Goal: Task Accomplishment & Management: Use online tool/utility

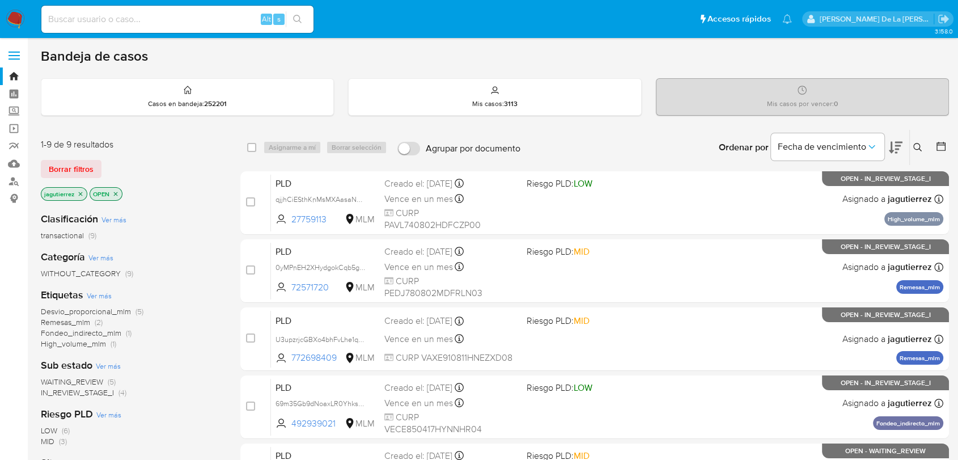
click at [74, 320] on span "Remesas_mlm" at bounding box center [65, 321] width 49 height 11
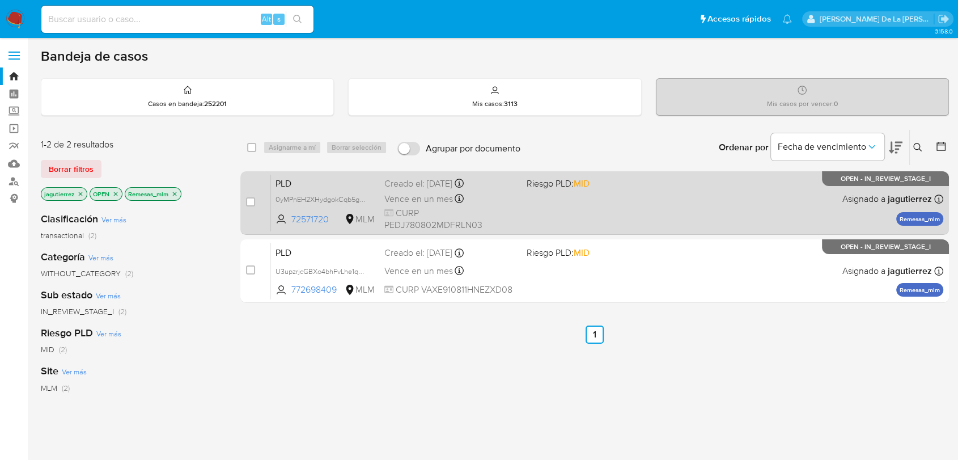
click at [586, 199] on div "PLD 0yMPnEH2XHydgokCqb5gvJ7e 72571720 MLM Riesgo PLD: MID Creado el: 12/08/2025…" at bounding box center [607, 202] width 673 height 57
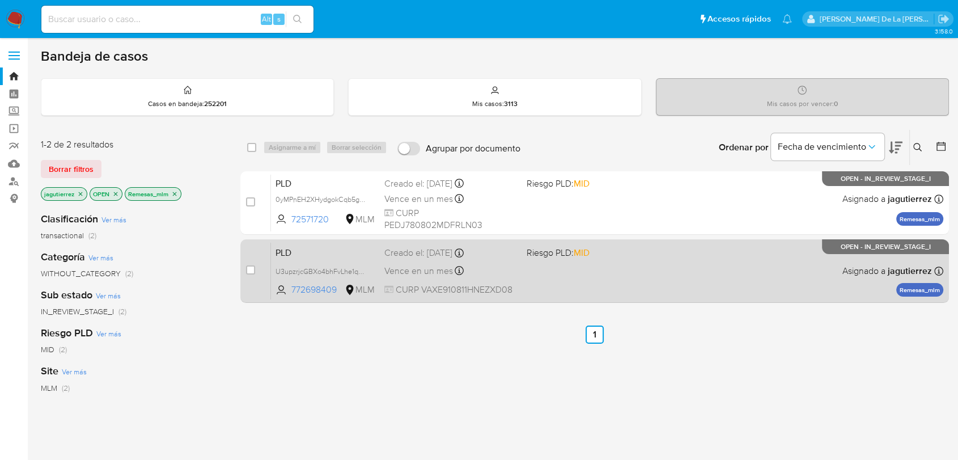
click at [589, 278] on div "PLD U3upzrjcGBXo4bhFvLhe1qNx 772698409 MLM Riesgo PLD: MID Creado el: 12/08/202…" at bounding box center [607, 270] width 673 height 57
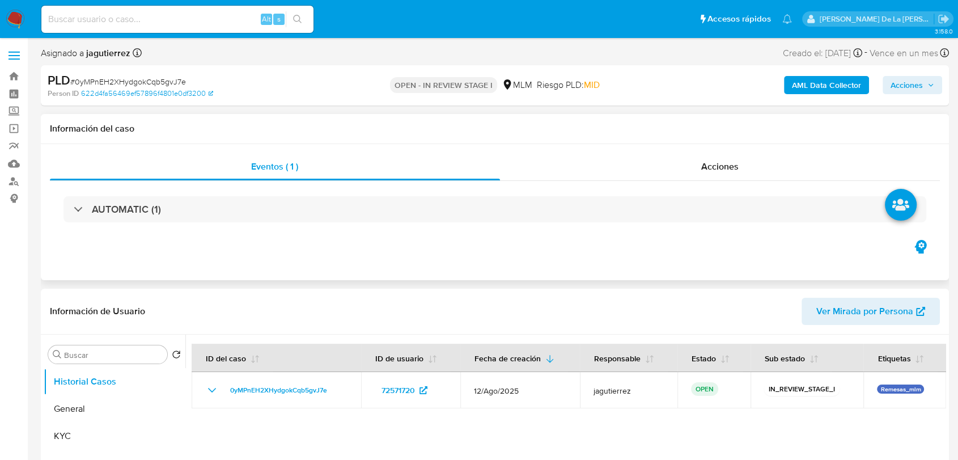
select select "10"
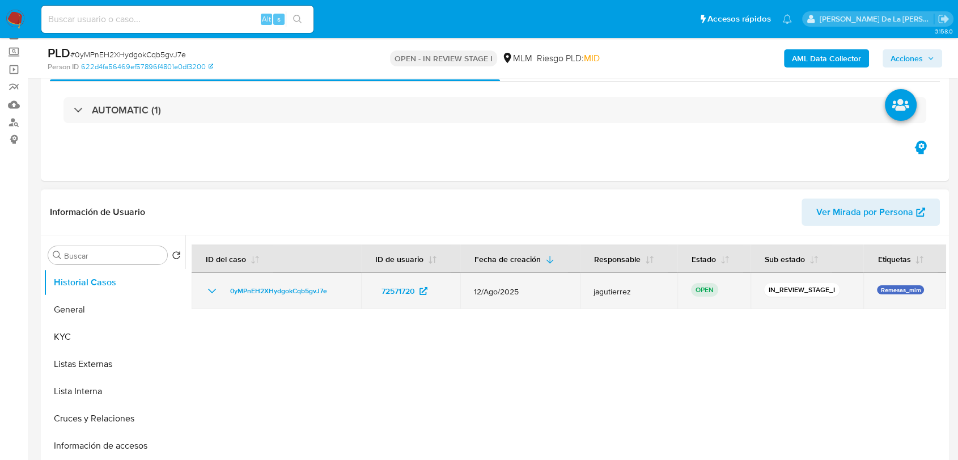
scroll to position [126, 0]
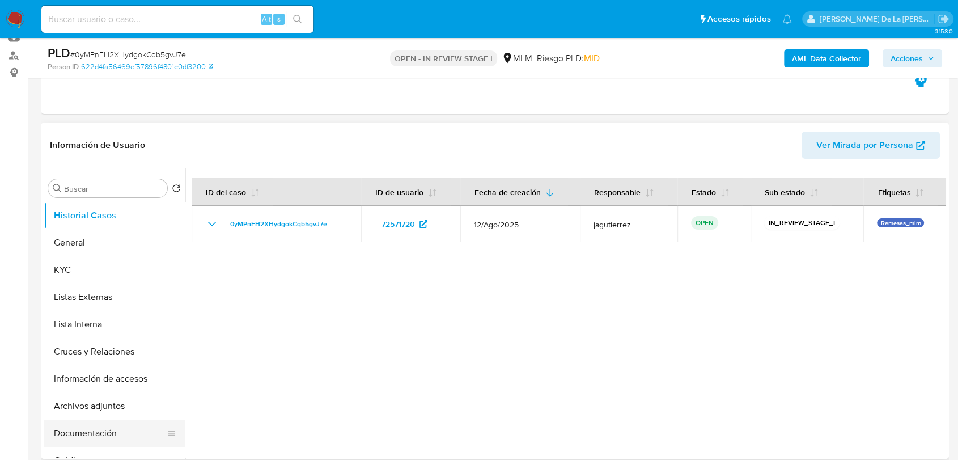
click at [68, 431] on button "Documentación" at bounding box center [110, 433] width 133 height 27
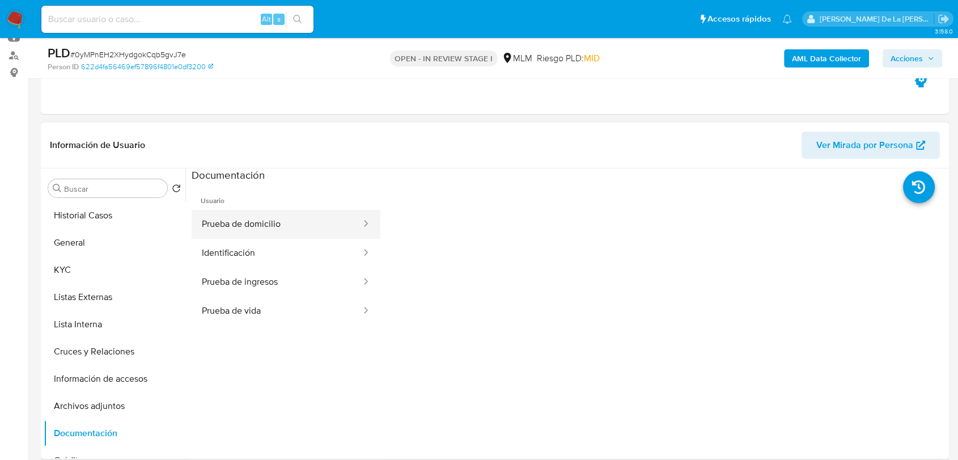
click at [243, 222] on button "Prueba de domicilio" at bounding box center [277, 224] width 171 height 29
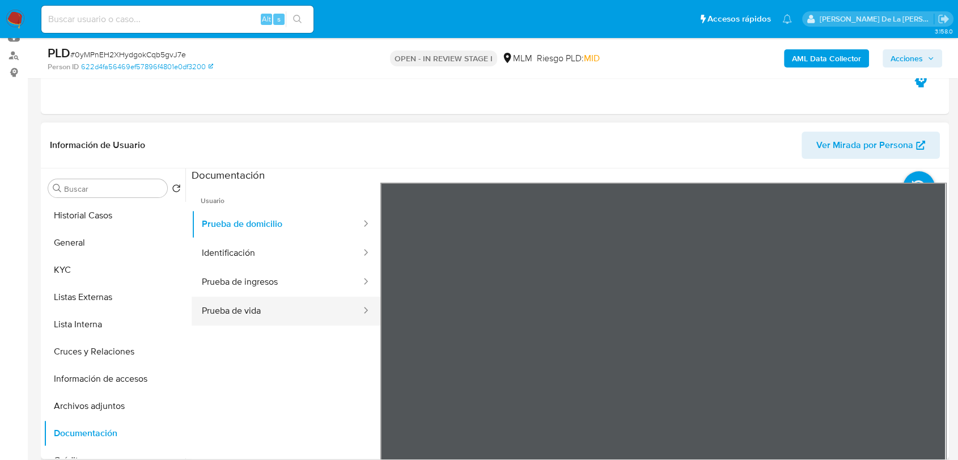
click at [226, 315] on button "Prueba de vida" at bounding box center [277, 311] width 171 height 29
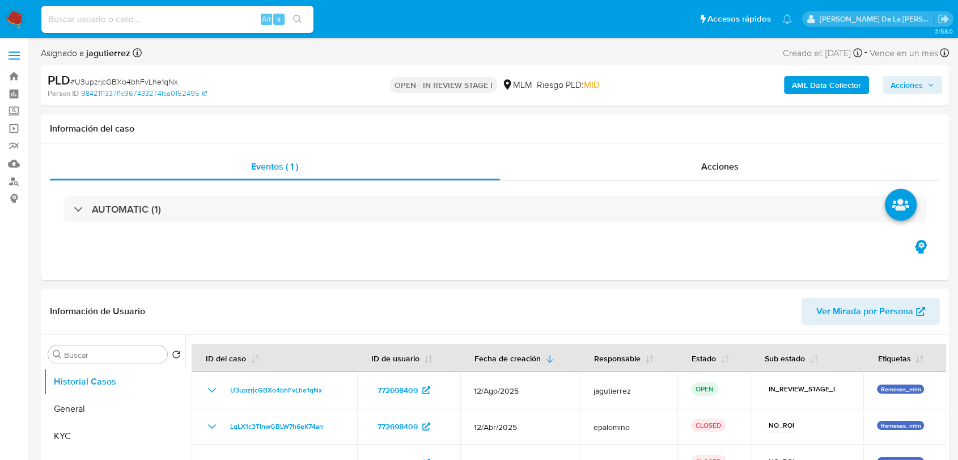
select select "10"
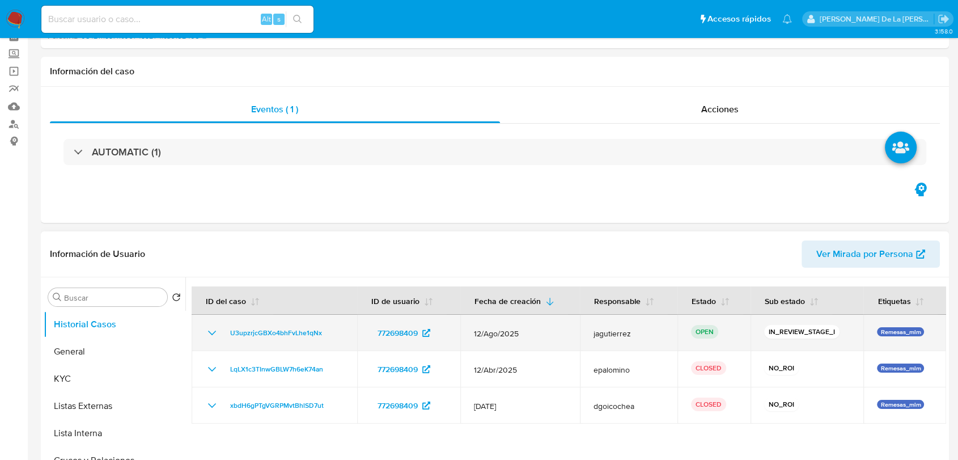
scroll to position [126, 0]
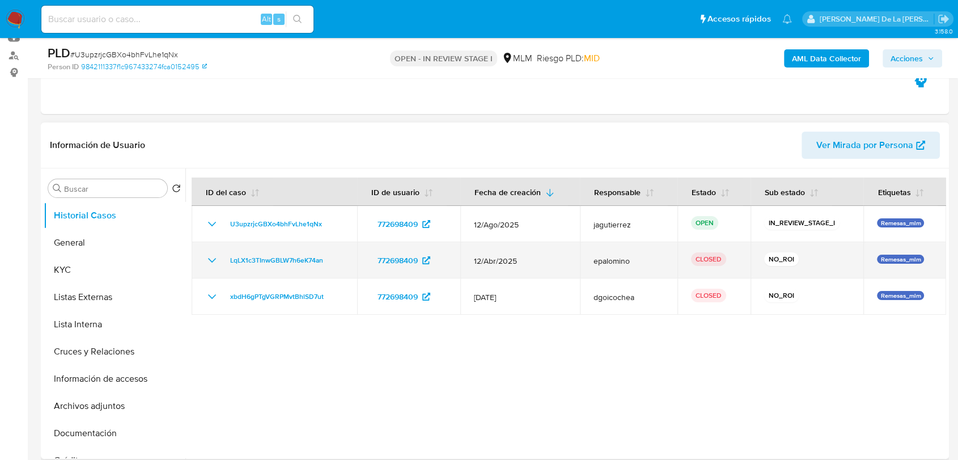
click at [210, 259] on icon "Mostrar/Ocultar" at bounding box center [212, 261] width 14 height 14
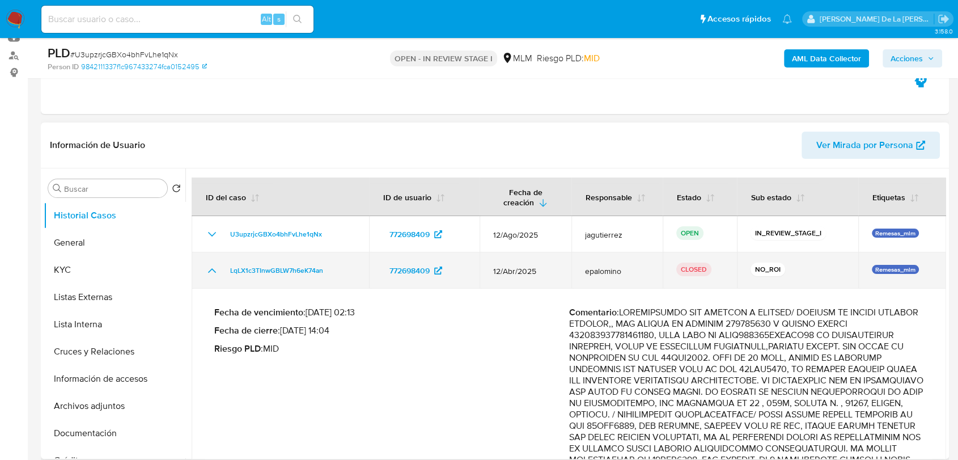
click at [210, 259] on td "LqLX1c3TInwGBLW7h6eK74an" at bounding box center [281, 270] width 178 height 36
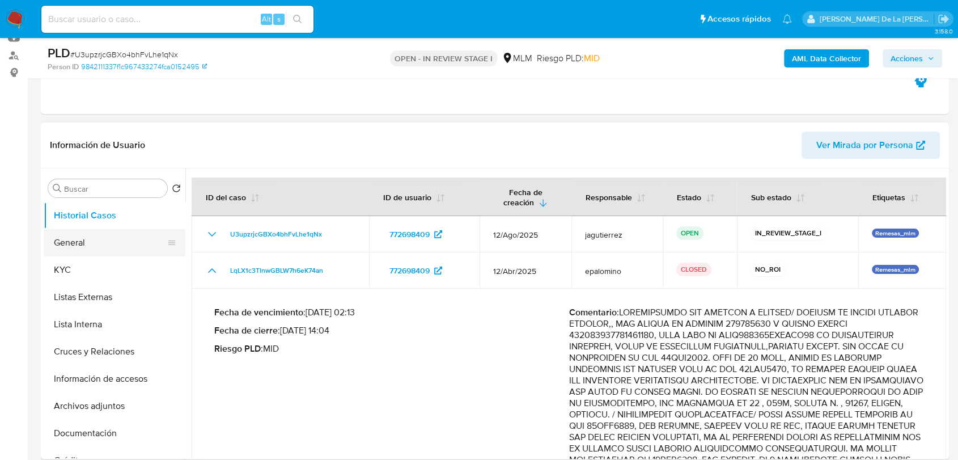
click at [118, 246] on button "General" at bounding box center [110, 242] width 133 height 27
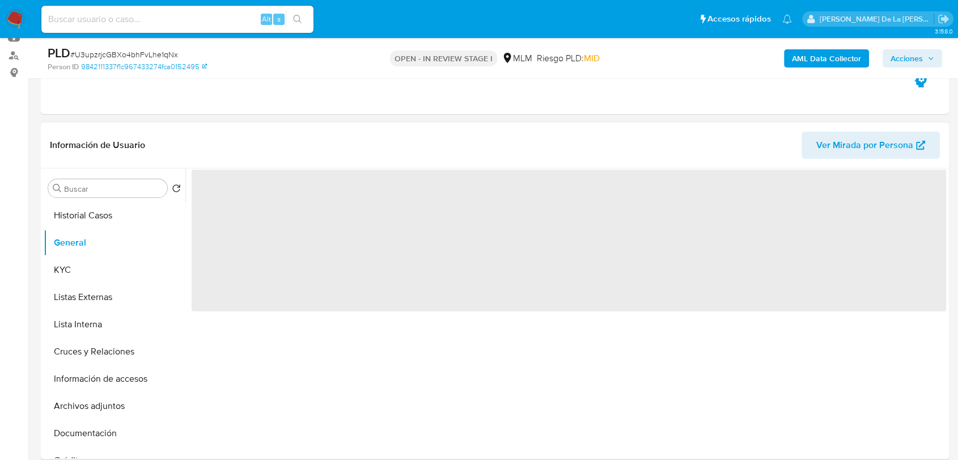
click at [227, 200] on span "‌" at bounding box center [569, 241] width 755 height 142
click at [228, 200] on span "‌" at bounding box center [569, 241] width 755 height 142
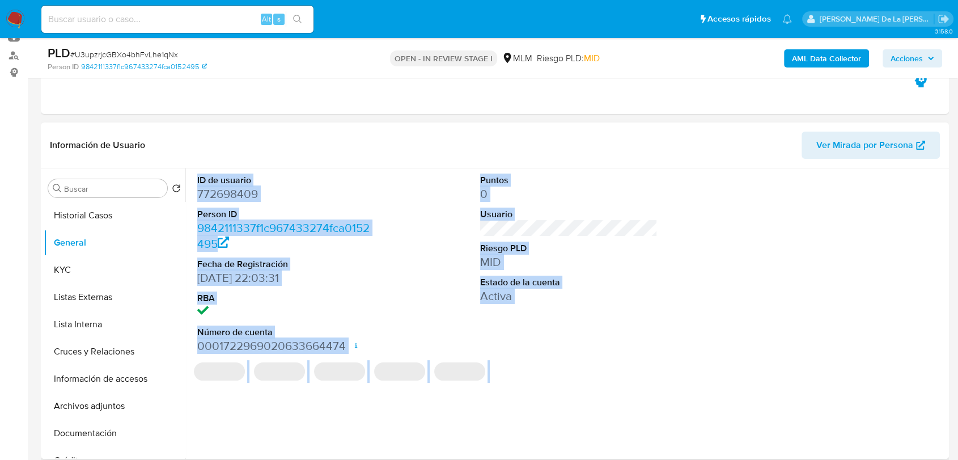
click at [228, 195] on dd "772698409" at bounding box center [286, 194] width 178 height 16
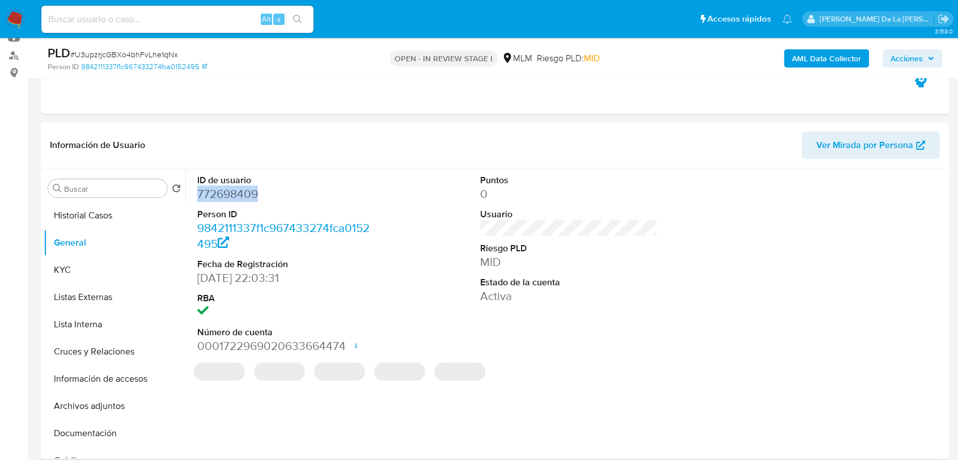
click at [228, 195] on dd "772698409" at bounding box center [286, 194] width 178 height 16
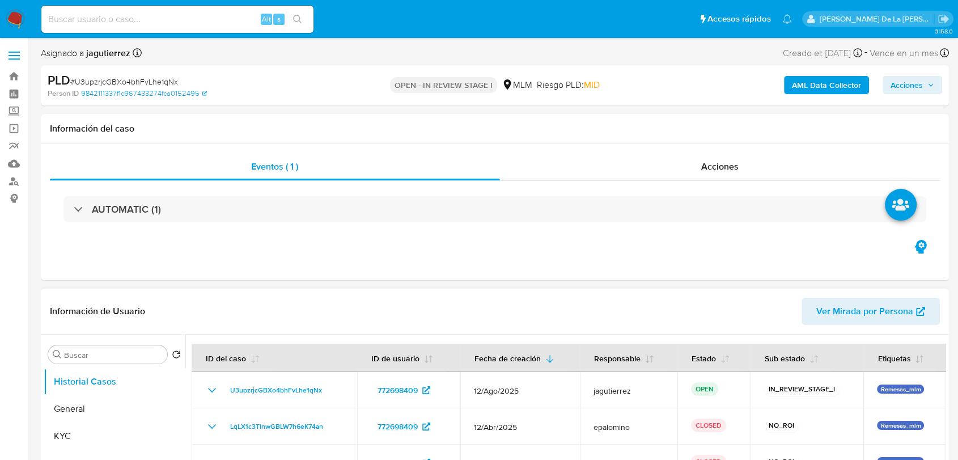
select select "10"
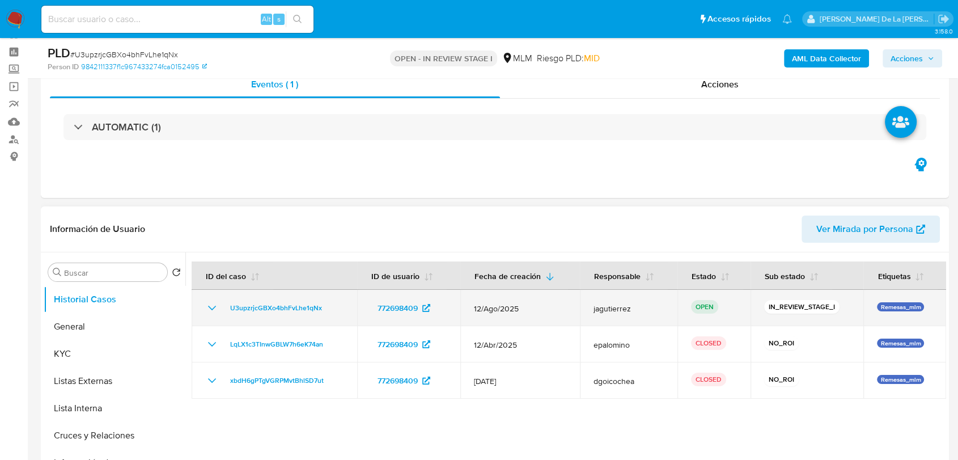
scroll to position [63, 0]
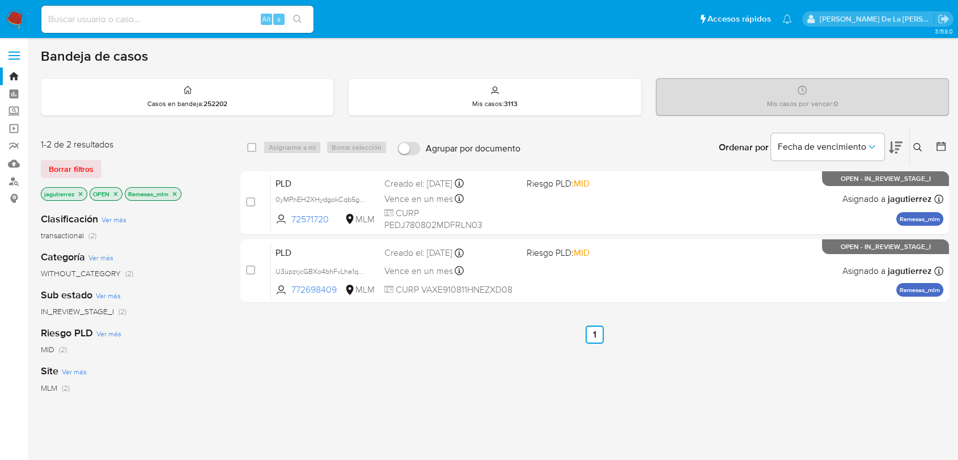
click at [81, 188] on p "jagutierrez" at bounding box center [63, 194] width 45 height 12
click at [82, 192] on icon "close-filter" at bounding box center [80, 194] width 7 height 7
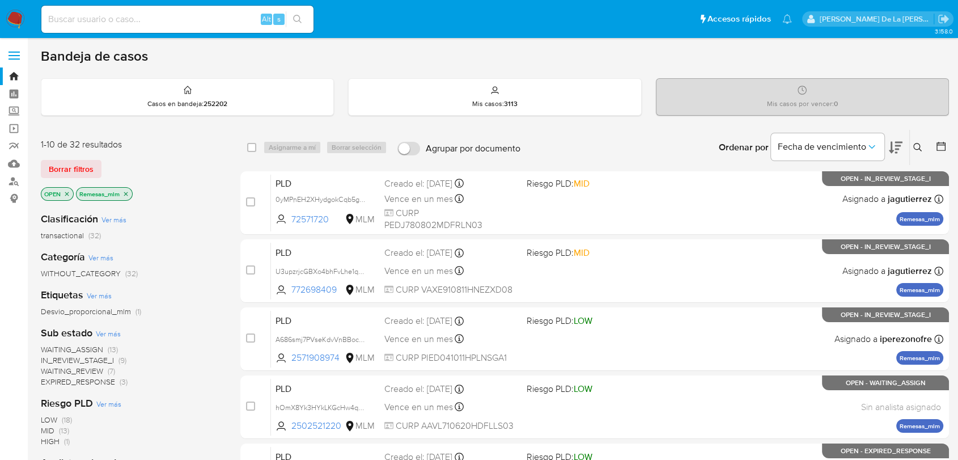
click at [125, 194] on icon "close-filter" at bounding box center [126, 194] width 7 height 7
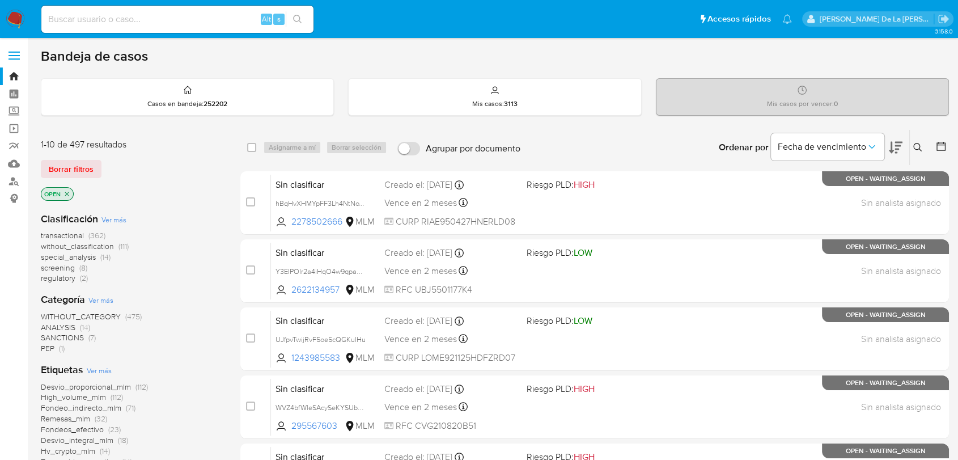
click at [71, 268] on span "screening" at bounding box center [58, 267] width 34 height 11
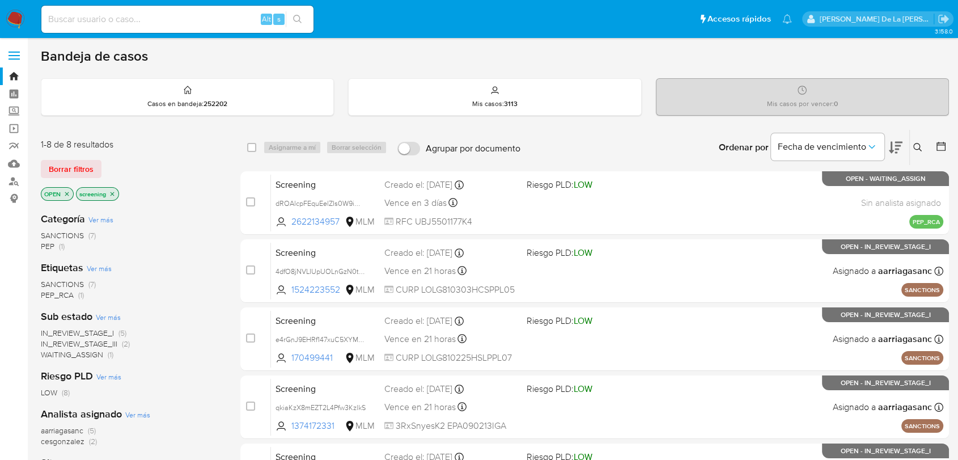
click at [17, 17] on img at bounding box center [15, 19] width 19 height 19
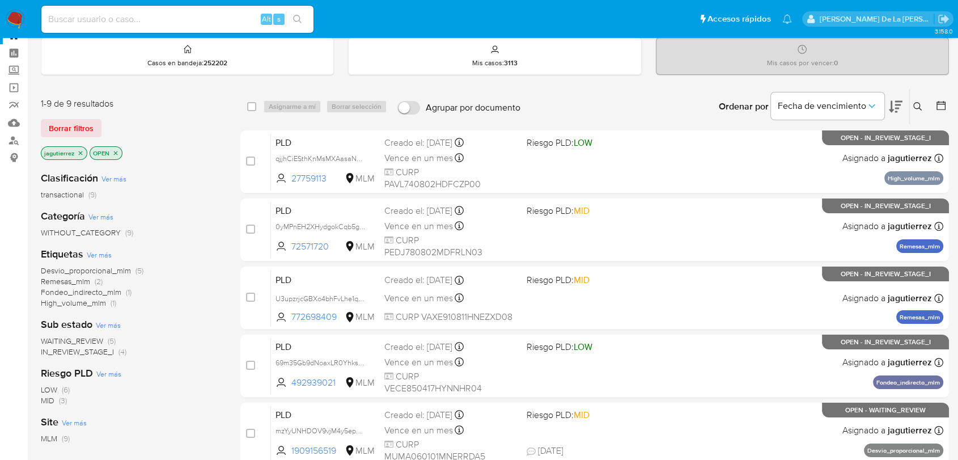
scroll to position [63, 0]
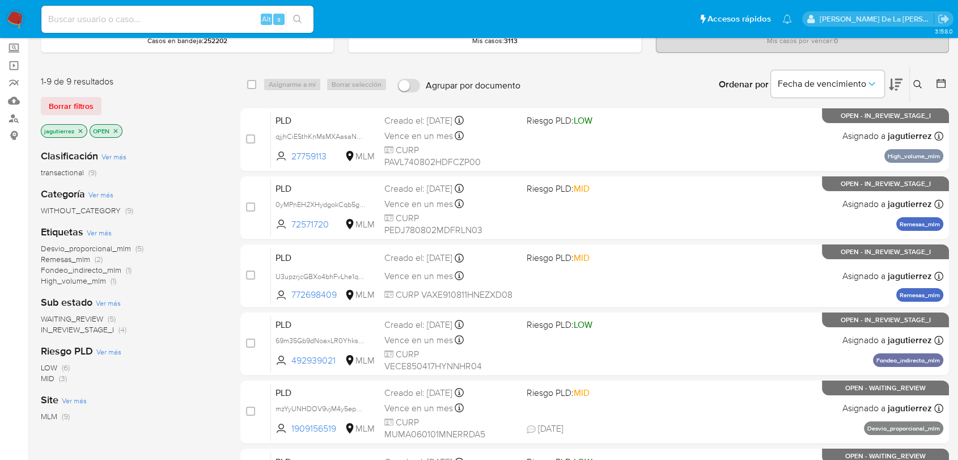
click at [92, 328] on span "IN_REVIEW_STAGE_I" at bounding box center [77, 329] width 73 height 11
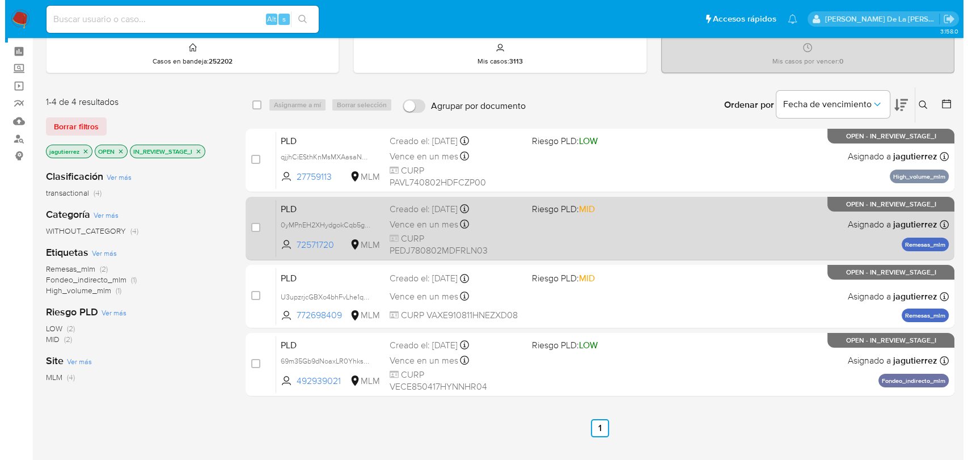
scroll to position [63, 0]
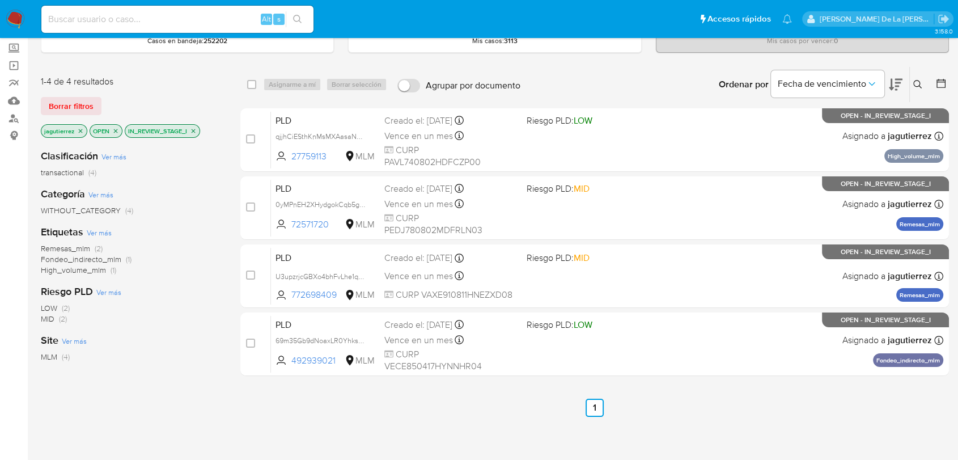
click at [919, 82] on icon at bounding box center [918, 84] width 9 height 9
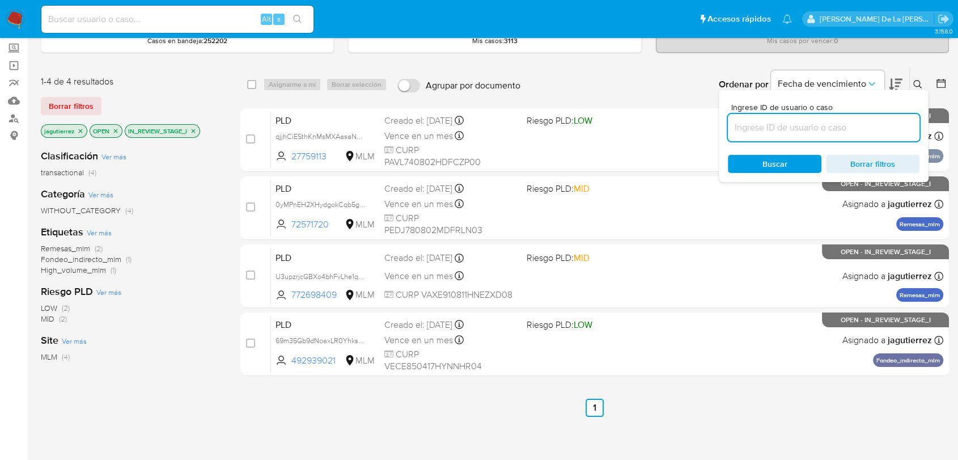
click at [751, 130] on input at bounding box center [824, 127] width 192 height 15
type input "174312492"
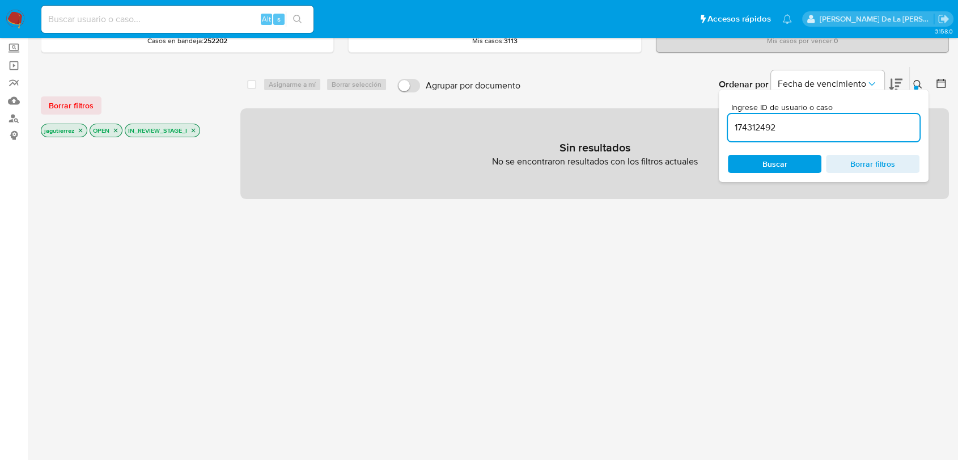
click at [196, 129] on icon "close-filter" at bounding box center [193, 130] width 7 height 7
click at [77, 128] on icon "close-filter" at bounding box center [80, 130] width 7 height 7
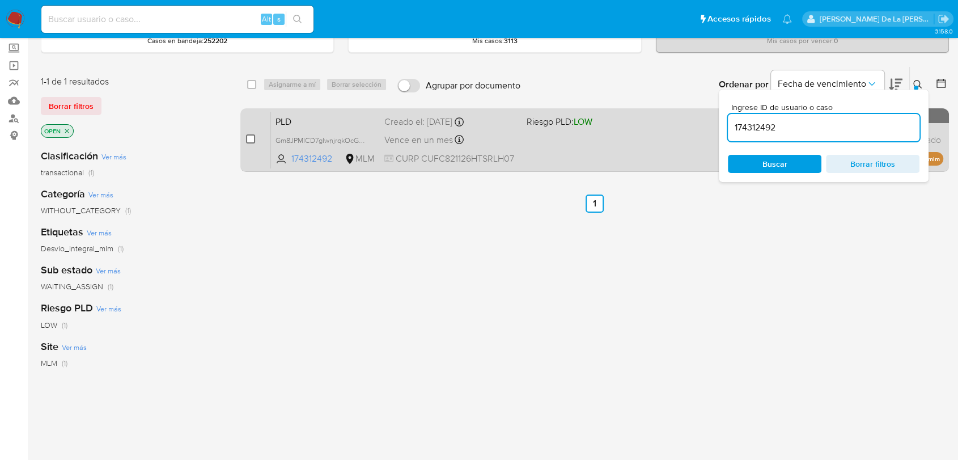
click at [252, 138] on input "checkbox" at bounding box center [250, 138] width 9 height 9
checkbox input "true"
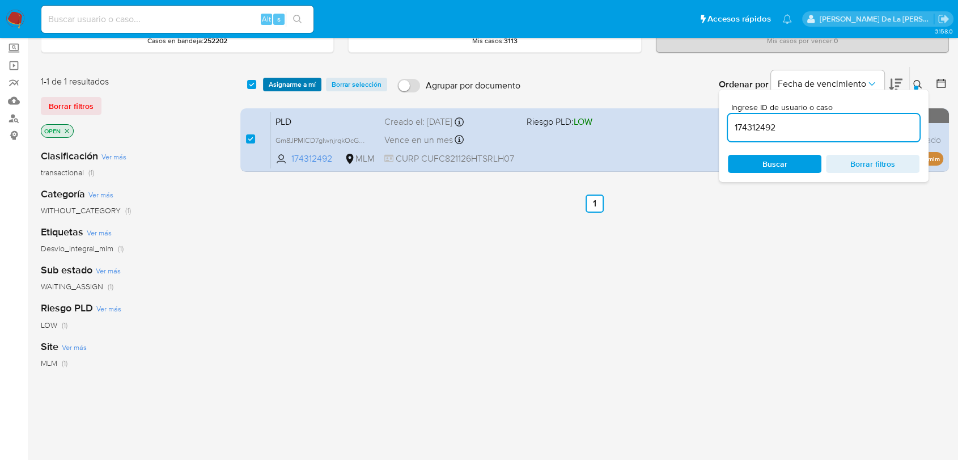
click at [287, 85] on span "Asignarme a mí" at bounding box center [292, 84] width 47 height 11
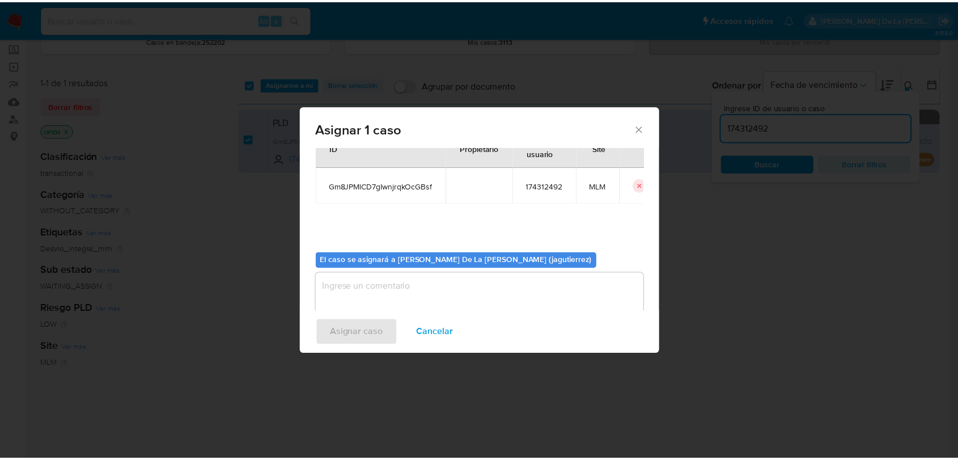
scroll to position [58, 0]
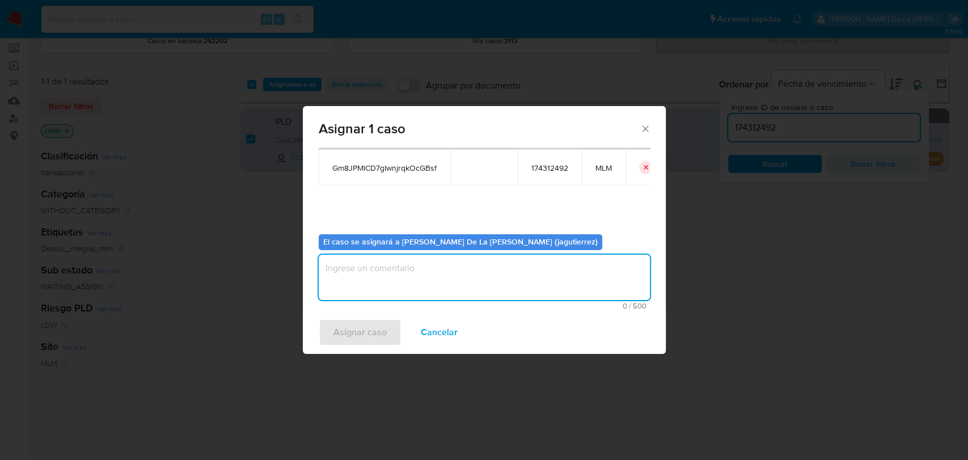
click at [377, 280] on textarea "assign-modal" at bounding box center [484, 277] width 331 height 45
type textarea "jg"
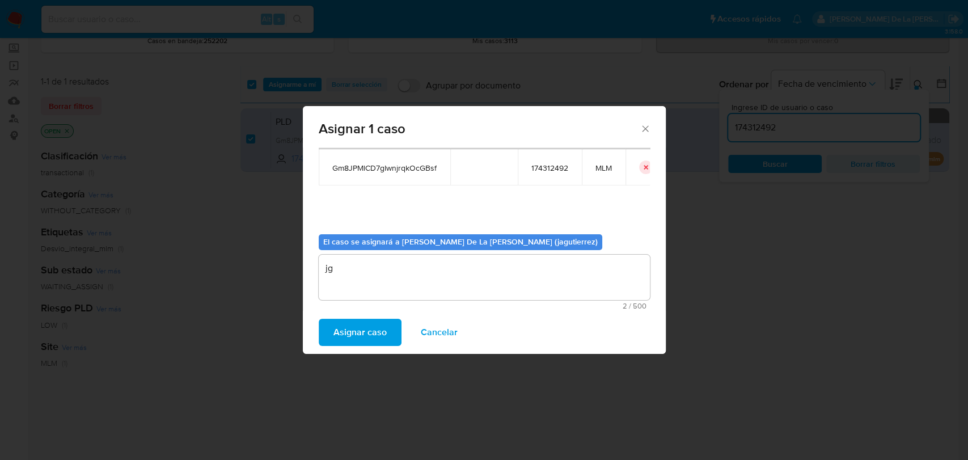
click at [368, 335] on span "Asignar caso" at bounding box center [359, 332] width 53 height 25
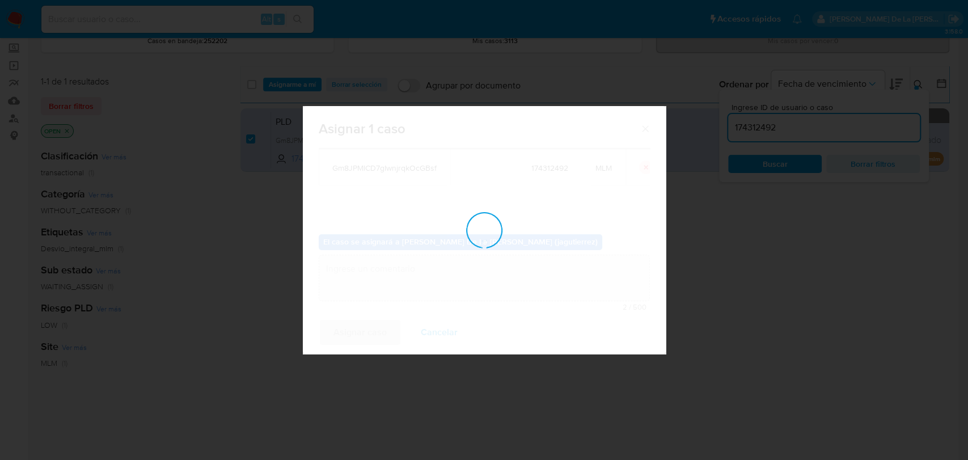
checkbox input "false"
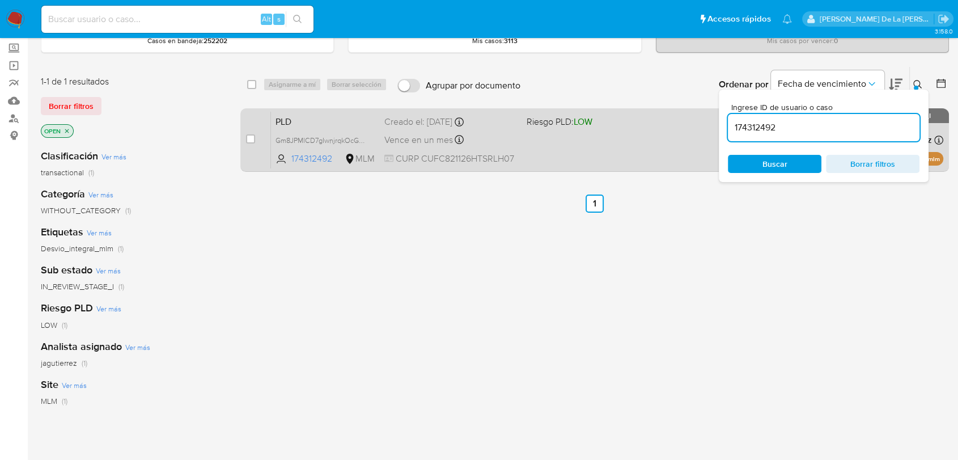
click at [585, 167] on div "PLD Gm8JPMlCD7gIwnjrqkOcGBsf 174312492 MLM Riesgo PLD: LOW Creado el: 12/08/202…" at bounding box center [607, 139] width 673 height 57
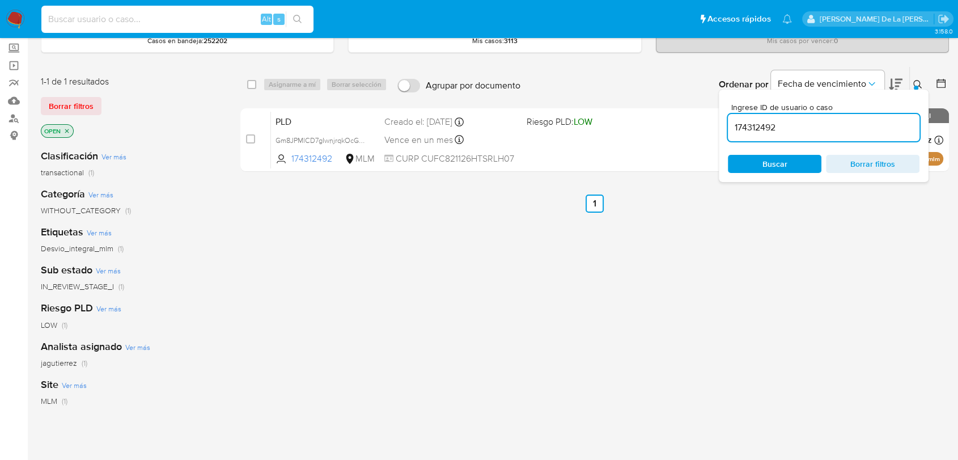
click at [111, 23] on input at bounding box center [177, 19] width 272 height 15
paste input "1641326475"
type input "1641326475"
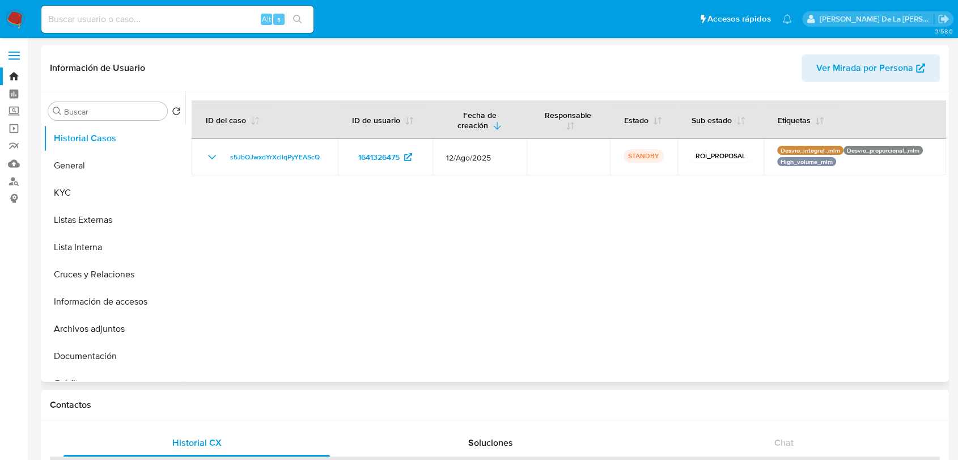
select select "10"
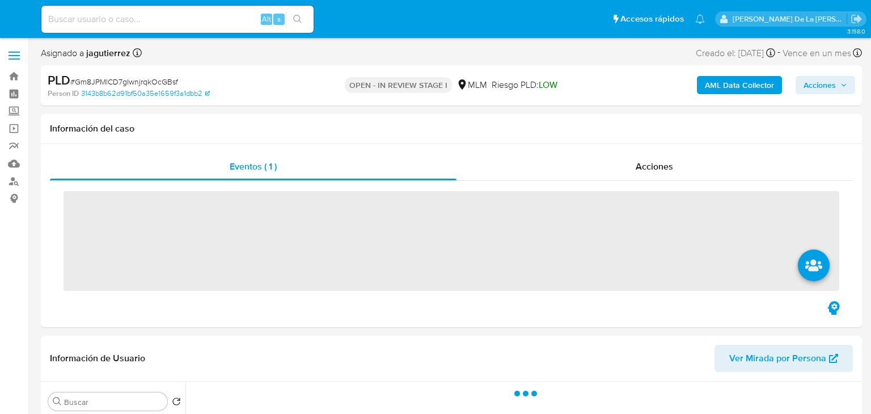
select select "10"
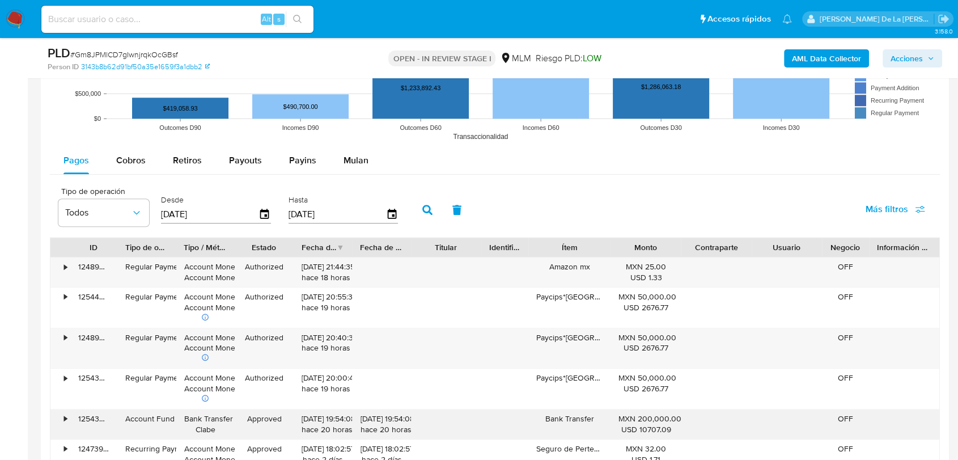
scroll to position [1134, 0]
click at [365, 155] on button "Mulan" at bounding box center [356, 160] width 52 height 27
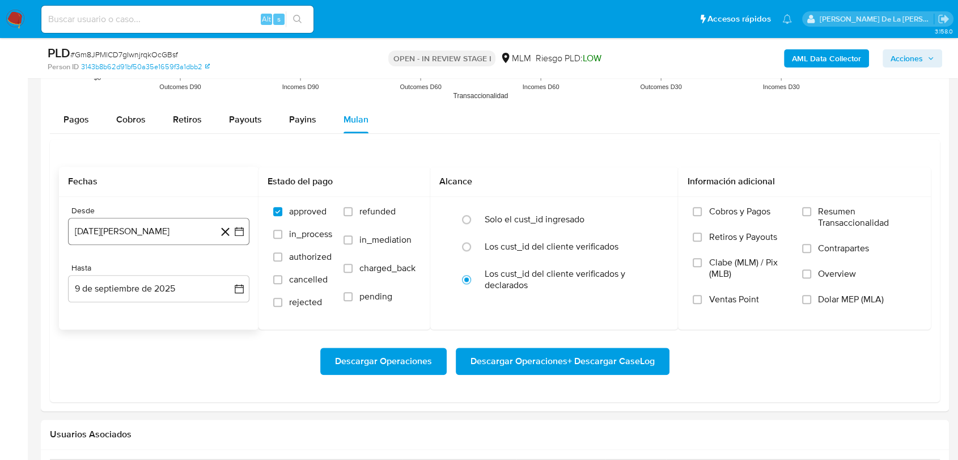
scroll to position [1197, 0]
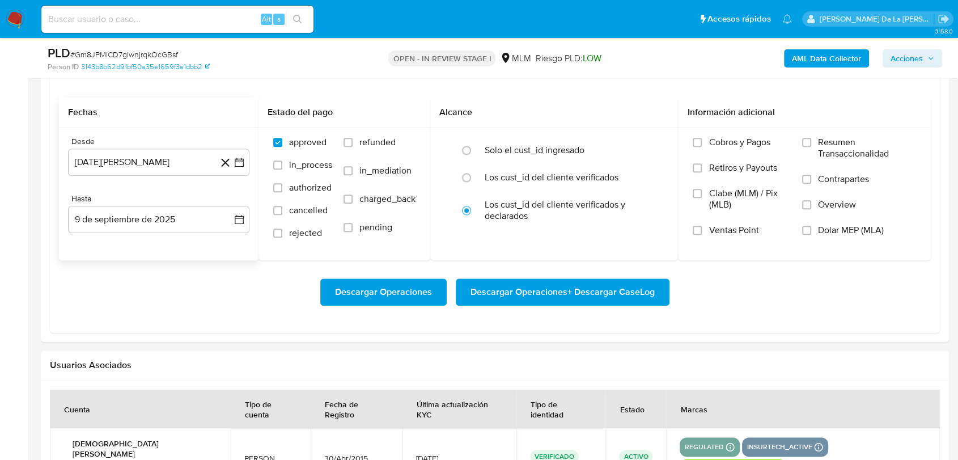
click at [238, 204] on div "Hasta" at bounding box center [158, 199] width 181 height 10
click at [240, 166] on icon "button" at bounding box center [239, 162] width 9 height 9
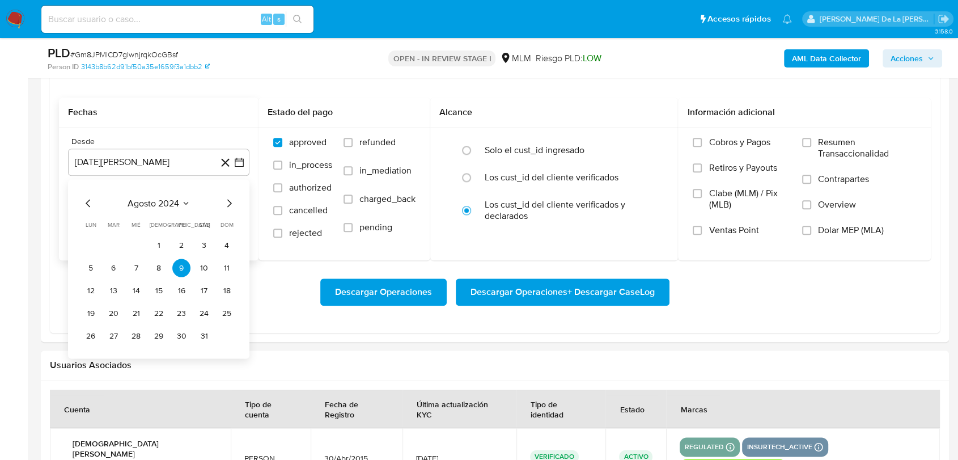
click at [237, 201] on div "agosto 2024 agosto 2024 lun lunes mar martes mié miércoles jue jueves vie viern…" at bounding box center [158, 268] width 181 height 179
click at [230, 200] on icon "Mes siguiente" at bounding box center [229, 203] width 14 height 14
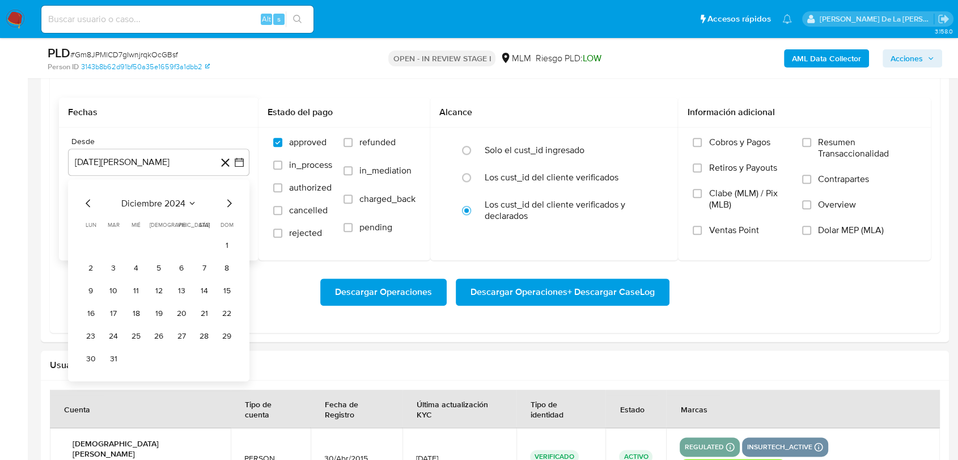
click at [230, 200] on icon "Mes siguiente" at bounding box center [229, 203] width 14 height 14
click at [204, 247] on button "1" at bounding box center [204, 245] width 18 height 18
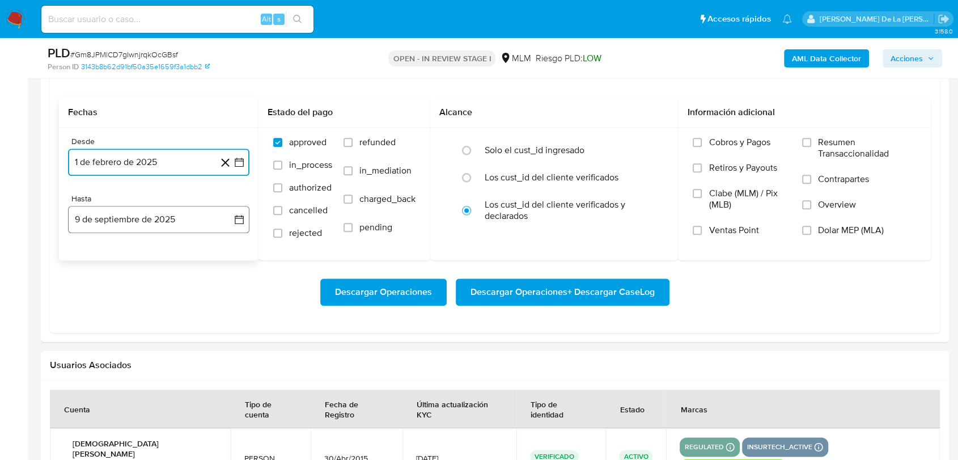
drag, startPoint x: 213, startPoint y: 213, endPoint x: 165, endPoint y: 231, distance: 51.5
click at [213, 213] on button "9 de septiembre de 2025" at bounding box center [158, 219] width 181 height 27
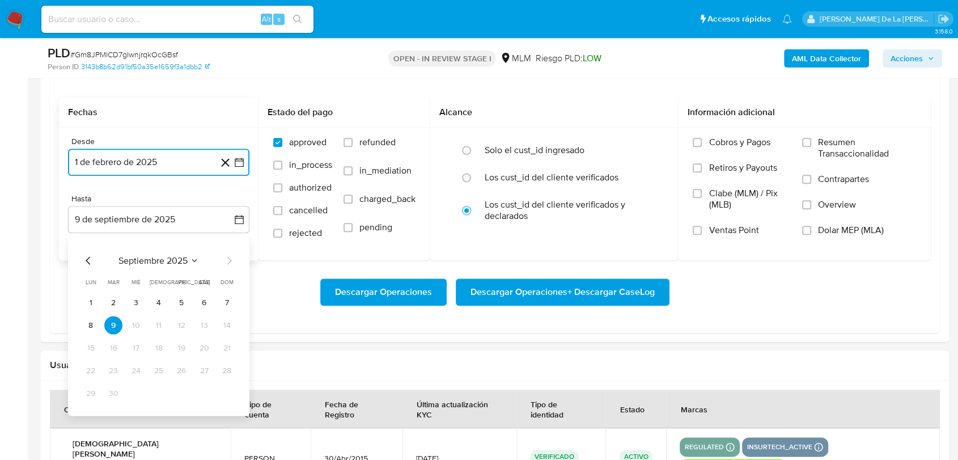
click at [86, 257] on icon "Mes anterior" at bounding box center [89, 261] width 14 height 14
click at [162, 389] on button "31" at bounding box center [159, 393] width 18 height 18
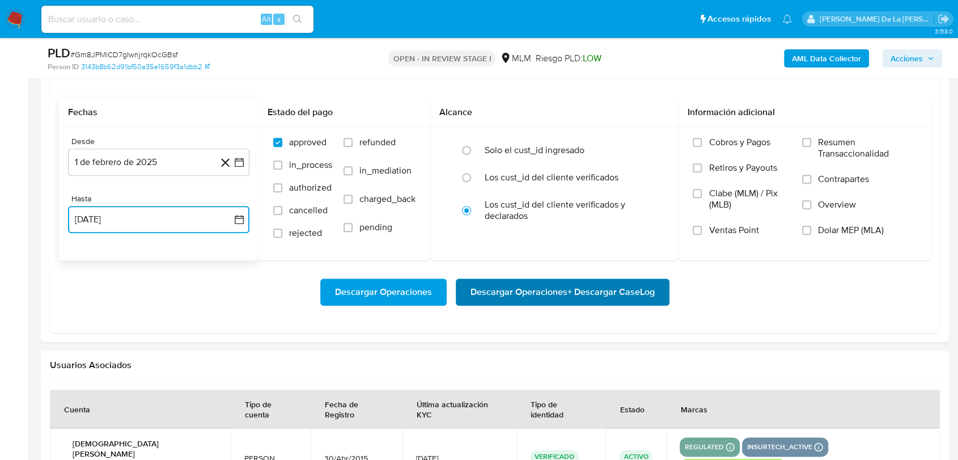
click at [509, 296] on span "Descargar Operaciones + Descargar CaseLog" at bounding box center [563, 292] width 184 height 25
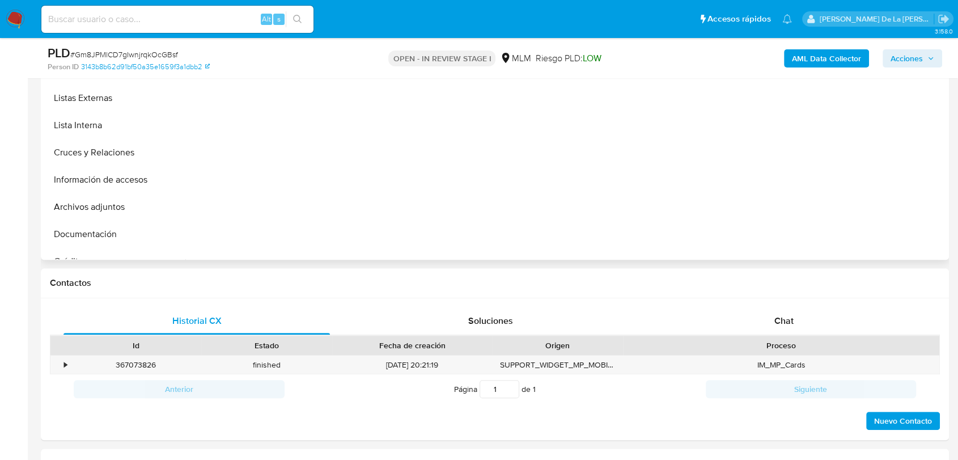
scroll to position [252, 0]
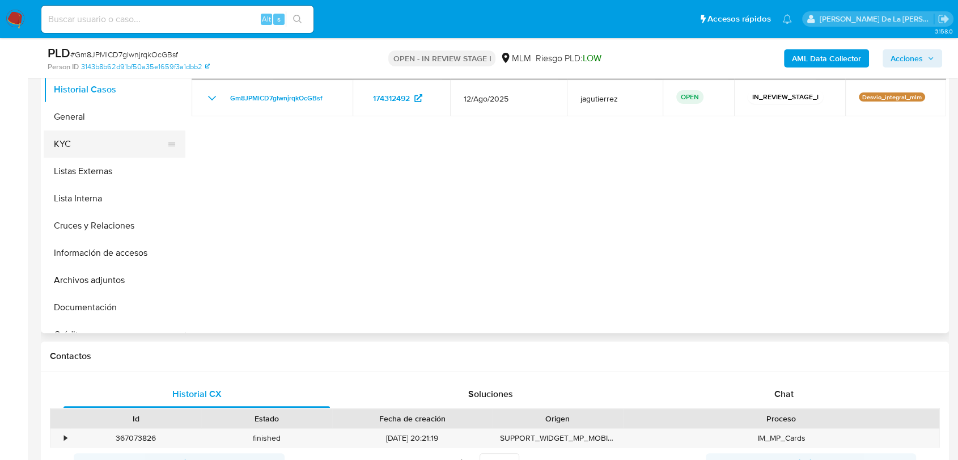
click at [101, 133] on button "KYC" at bounding box center [110, 143] width 133 height 27
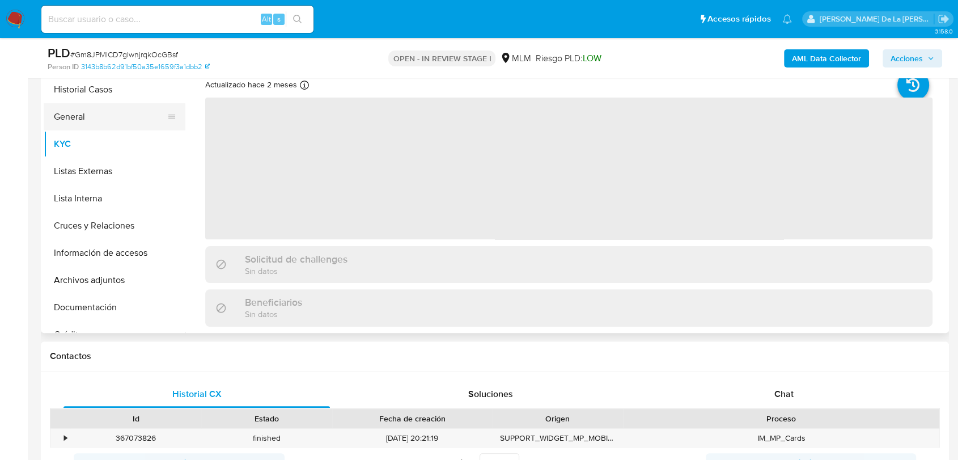
click at [95, 113] on button "General" at bounding box center [110, 116] width 133 height 27
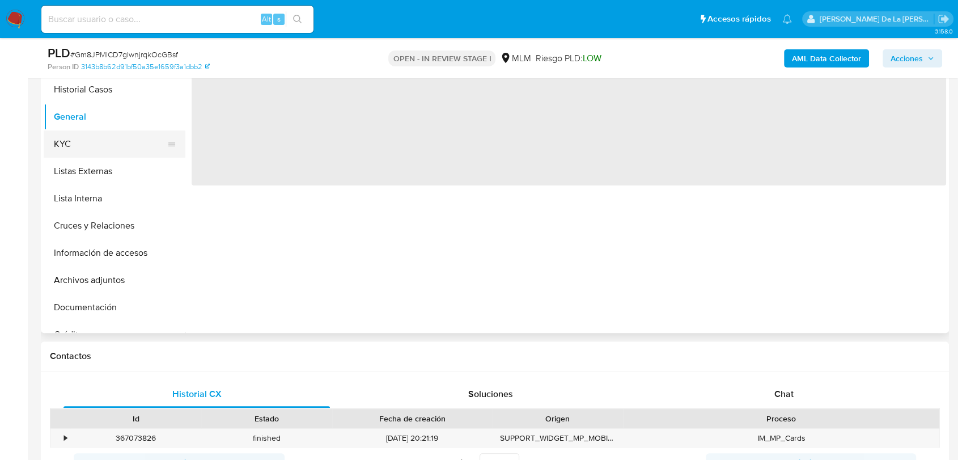
click at [90, 143] on button "KYC" at bounding box center [110, 143] width 133 height 27
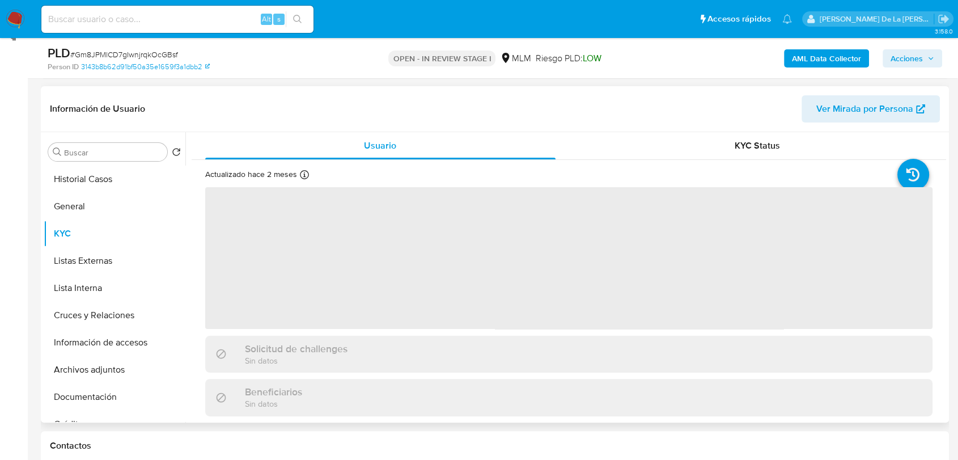
scroll to position [126, 0]
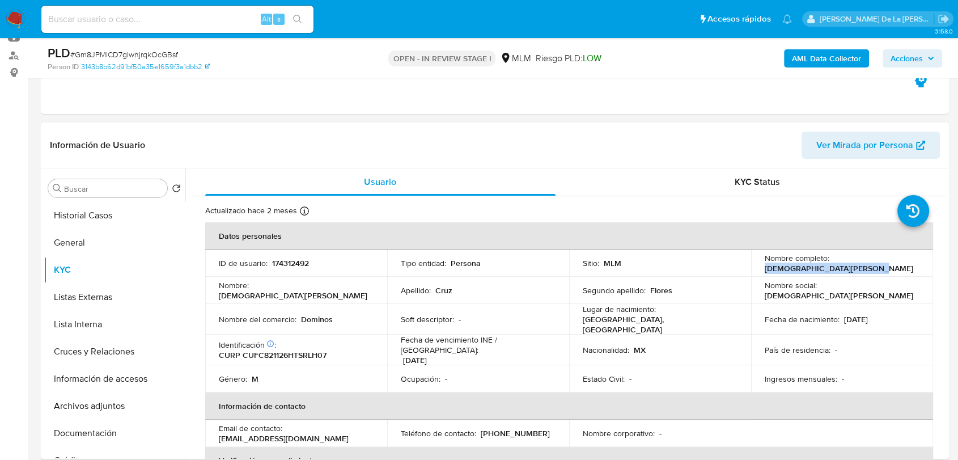
drag, startPoint x: 760, startPoint y: 265, endPoint x: 865, endPoint y: 267, distance: 105.5
click at [866, 266] on td "Nombre completo : Christian Ivan Cruz Flores" at bounding box center [842, 263] width 182 height 27
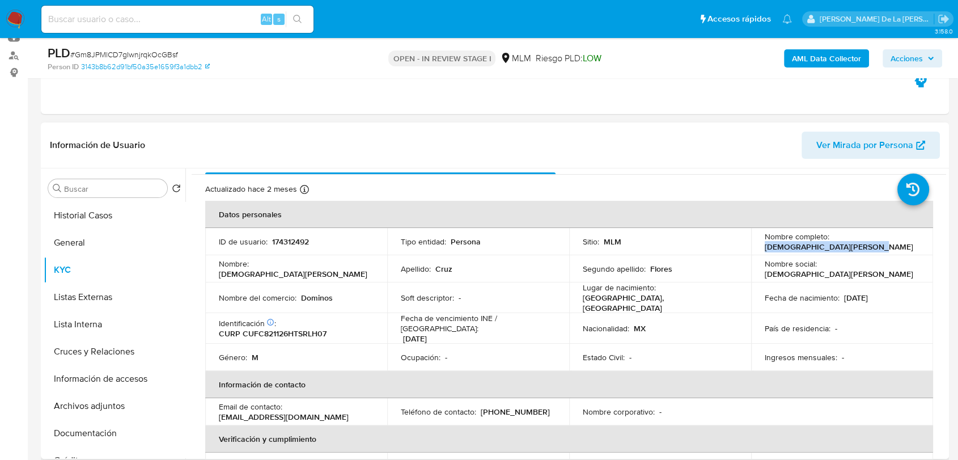
scroll to position [0, 0]
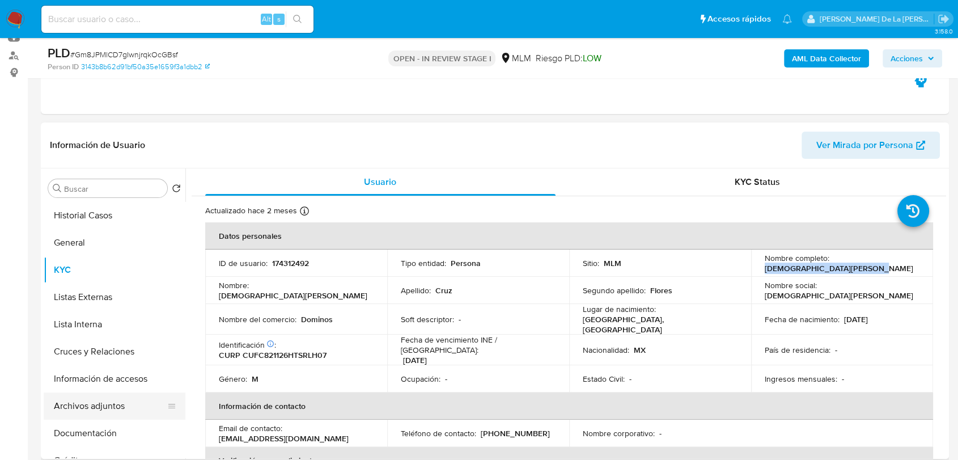
click at [96, 409] on button "Archivos adjuntos" at bounding box center [110, 405] width 133 height 27
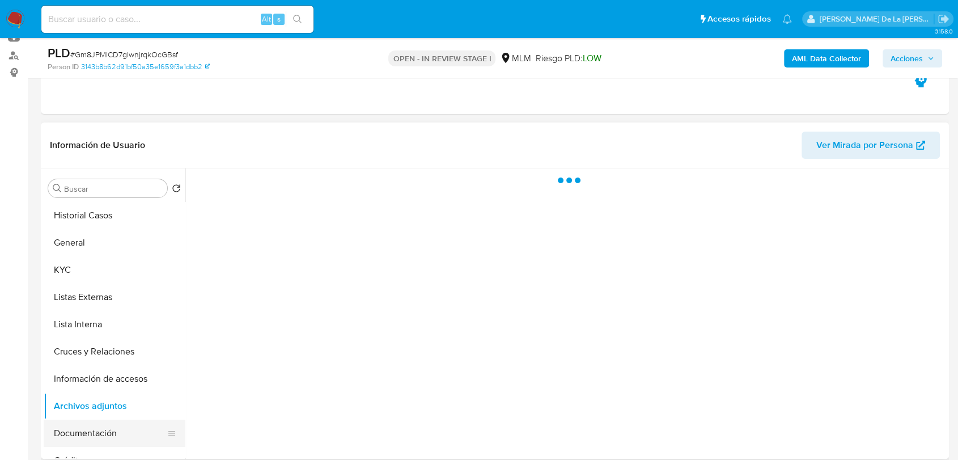
click at [103, 413] on button "Documentación" at bounding box center [110, 433] width 133 height 27
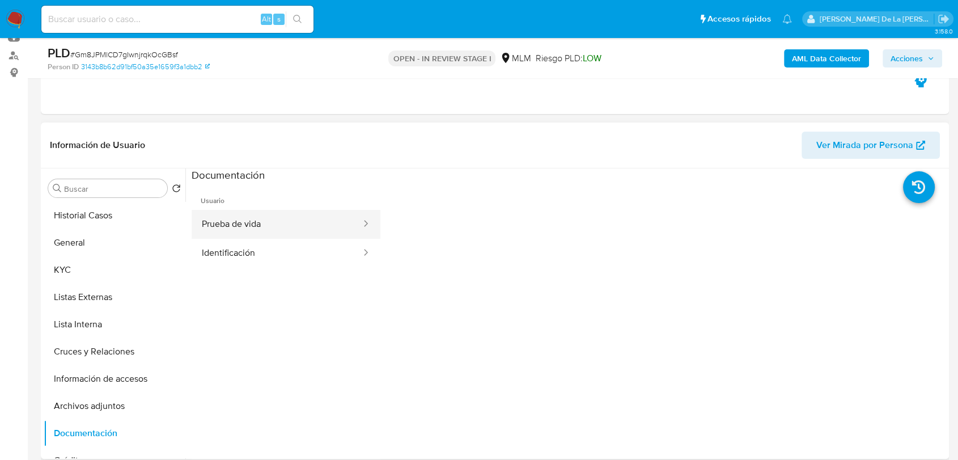
click at [238, 226] on button "Prueba de vida" at bounding box center [277, 224] width 171 height 29
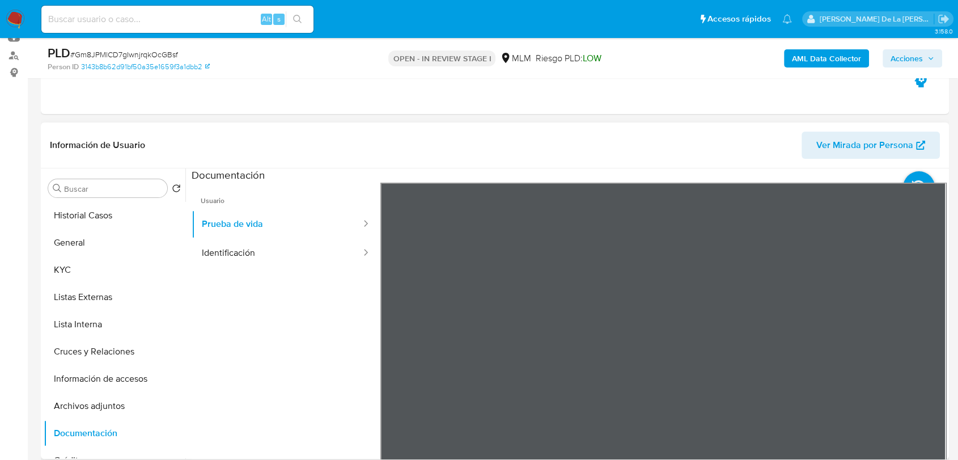
drag, startPoint x: 331, startPoint y: 278, endPoint x: 648, endPoint y: 337, distance: 322.5
click at [648, 332] on div "Usuario Prueba de vida Identificación" at bounding box center [569, 364] width 755 height 363
click at [280, 259] on button "Identificación" at bounding box center [277, 253] width 171 height 29
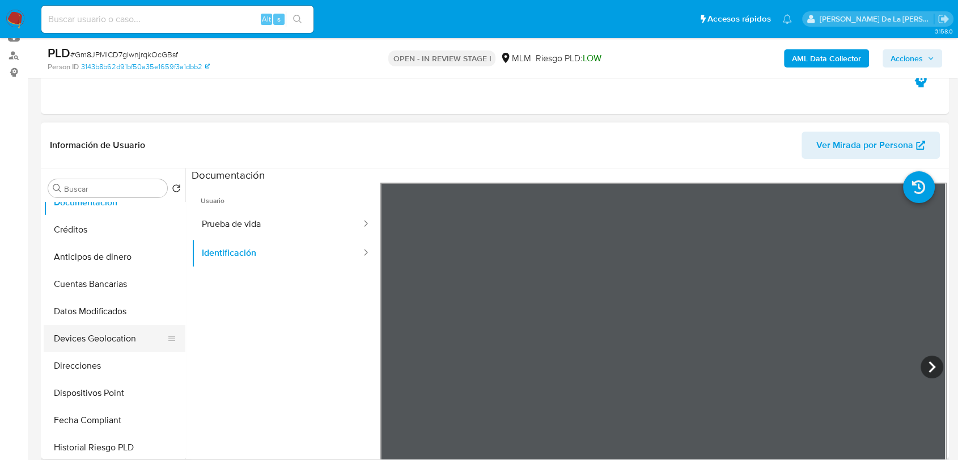
scroll to position [252, 0]
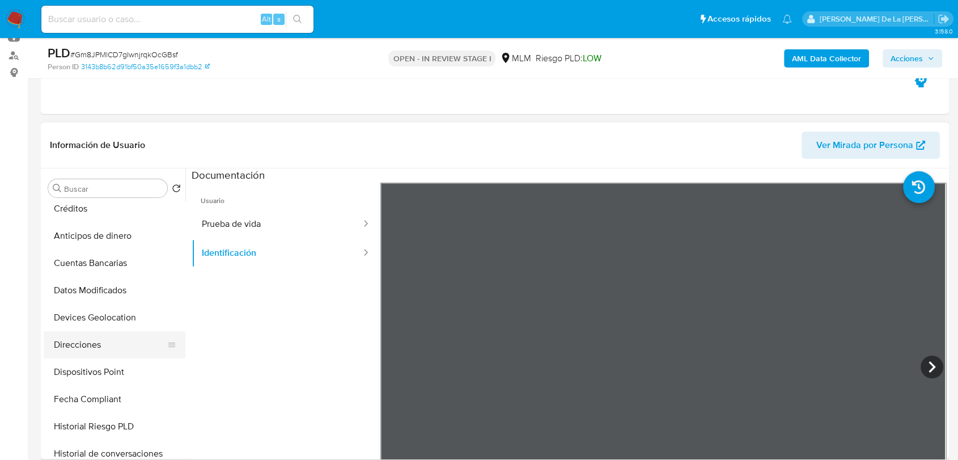
click at [94, 348] on button "Direcciones" at bounding box center [110, 344] width 133 height 27
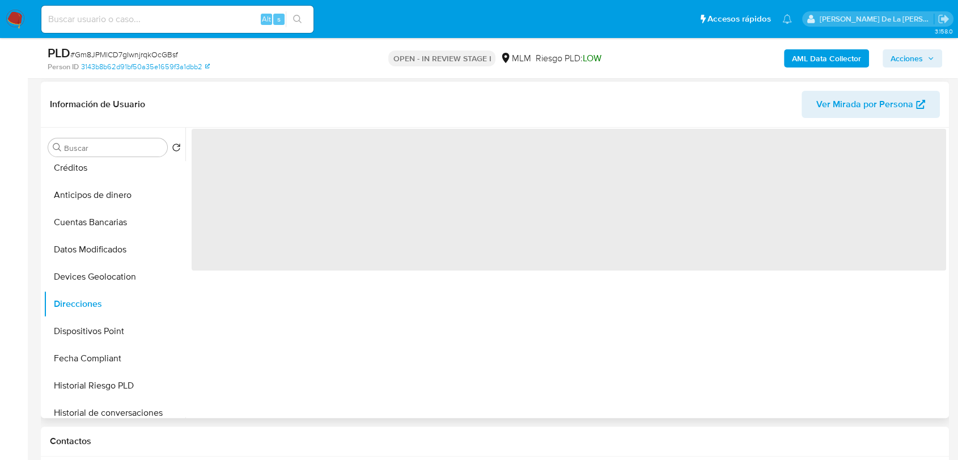
scroll to position [189, 0]
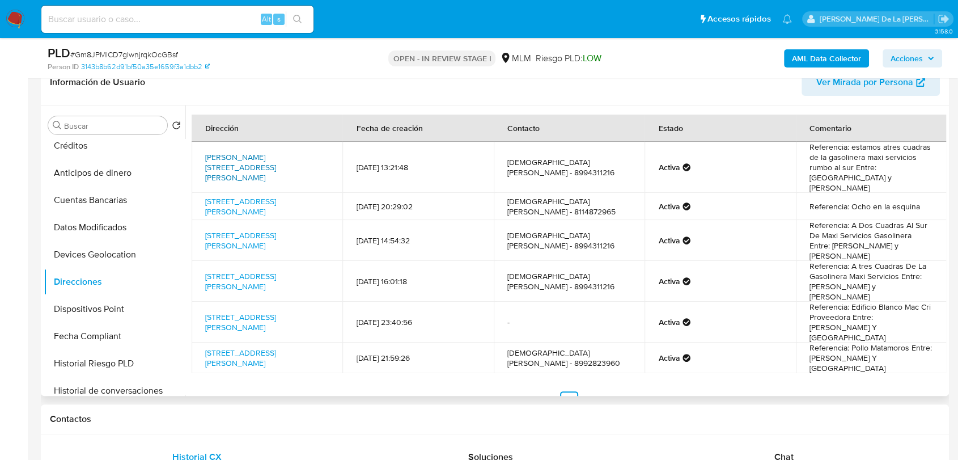
click at [276, 155] on link "Calle Cuitláhuac 508, Río Bravo, Tamaulipas, 88950, Mexico 508" at bounding box center [240, 167] width 71 height 32
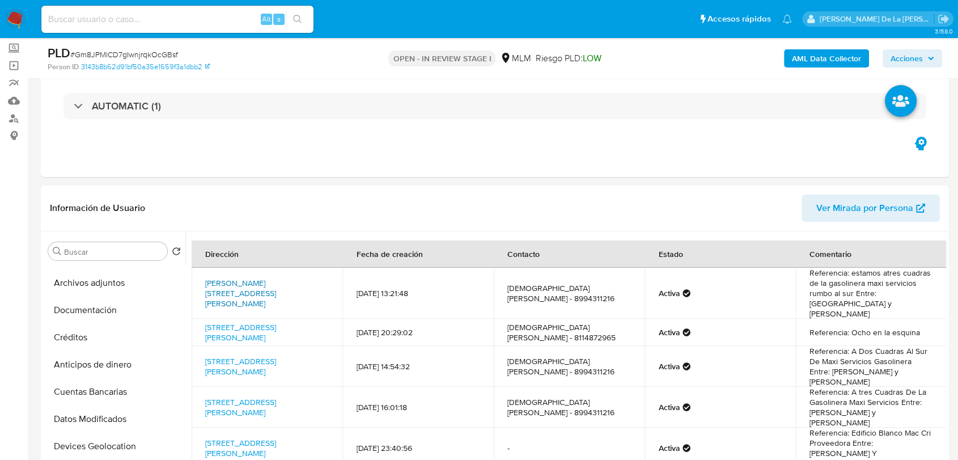
scroll to position [126, 0]
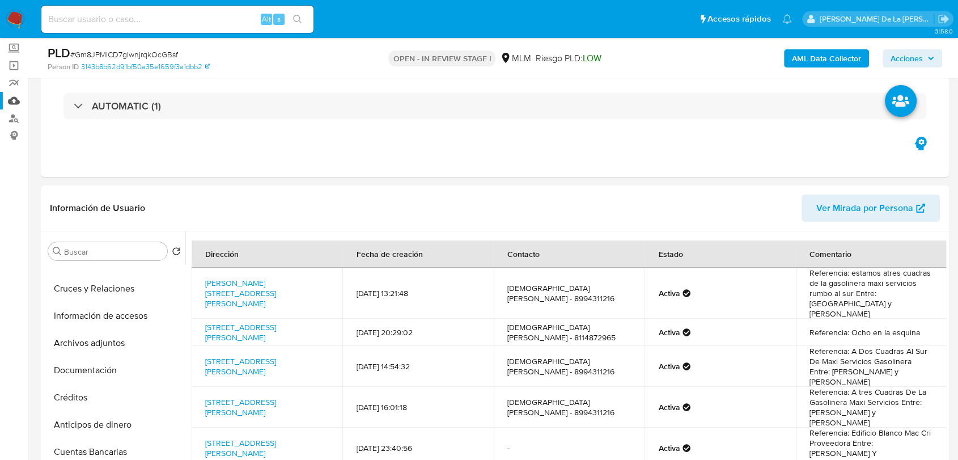
click at [18, 96] on link "Mulan" at bounding box center [67, 101] width 135 height 18
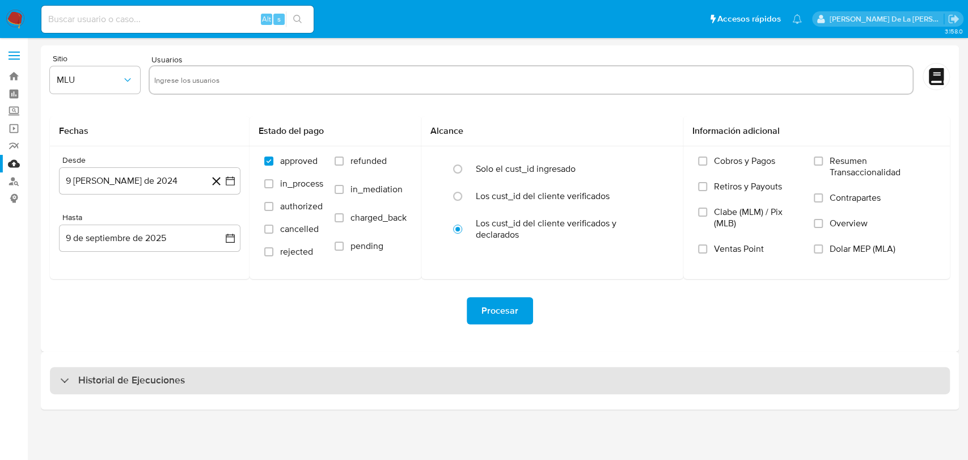
click at [103, 379] on h3 "Historial de Ejecuciones" at bounding box center [131, 381] width 107 height 14
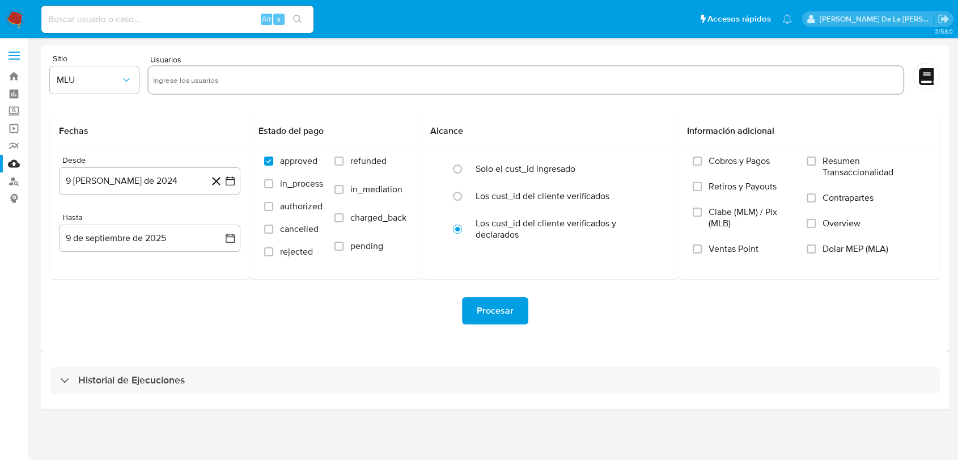
select select "10"
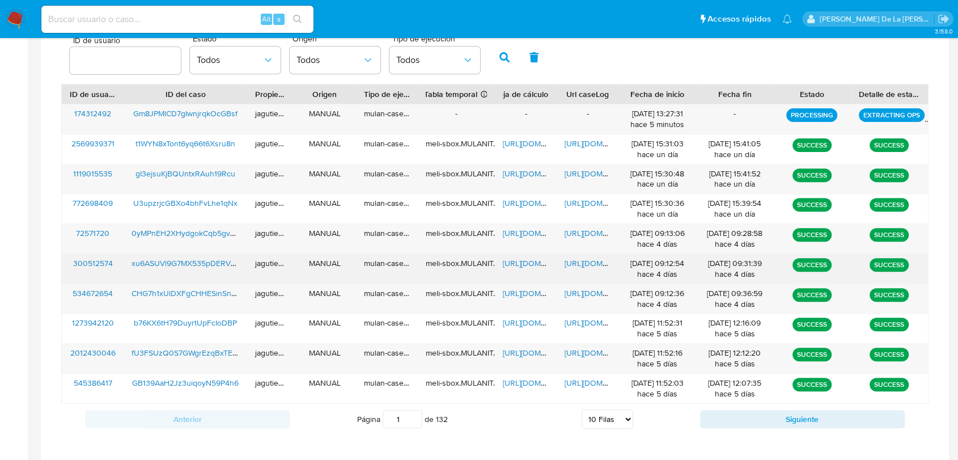
scroll to position [299, 0]
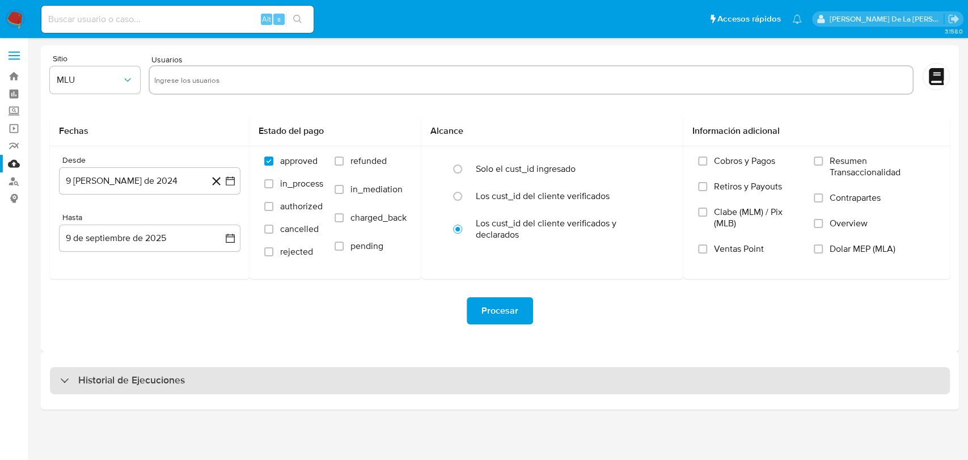
click at [107, 374] on h3 "Historial de Ejecuciones" at bounding box center [131, 381] width 107 height 14
select select "10"
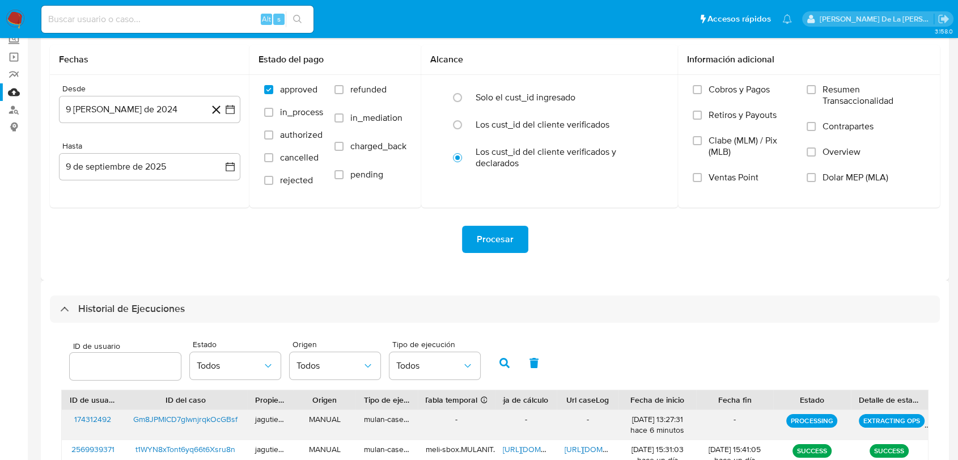
scroll to position [126, 0]
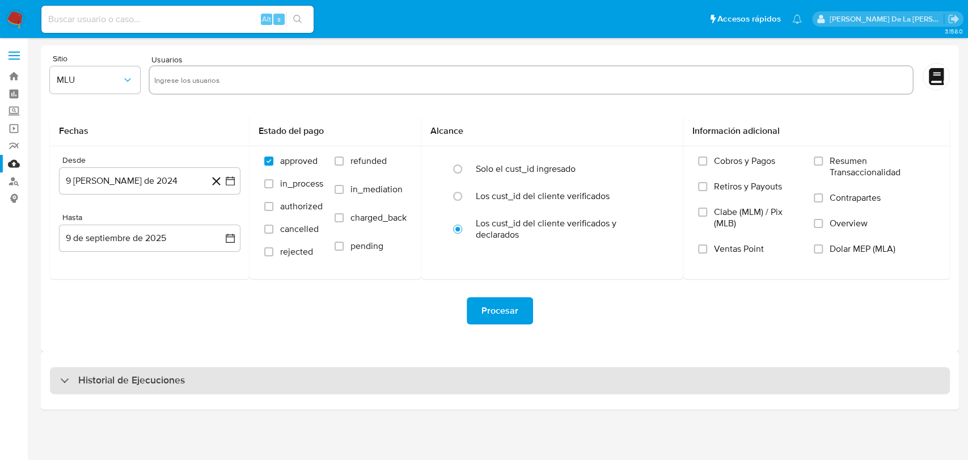
drag, startPoint x: 161, startPoint y: 388, endPoint x: 160, endPoint y: 377, distance: 12.0
click at [161, 389] on div "Historial de Ejecuciones" at bounding box center [500, 380] width 900 height 27
select select "10"
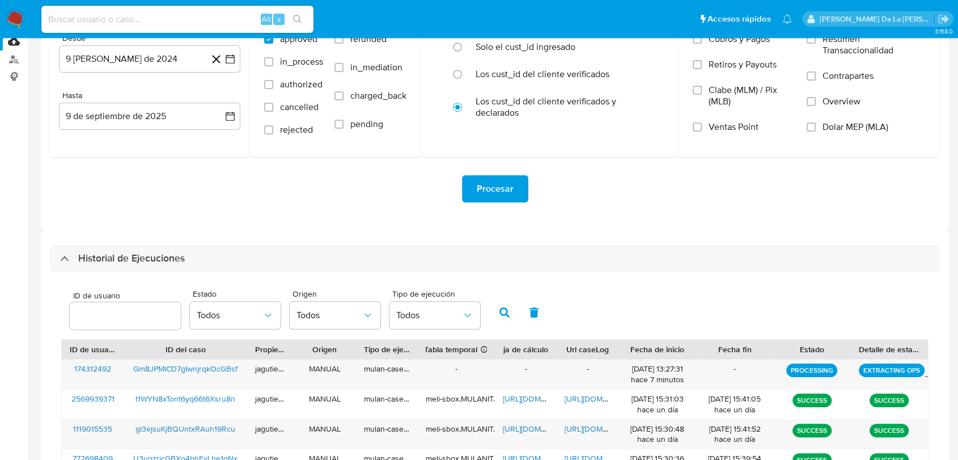
scroll to position [252, 0]
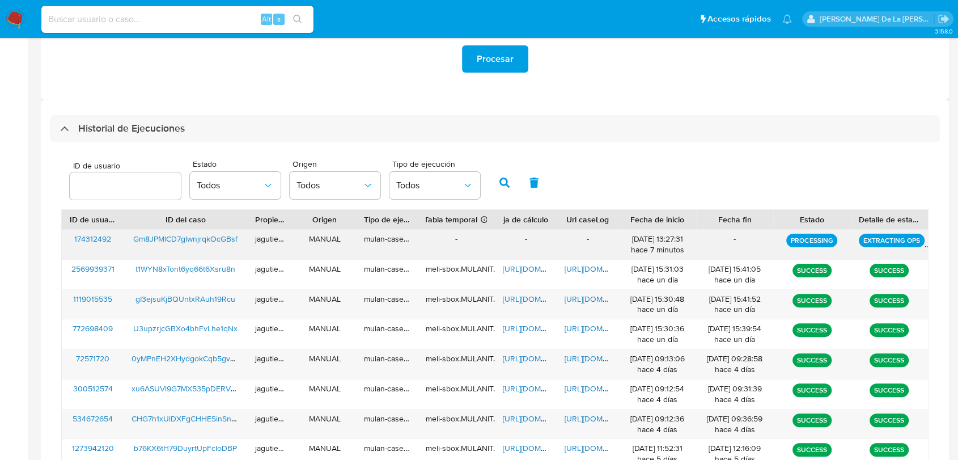
click at [154, 235] on span "Gm8JPMlCD7gIwnjrqkOcGBsf" at bounding box center [185, 238] width 104 height 11
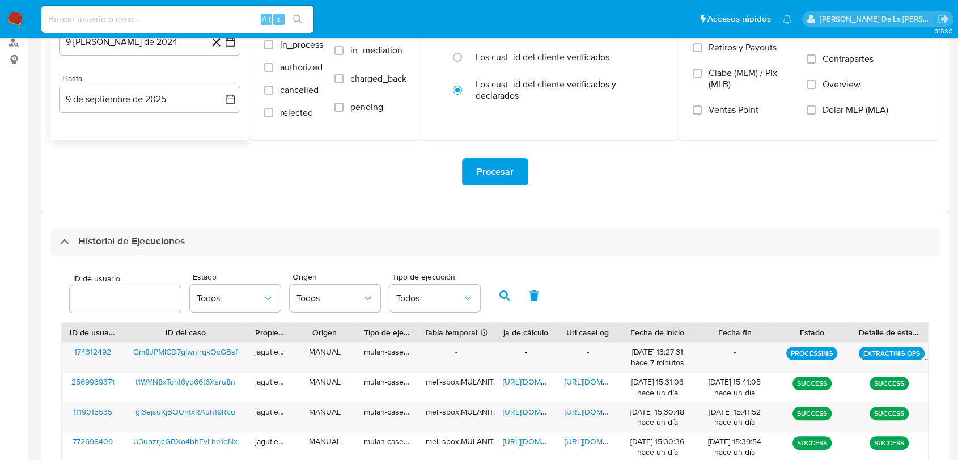
scroll to position [126, 0]
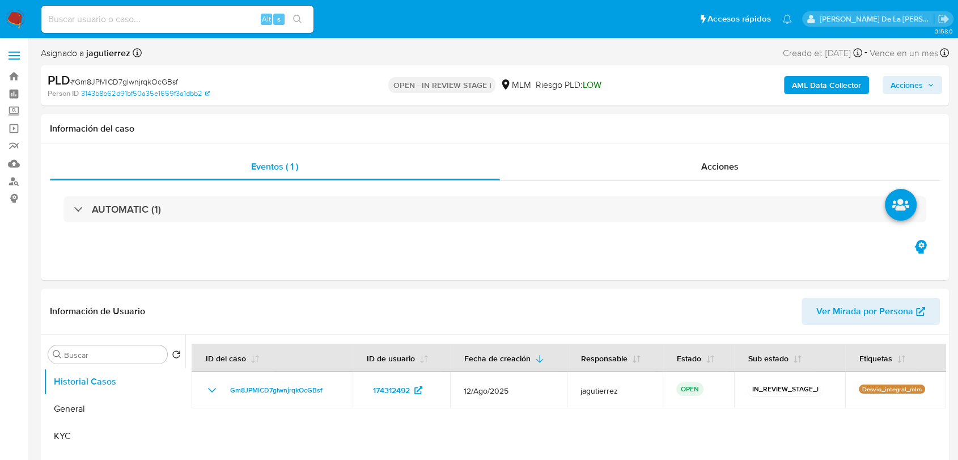
select select "10"
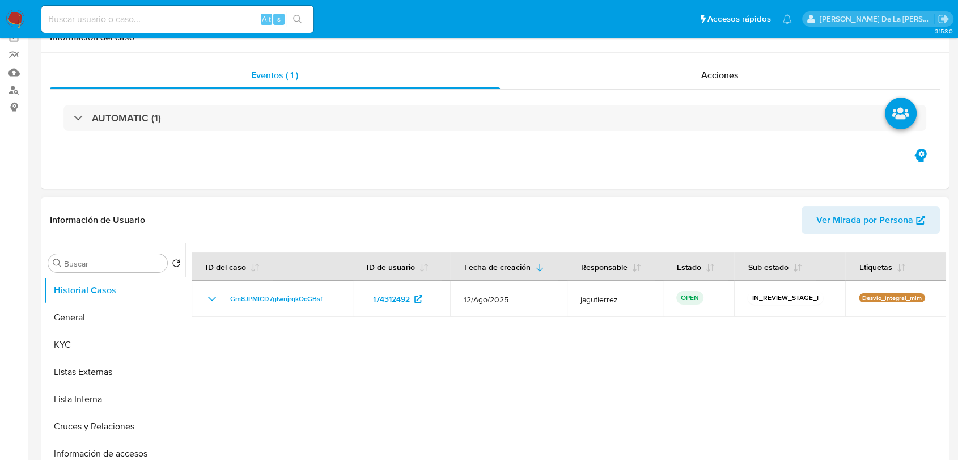
scroll to position [189, 0]
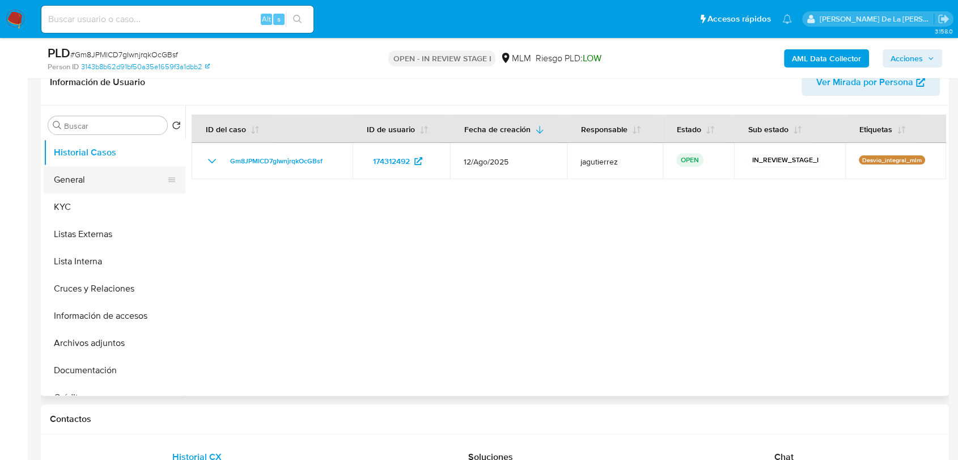
click at [68, 181] on button "General" at bounding box center [110, 179] width 133 height 27
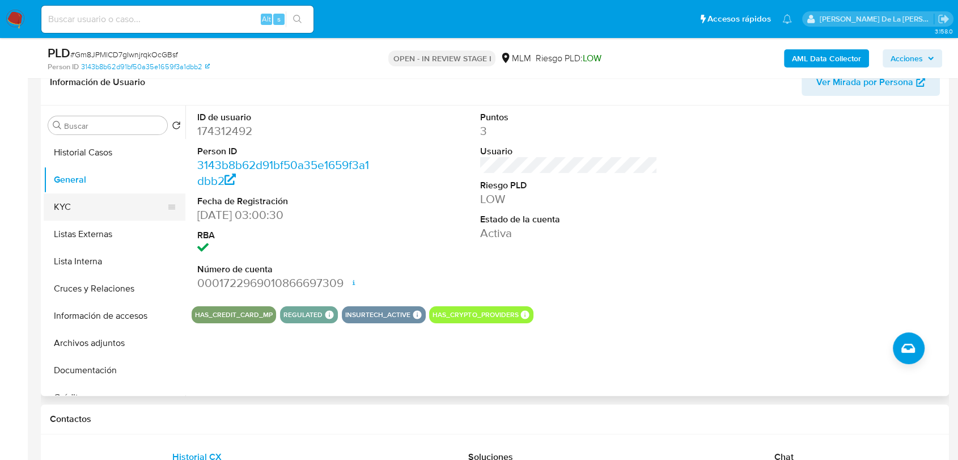
click at [105, 217] on button "KYC" at bounding box center [110, 206] width 133 height 27
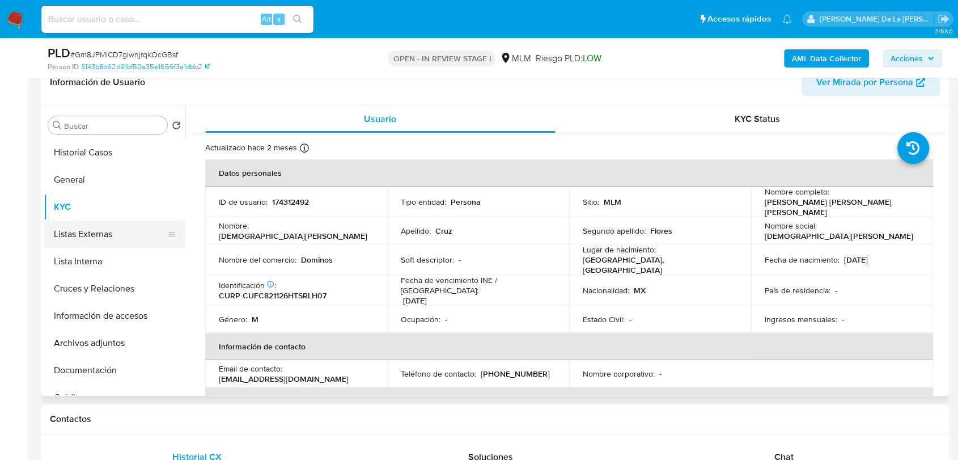
click at [137, 230] on button "Listas Externas" at bounding box center [110, 234] width 133 height 27
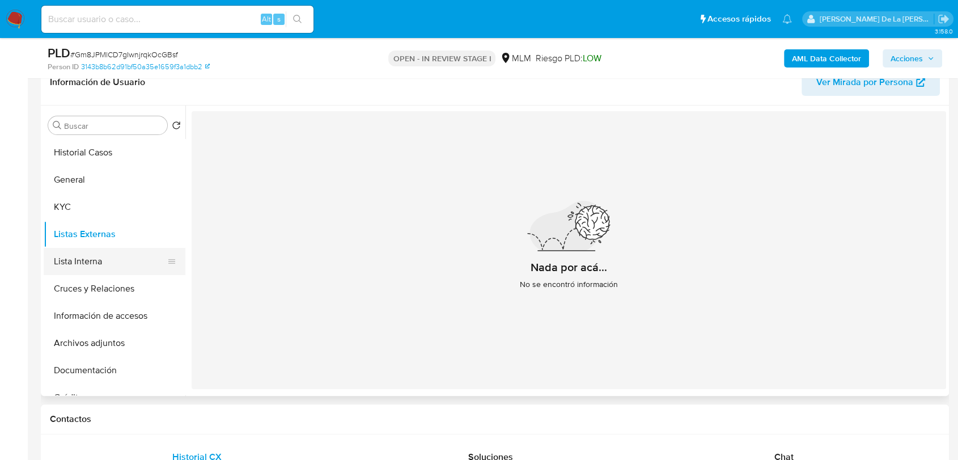
click at [115, 264] on button "Lista Interna" at bounding box center [110, 261] width 133 height 27
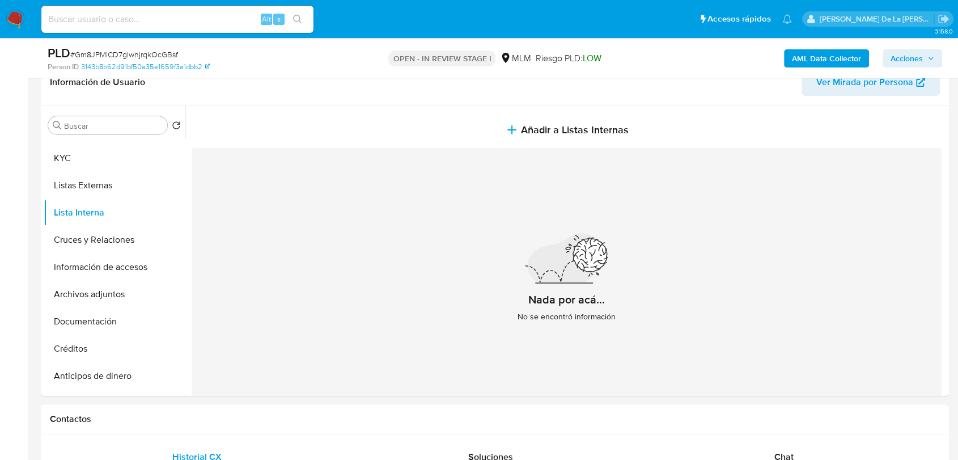
scroll to position [63, 0]
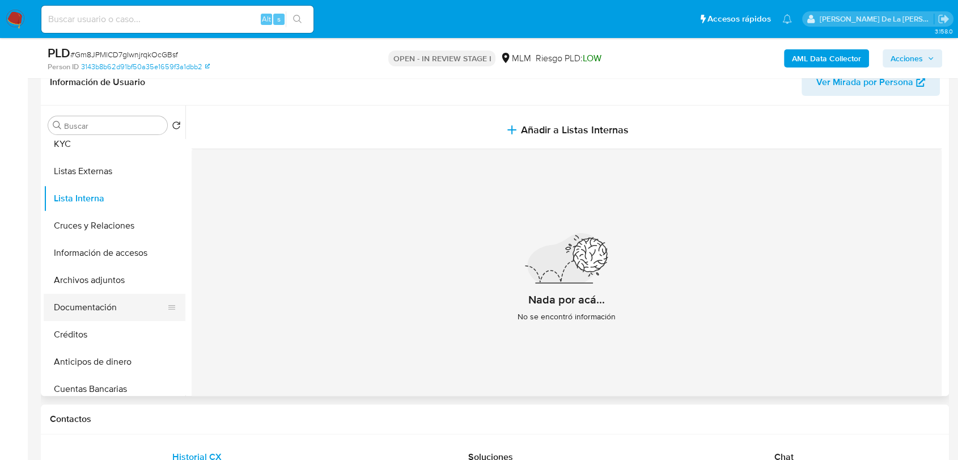
click at [93, 305] on button "Documentación" at bounding box center [110, 307] width 133 height 27
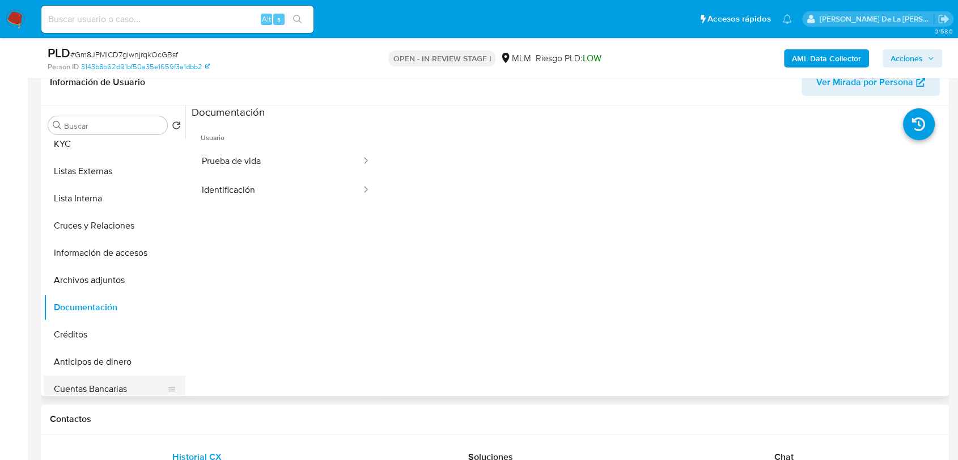
click at [105, 387] on button "Cuentas Bancarias" at bounding box center [110, 388] width 133 height 27
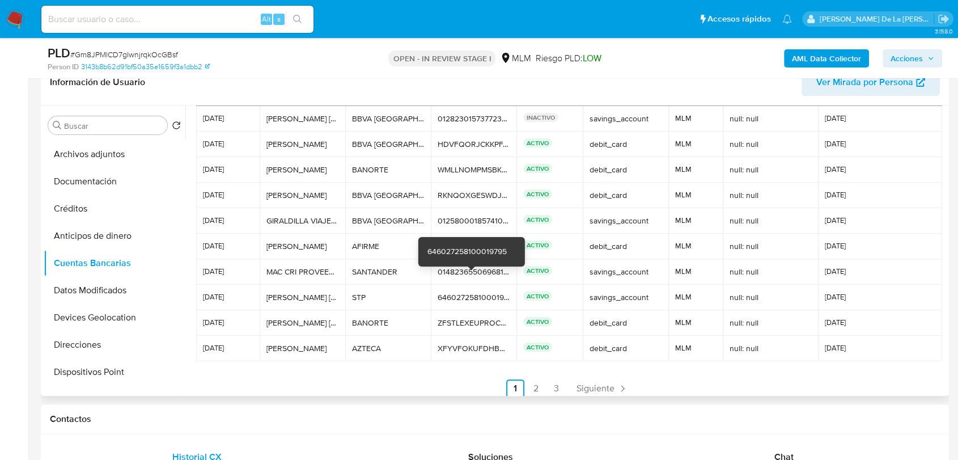
scroll to position [53, 0]
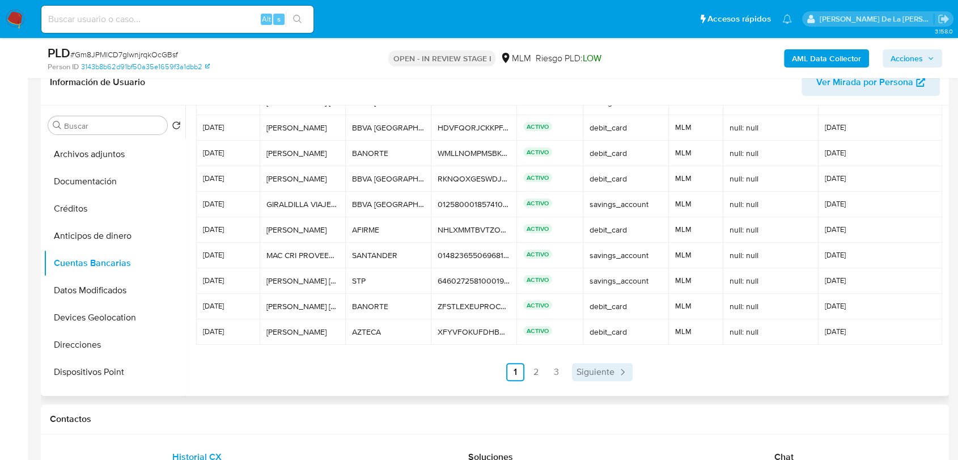
click at [607, 363] on link "Siguiente" at bounding box center [602, 372] width 61 height 18
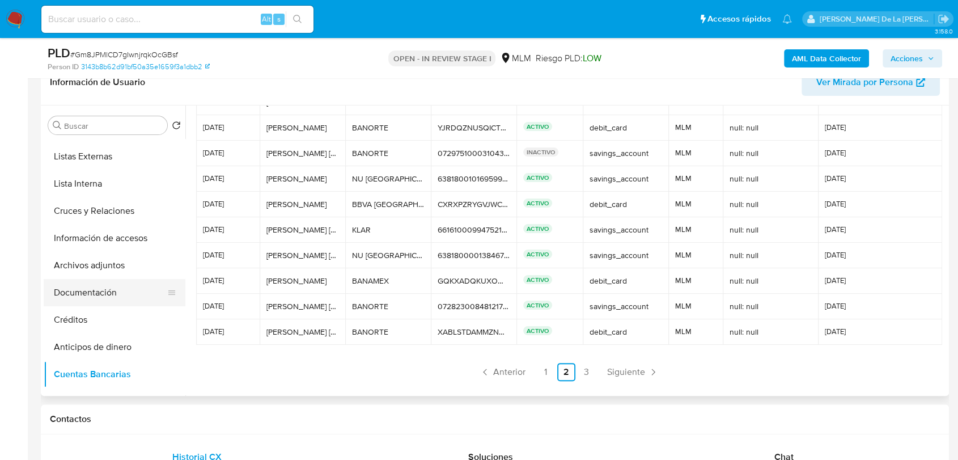
scroll to position [0, 0]
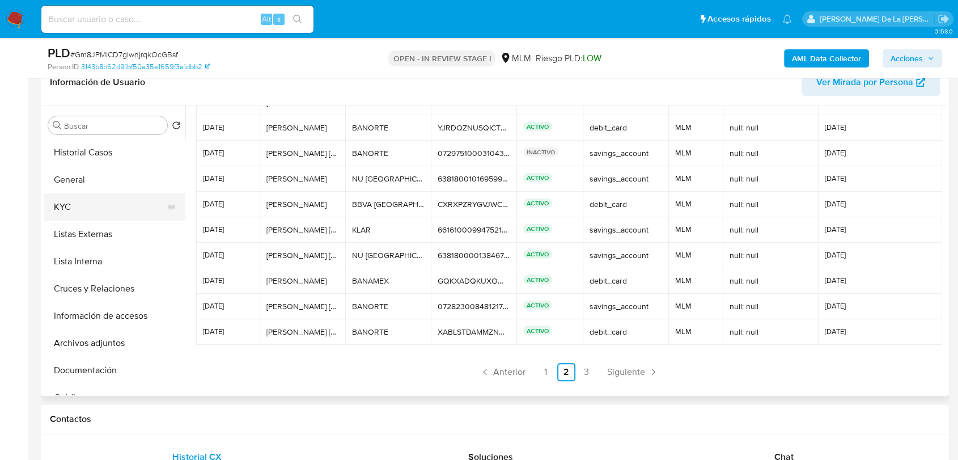
click at [88, 195] on button "KYC" at bounding box center [110, 206] width 133 height 27
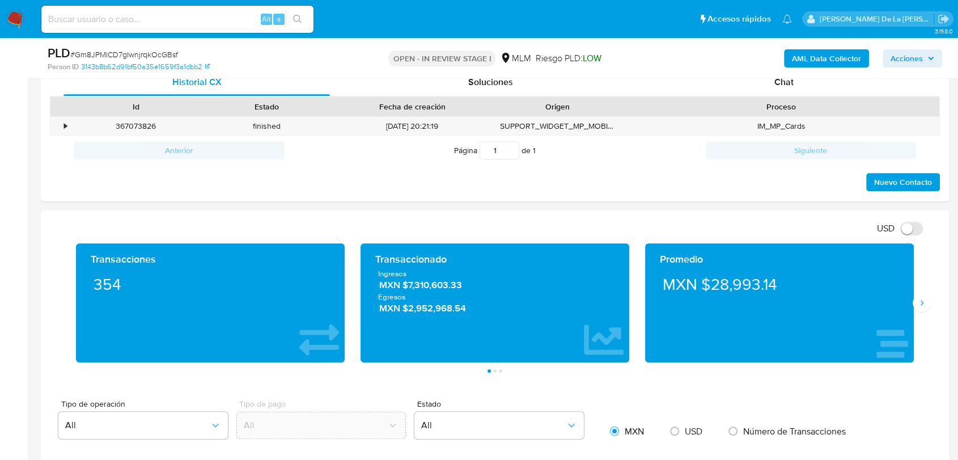
scroll to position [567, 0]
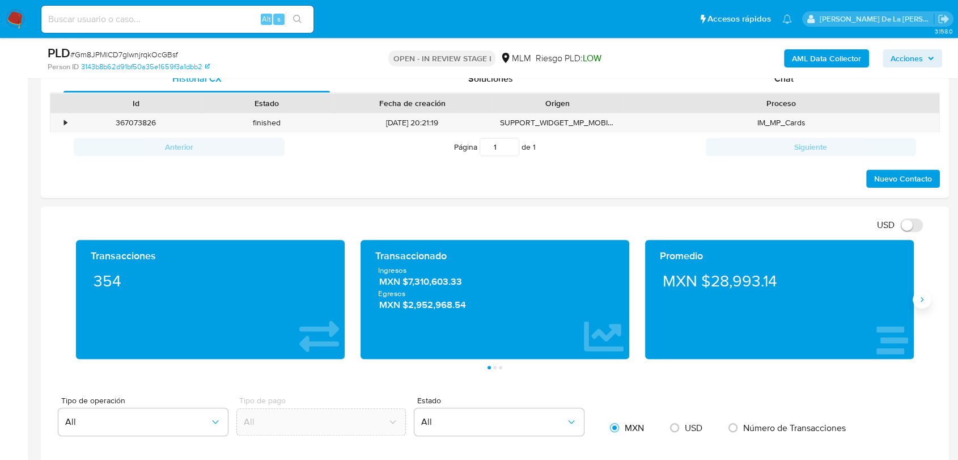
click at [926, 302] on icon "Siguiente" at bounding box center [922, 299] width 9 height 9
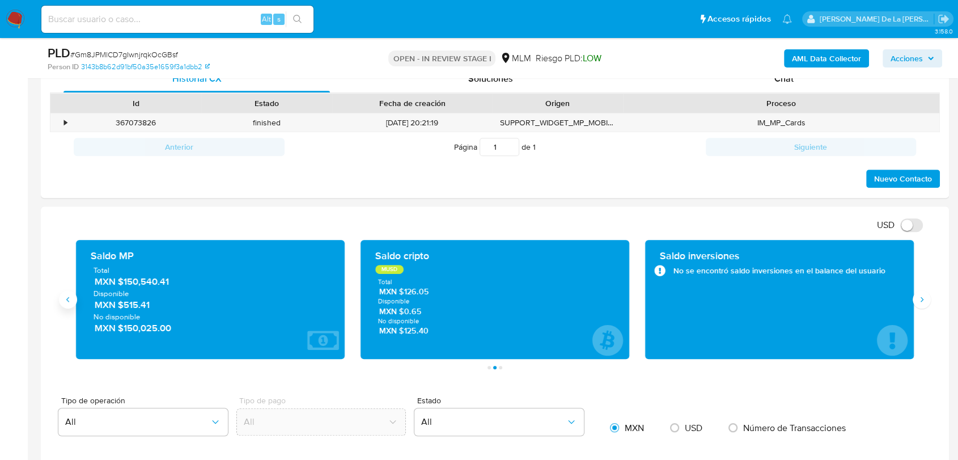
click at [72, 306] on button "Anterior" at bounding box center [68, 299] width 18 height 18
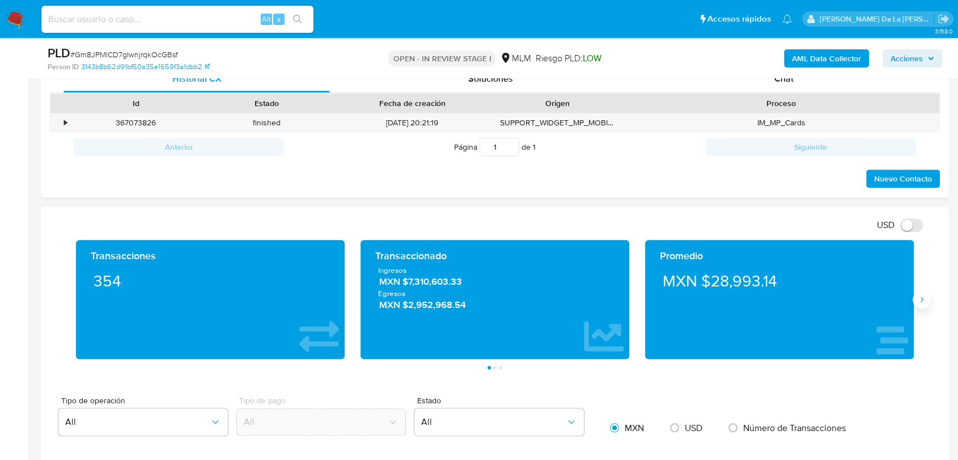
click at [924, 301] on icon "Siguiente" at bounding box center [922, 299] width 9 height 9
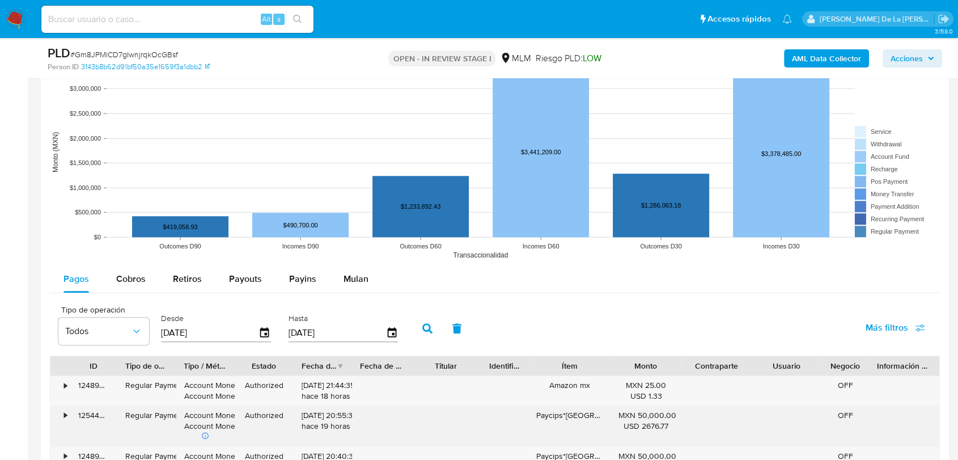
scroll to position [1071, 0]
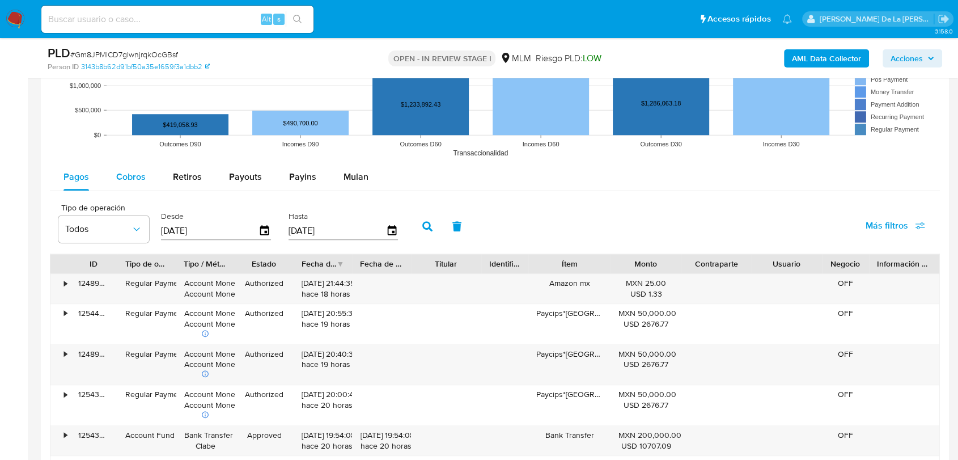
click at [117, 181] on button "Cobros" at bounding box center [131, 176] width 57 height 27
select select "10"
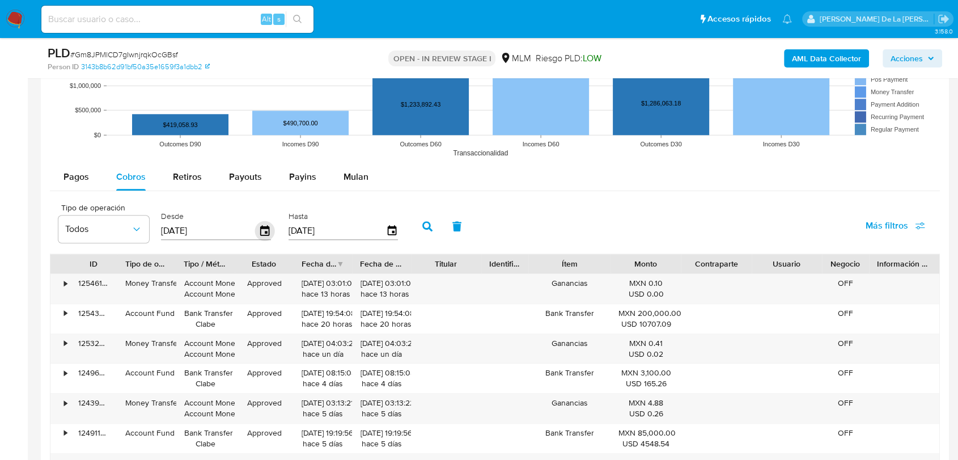
click at [272, 229] on icon "button" at bounding box center [265, 231] width 20 height 20
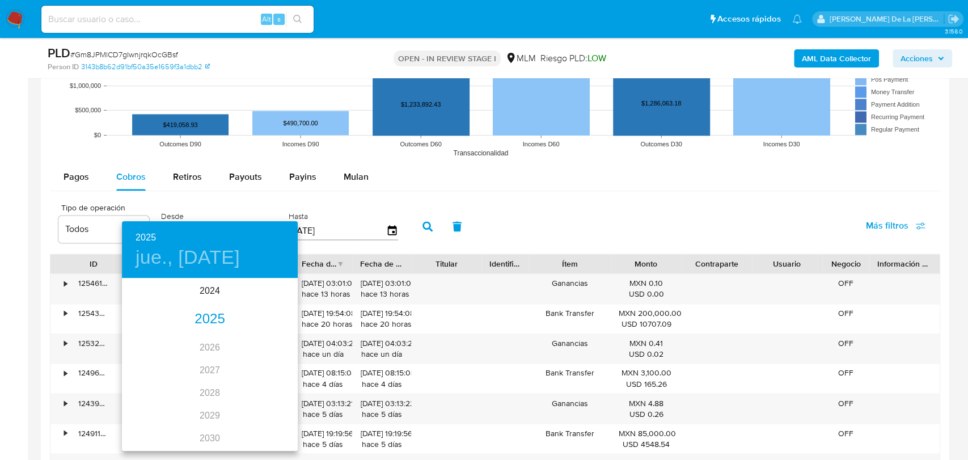
click at [204, 322] on div "2025" at bounding box center [210, 319] width 176 height 23
click at [156, 381] on div "jul." at bounding box center [151, 386] width 58 height 43
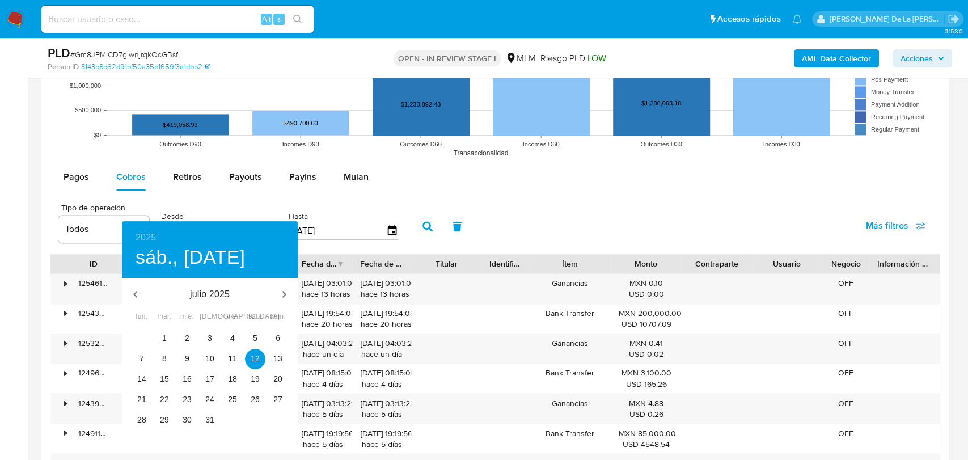
click at [176, 337] on div "2" at bounding box center [187, 338] width 23 height 20
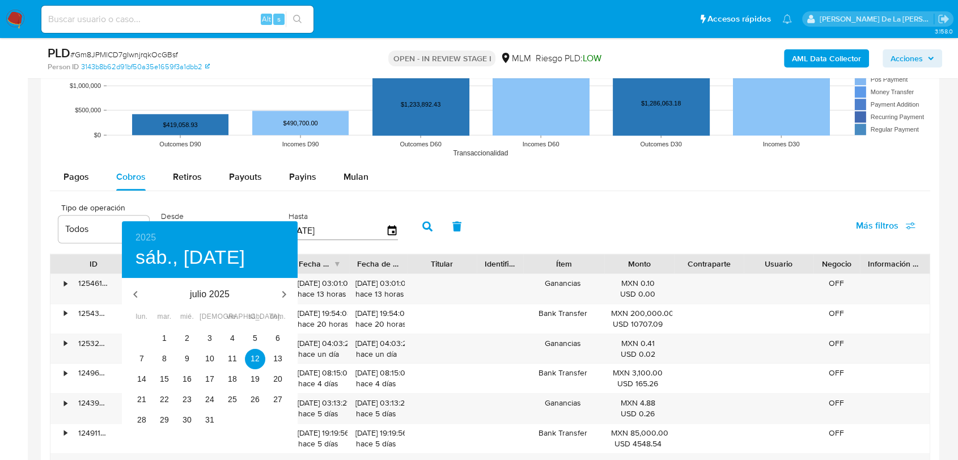
type input "02/07/2025"
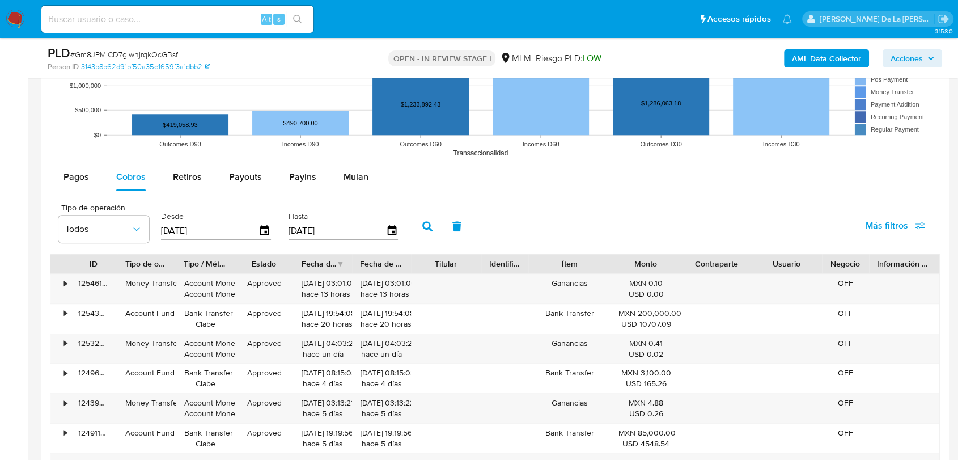
click at [401, 230] on div "Hasta 09/09/2025" at bounding box center [345, 224] width 119 height 45
click at [390, 230] on icon "button" at bounding box center [392, 231] width 20 height 20
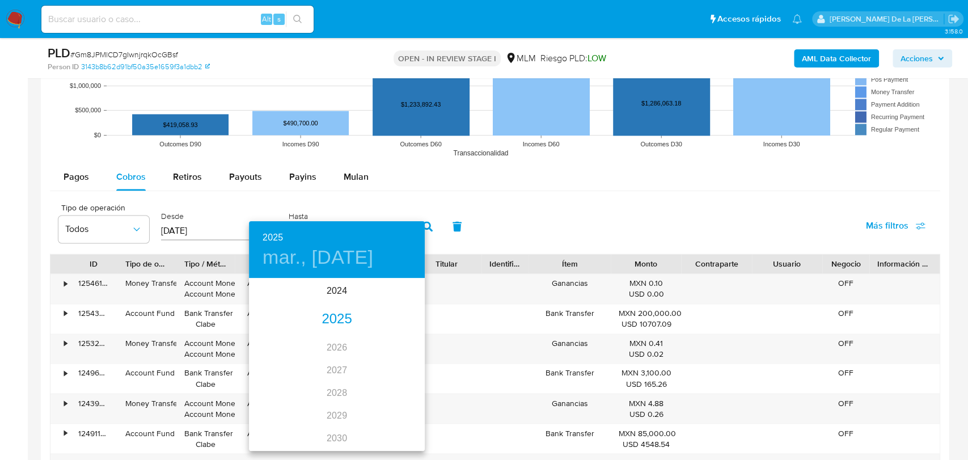
click at [317, 311] on div "2025" at bounding box center [337, 319] width 176 height 23
click at [259, 390] on div "jul." at bounding box center [278, 386] width 58 height 43
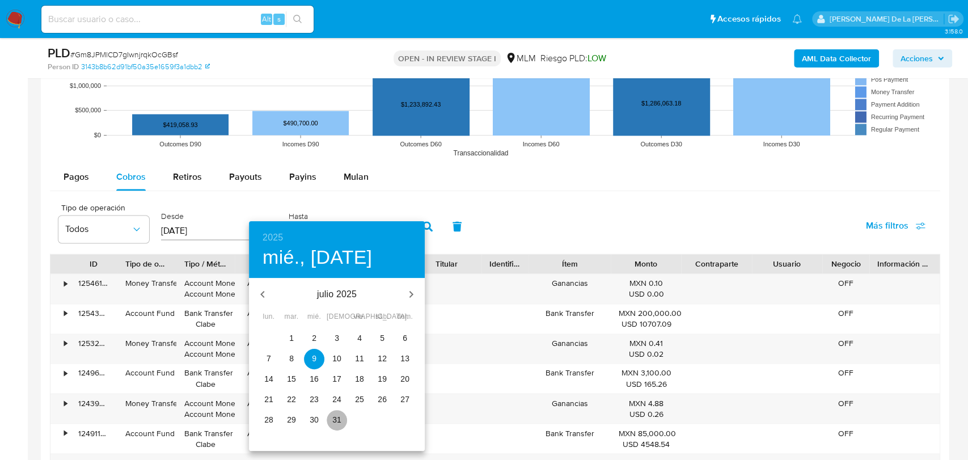
click at [331, 416] on span "31" at bounding box center [337, 419] width 20 height 11
type input "31/07/2025"
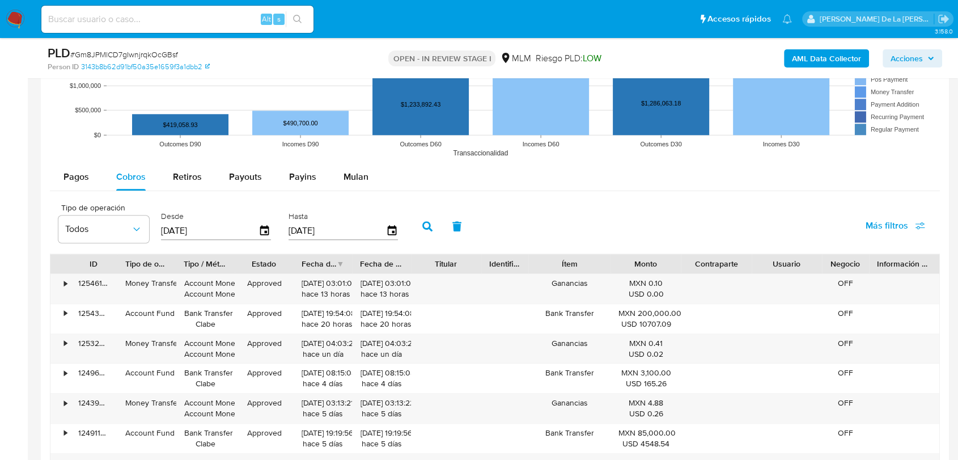
click at [421, 219] on button "button" at bounding box center [427, 226] width 29 height 27
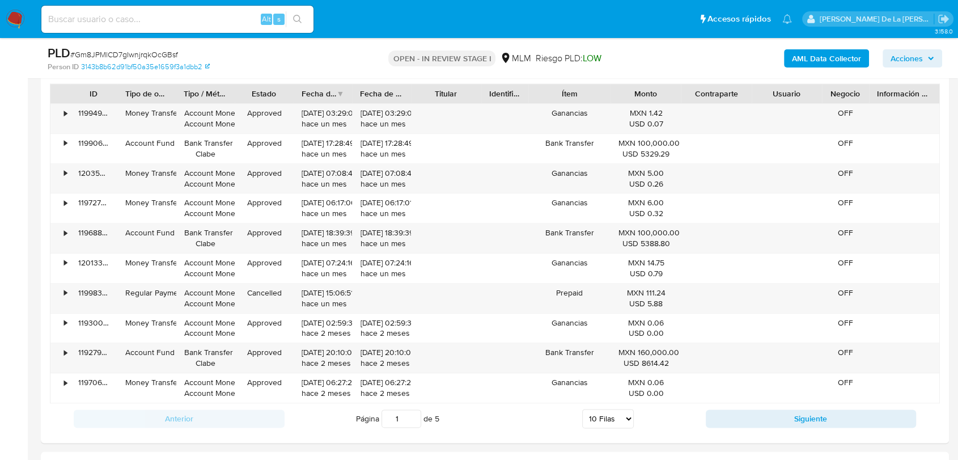
scroll to position [1260, 0]
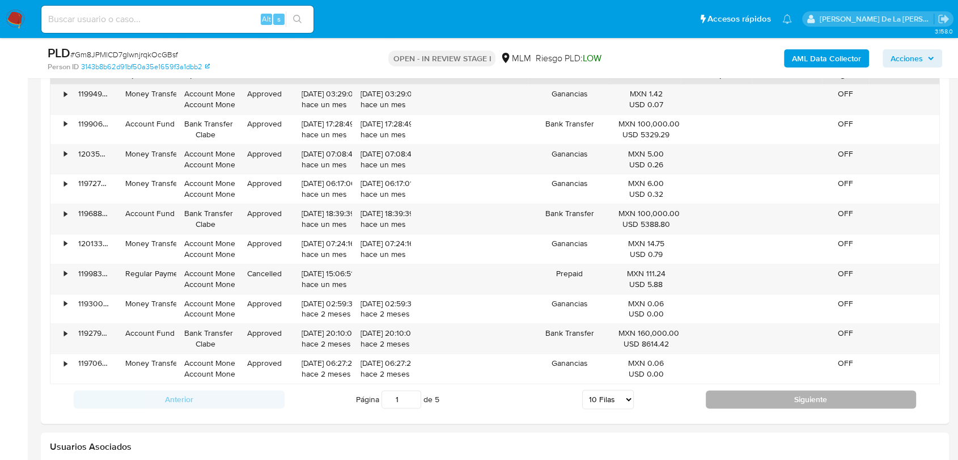
click at [764, 402] on button "Siguiente" at bounding box center [811, 399] width 211 height 18
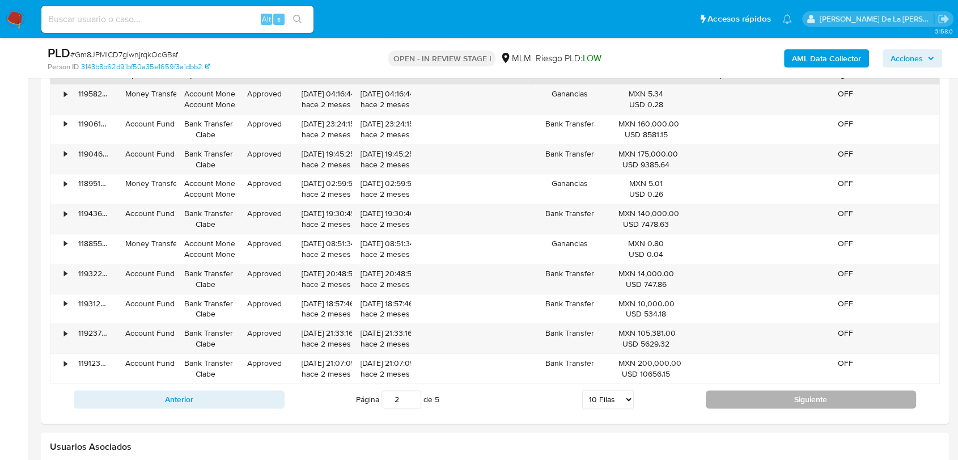
click at [768, 390] on div "Anterior Página 2 de 5 5 Filas 10 Filas 20 Filas 25 Filas 50 Filas 100 Filas Si…" at bounding box center [495, 399] width 890 height 31
click at [767, 395] on button "Siguiente" at bounding box center [811, 399] width 211 height 18
type input "3"
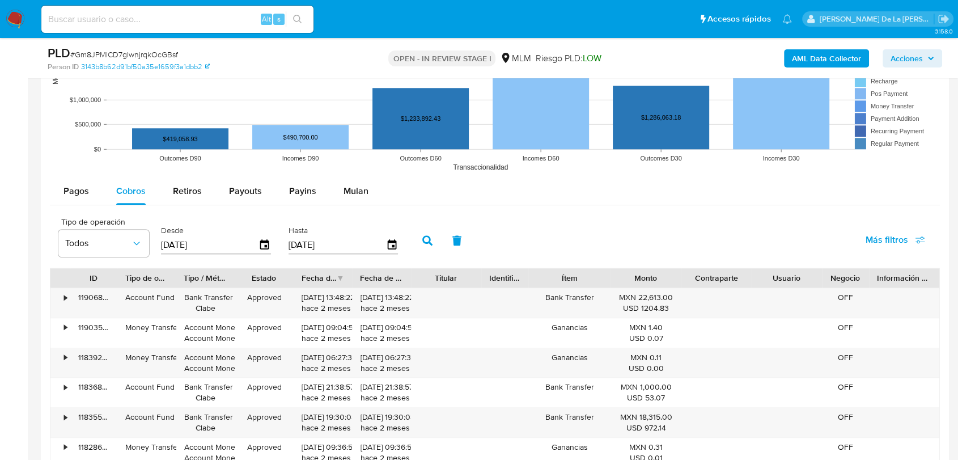
scroll to position [1034, 0]
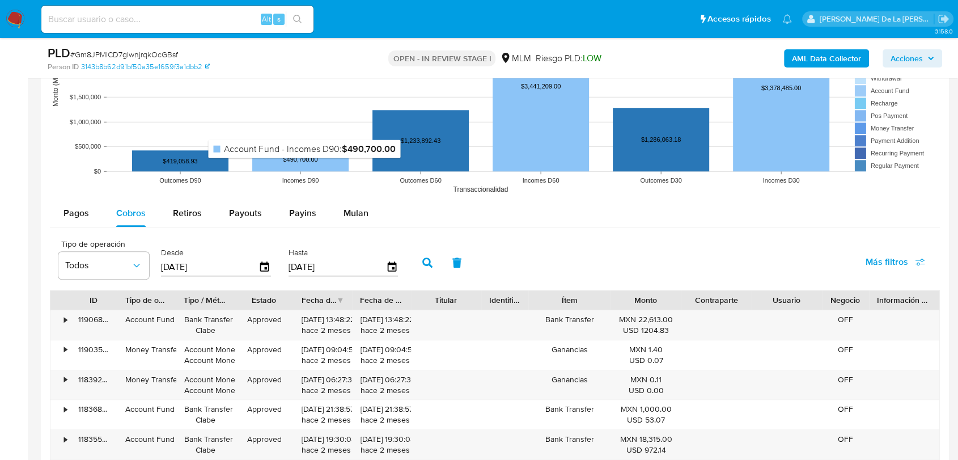
drag, startPoint x: 304, startPoint y: 165, endPoint x: 301, endPoint y: 186, distance: 21.3
click at [302, 170] on rect at bounding box center [300, 159] width 96 height 24
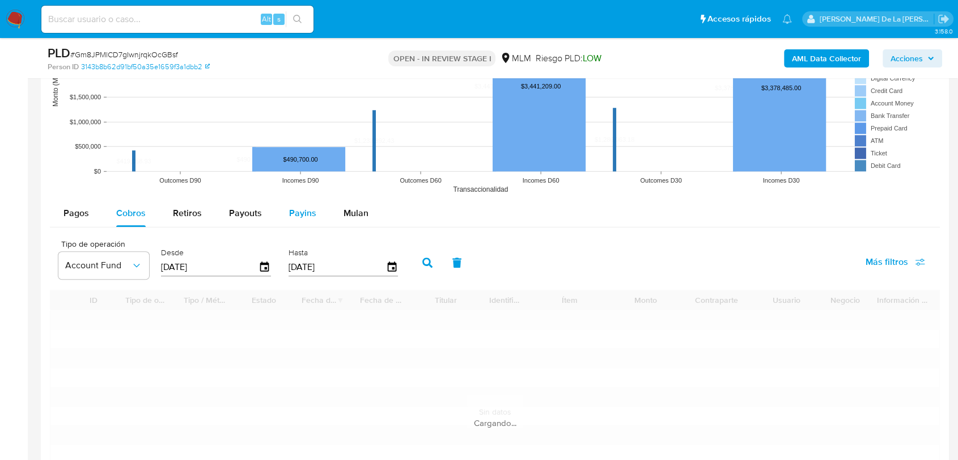
click at [291, 211] on span "Payins" at bounding box center [302, 212] width 27 height 13
select select "10"
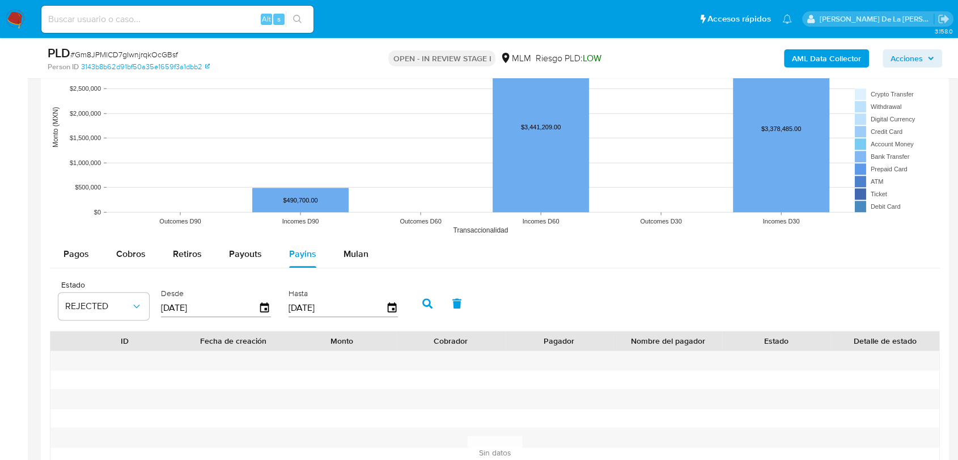
scroll to position [972, 0]
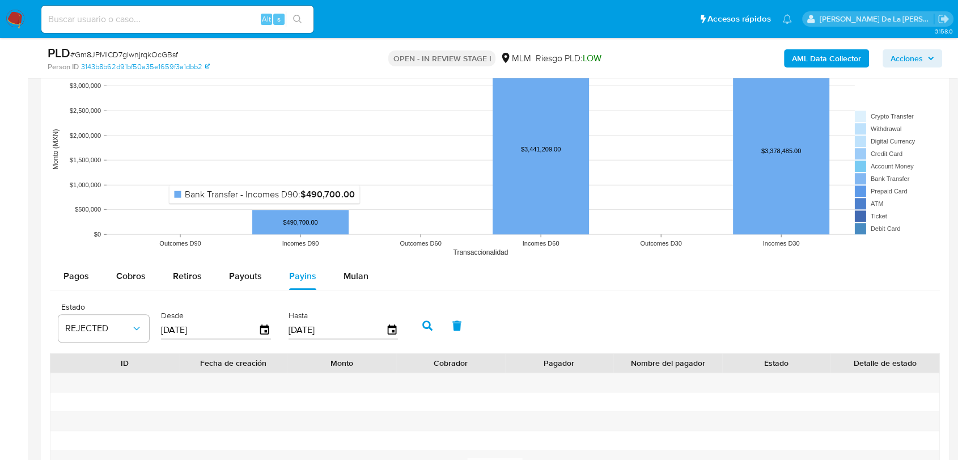
click at [265, 214] on rect at bounding box center [300, 222] width 96 height 24
drag, startPoint x: 225, startPoint y: 214, endPoint x: 210, endPoint y: 221, distance: 16.0
click at [223, 216] on rect at bounding box center [495, 149] width 890 height 227
click at [188, 223] on rect at bounding box center [495, 149] width 890 height 227
click at [260, 265] on button "Payouts" at bounding box center [246, 276] width 60 height 27
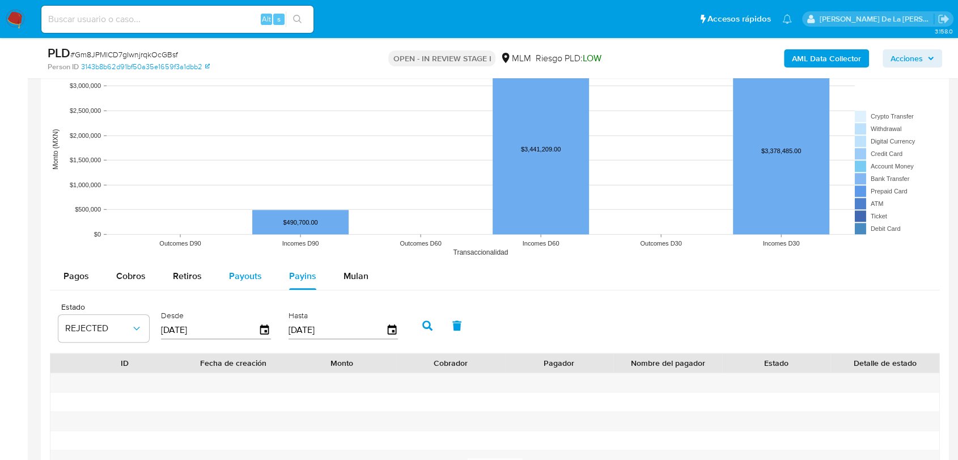
select select "10"
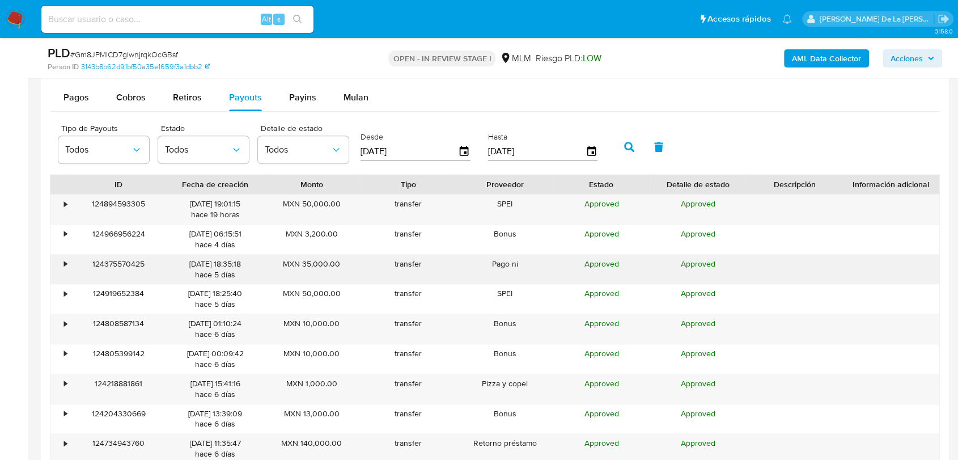
scroll to position [1161, 0]
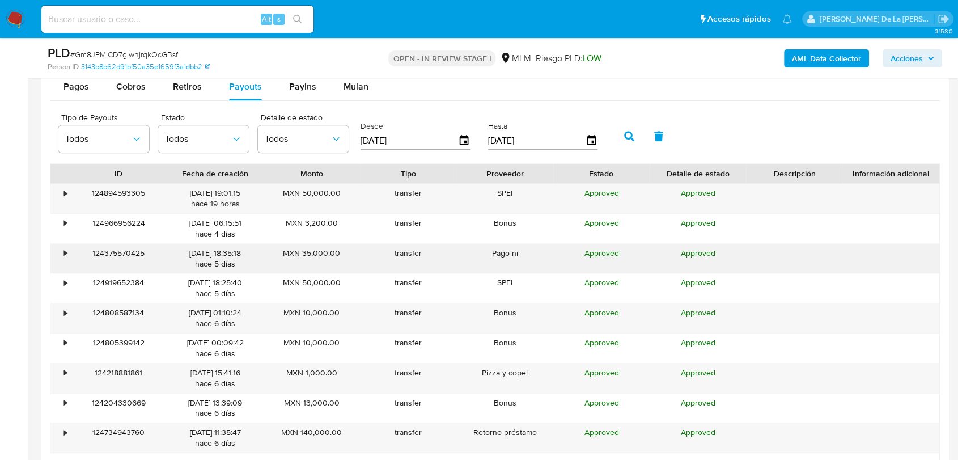
click at [74, 256] on div "124375570425" at bounding box center [118, 258] width 96 height 29
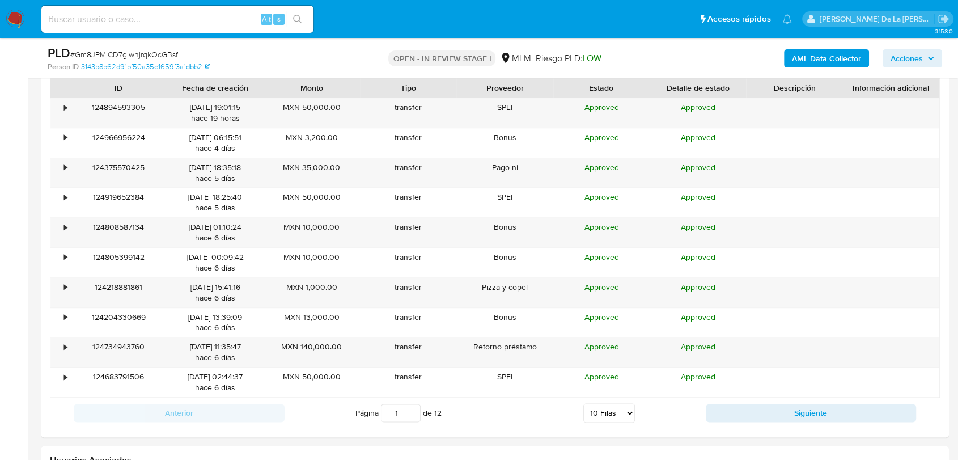
scroll to position [1350, 0]
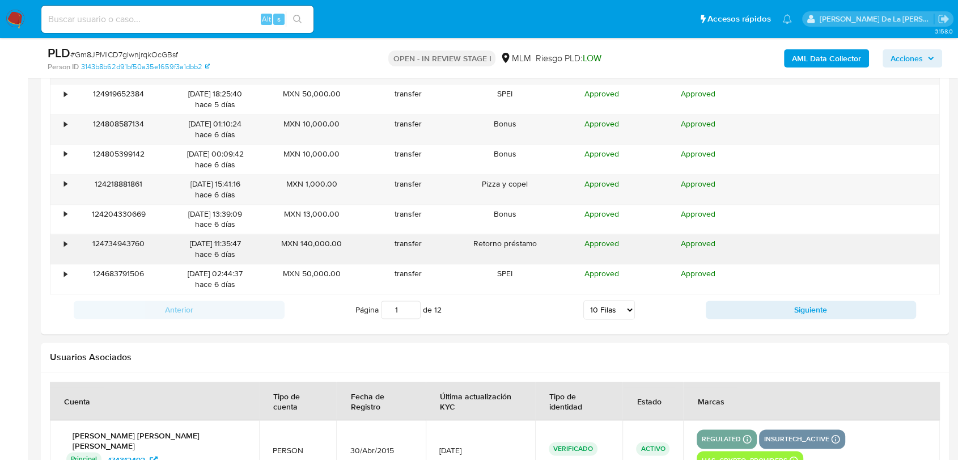
click at [65, 239] on div "•" at bounding box center [65, 243] width 3 height 11
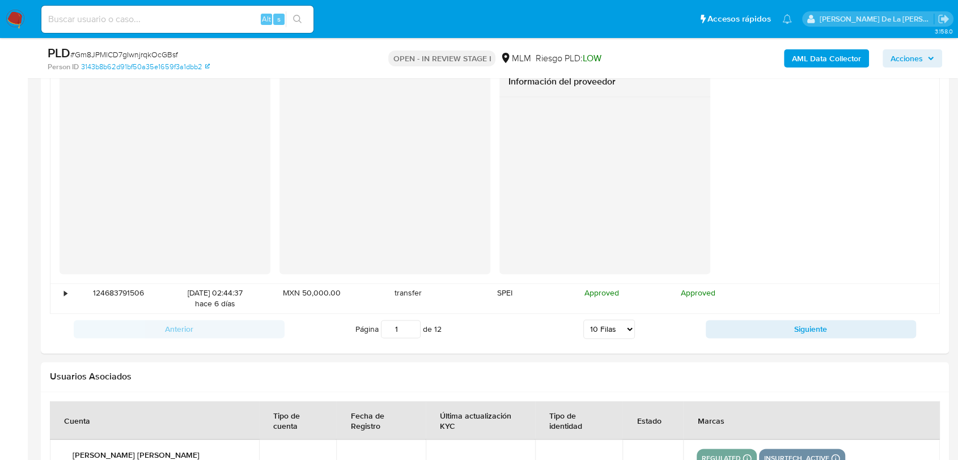
scroll to position [1413, 0]
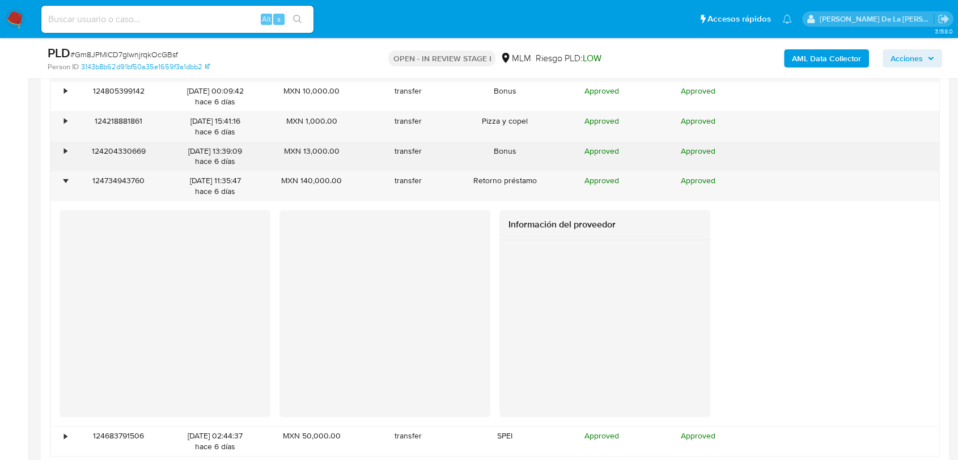
click at [63, 153] on div "•" at bounding box center [60, 156] width 20 height 29
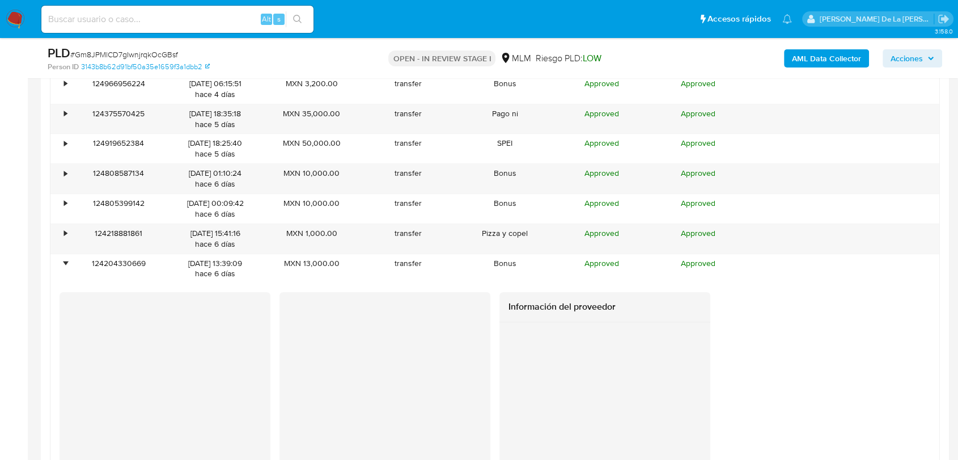
scroll to position [1287, 0]
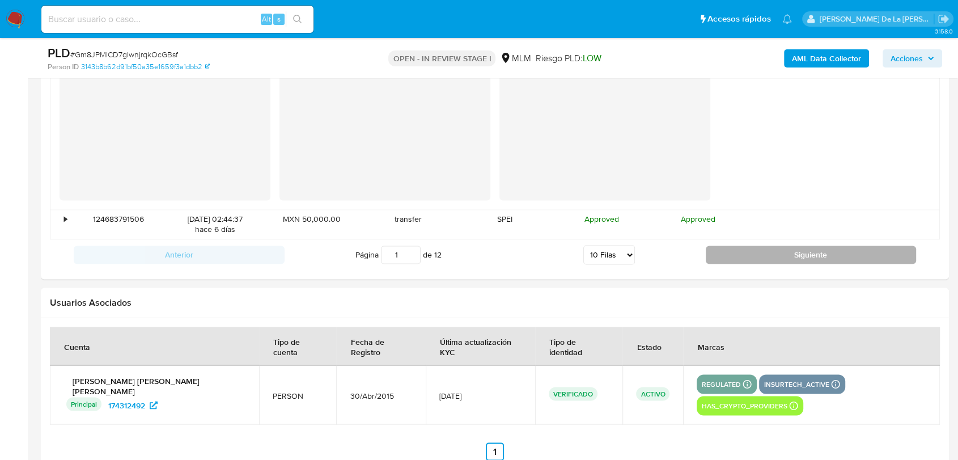
click at [820, 255] on button "Siguiente" at bounding box center [811, 255] width 211 height 18
type input "2"
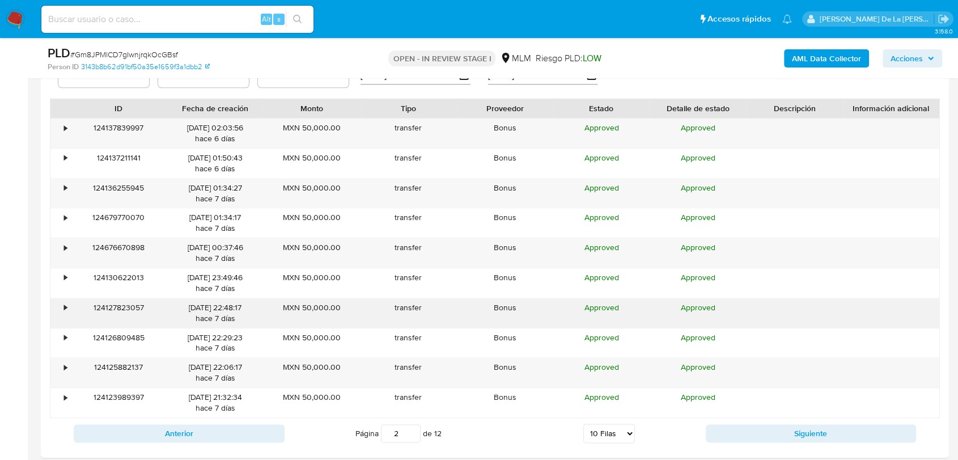
scroll to position [1224, 0]
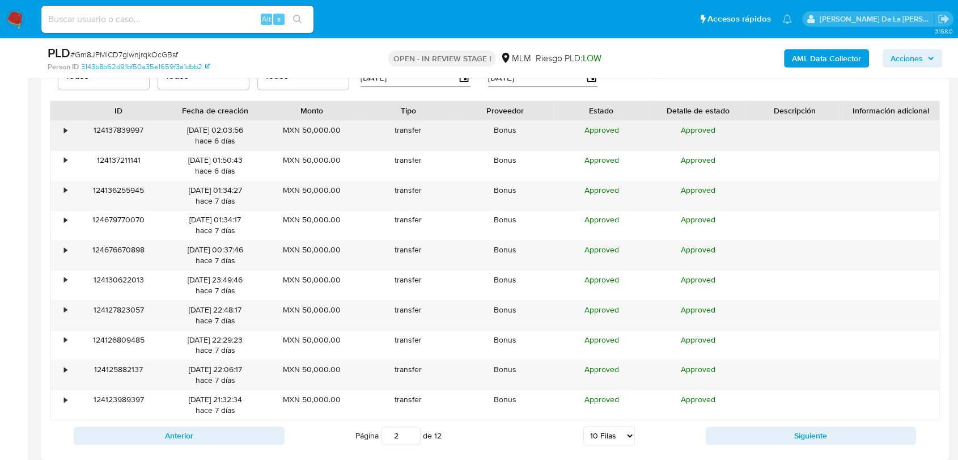
click at [61, 123] on div "•" at bounding box center [60, 135] width 20 height 29
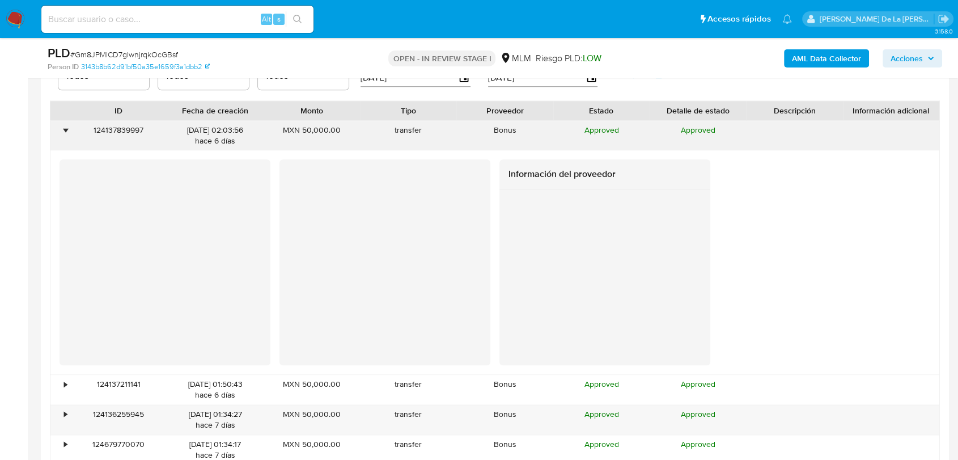
click at [61, 123] on div "•" at bounding box center [60, 135] width 20 height 29
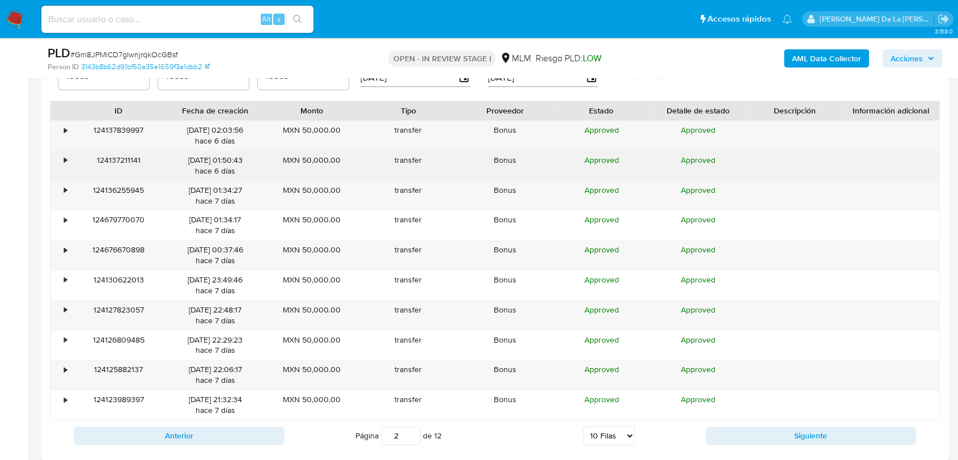
click at [50, 159] on div "•" at bounding box center [60, 165] width 20 height 29
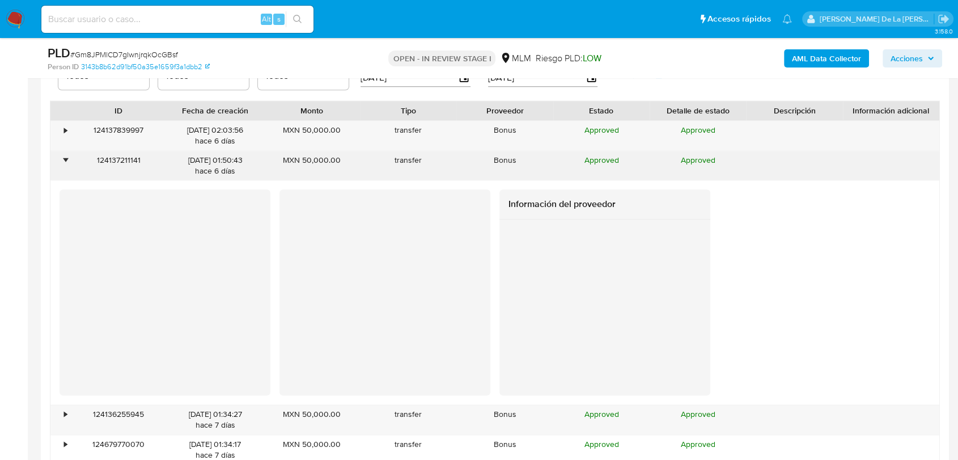
click at [58, 156] on div "•" at bounding box center [60, 165] width 20 height 29
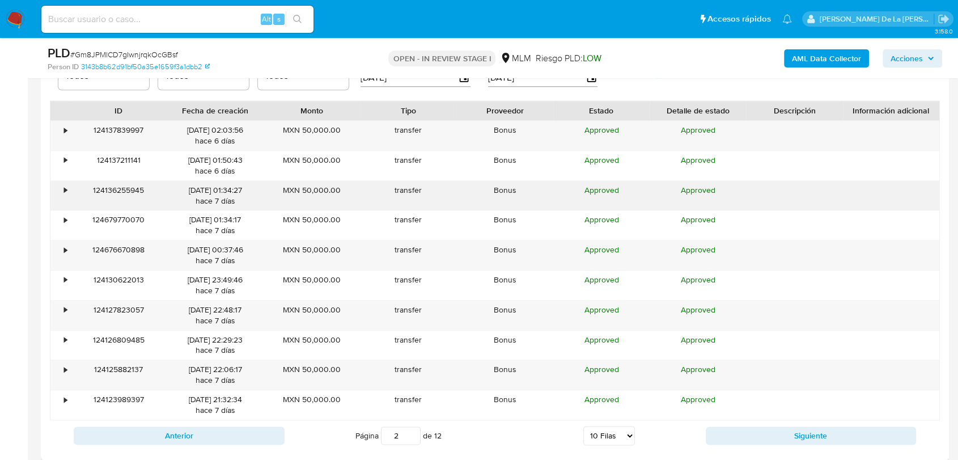
drag, startPoint x: 58, startPoint y: 181, endPoint x: 59, endPoint y: 196, distance: 15.3
click at [58, 185] on div "•" at bounding box center [60, 195] width 20 height 29
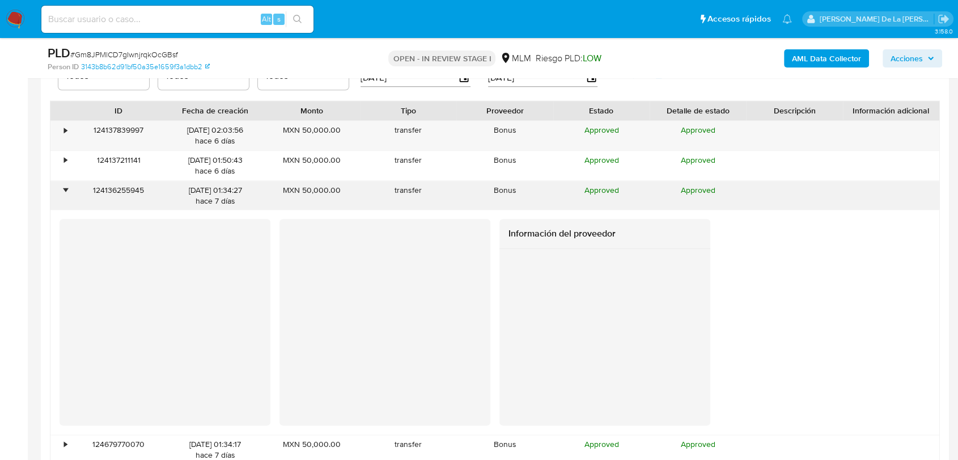
click at [63, 195] on div "•" at bounding box center [60, 195] width 20 height 29
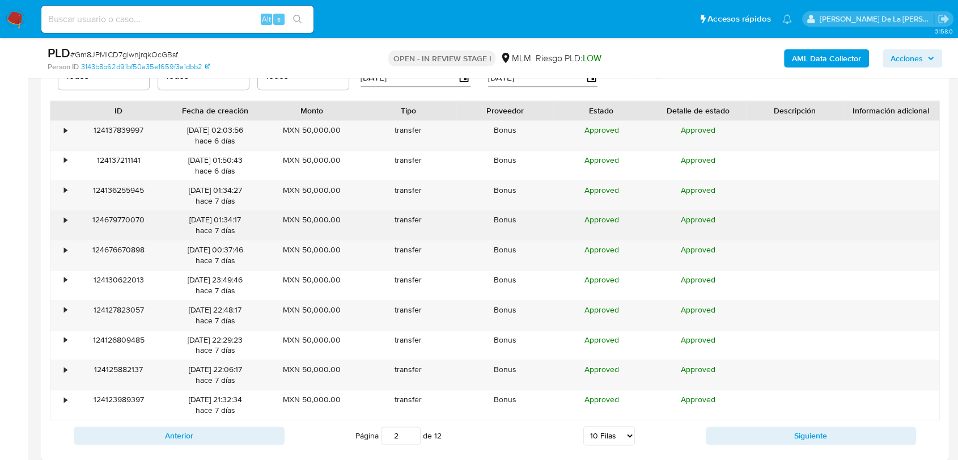
click at [77, 236] on div "124679770070" at bounding box center [118, 224] width 96 height 29
click at [66, 222] on div "•" at bounding box center [65, 219] width 3 height 11
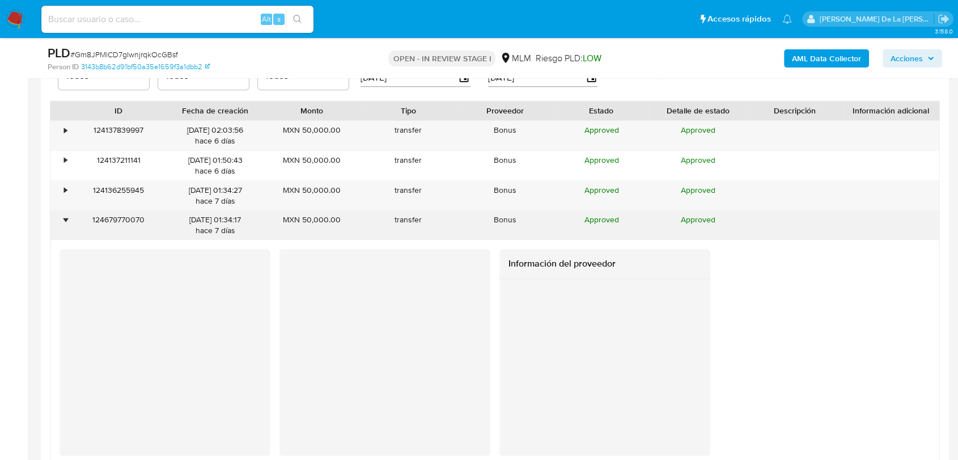
click at [66, 220] on div "•" at bounding box center [65, 219] width 3 height 11
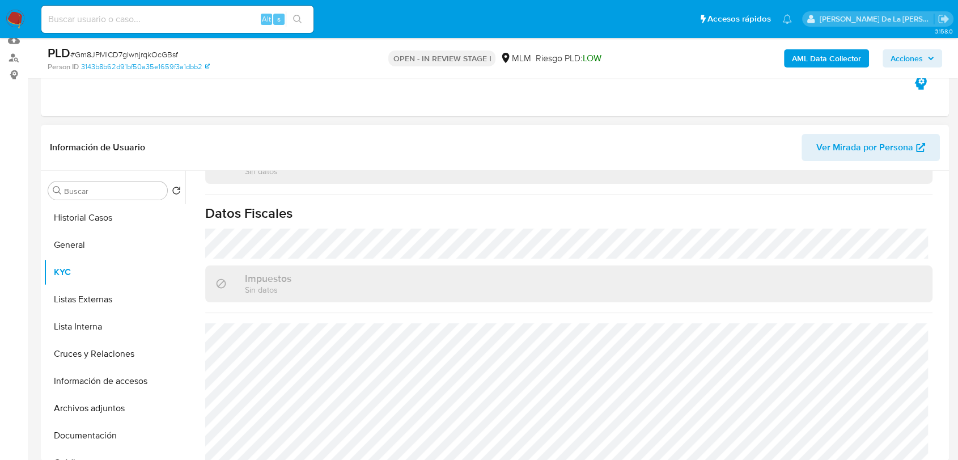
scroll to position [189, 0]
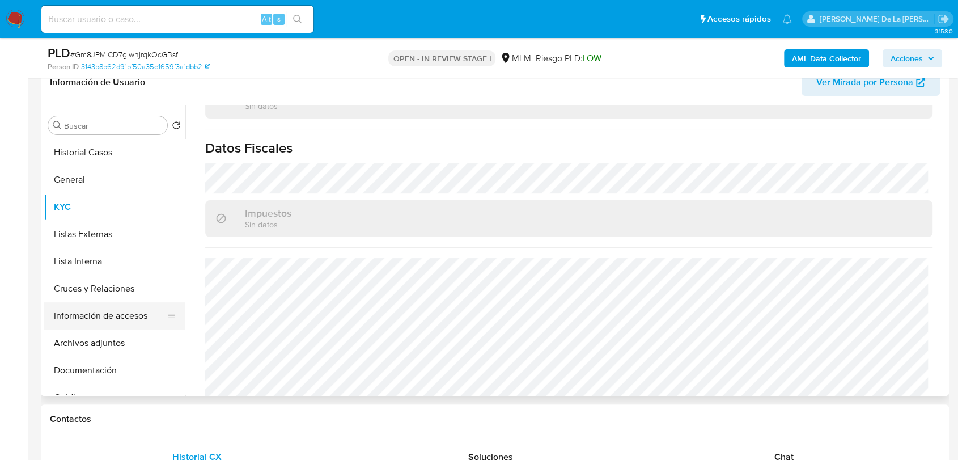
click at [107, 309] on button "Información de accesos" at bounding box center [110, 315] width 133 height 27
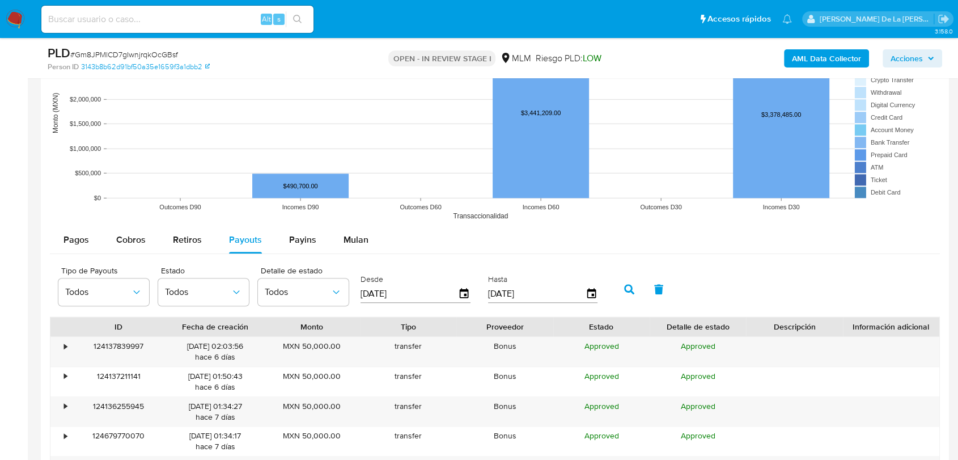
scroll to position [1071, 0]
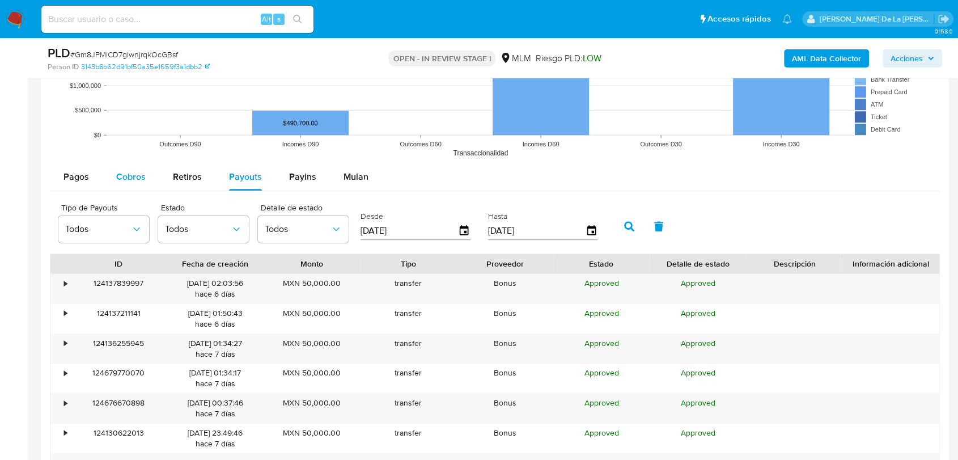
drag, startPoint x: 136, startPoint y: 177, endPoint x: 148, endPoint y: 179, distance: 12.1
click at [138, 178] on span "Cobros" at bounding box center [130, 176] width 29 height 13
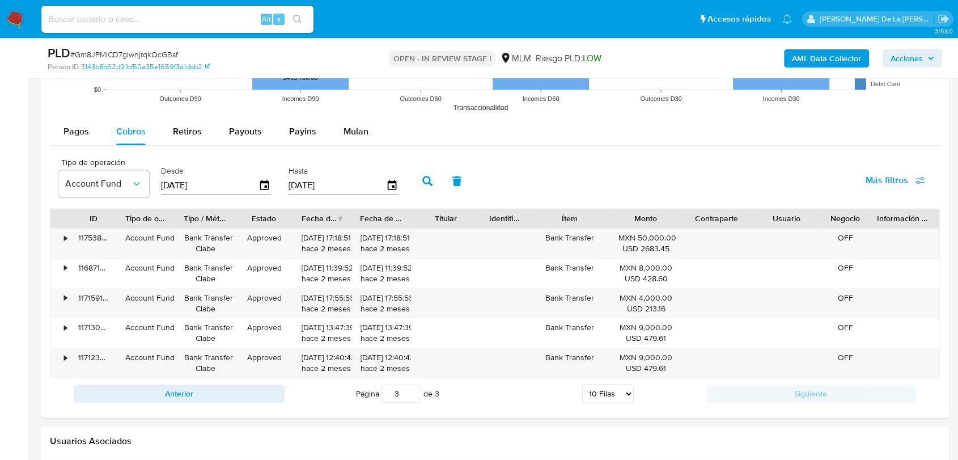
scroll to position [1134, 0]
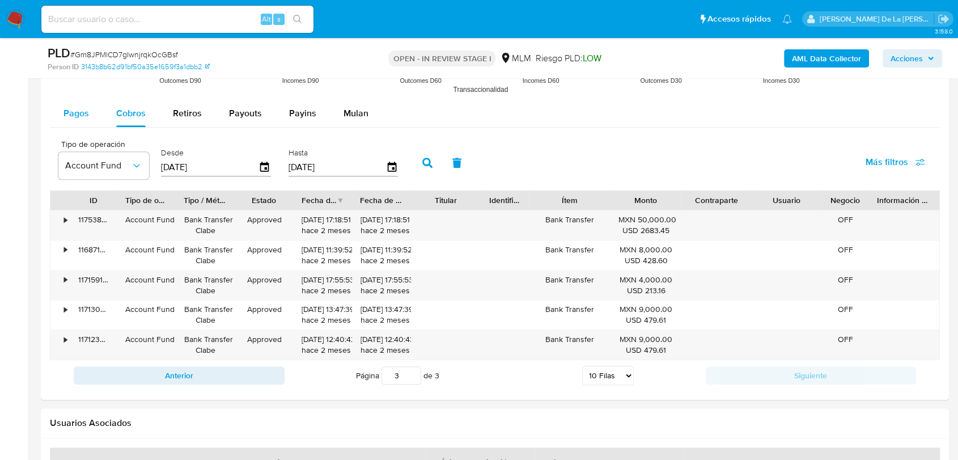
click at [83, 115] on span "Pagos" at bounding box center [77, 113] width 26 height 13
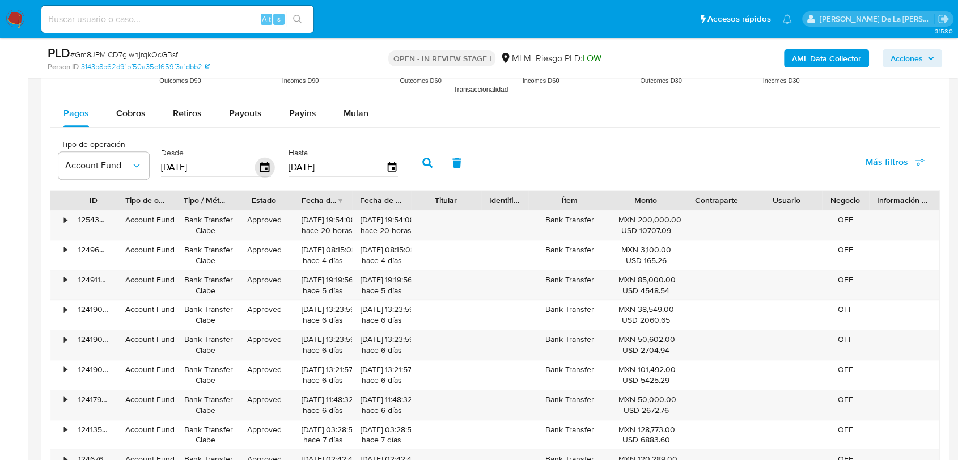
click at [268, 168] on icon "button" at bounding box center [264, 167] width 9 height 10
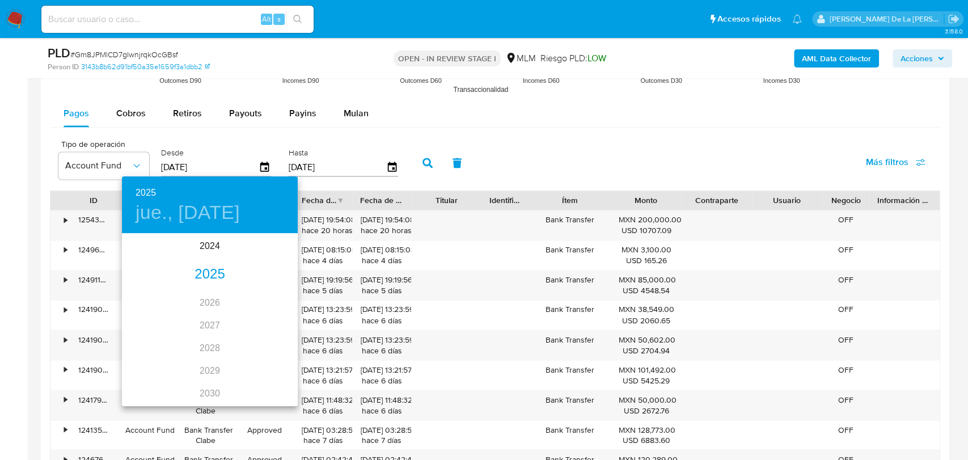
click at [206, 279] on div "2025" at bounding box center [210, 274] width 176 height 23
click at [149, 337] on div "jul." at bounding box center [151, 341] width 58 height 43
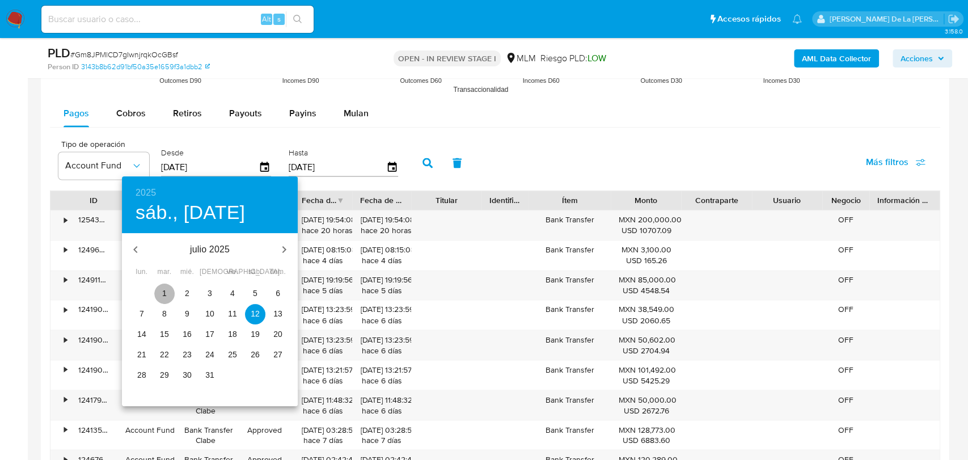
click at [162, 292] on p "1" at bounding box center [164, 293] width 5 height 11
type input "01/07/2025"
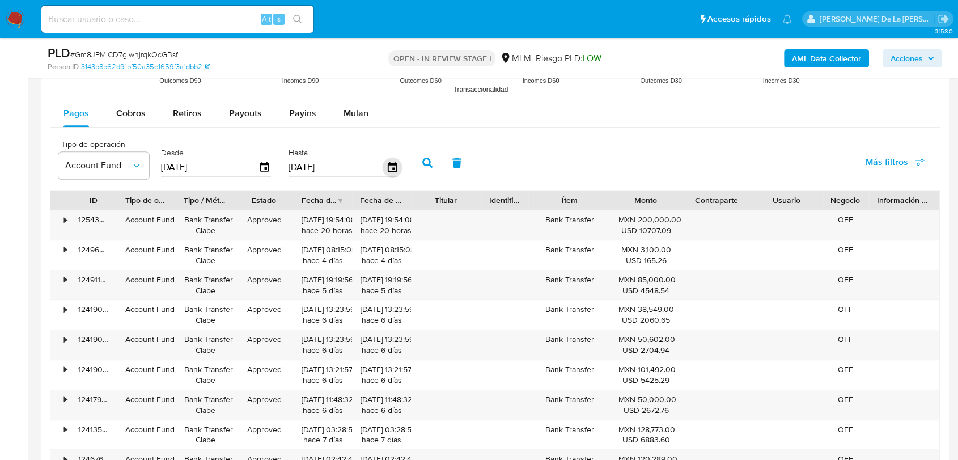
click at [395, 164] on icon "button" at bounding box center [391, 167] width 9 height 10
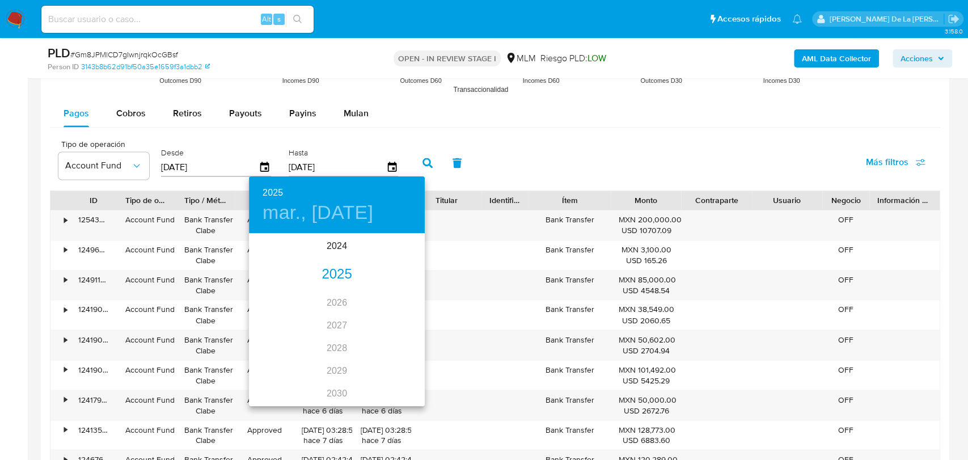
click at [332, 272] on div "2025" at bounding box center [337, 274] width 176 height 23
click at [273, 339] on div "jul." at bounding box center [278, 341] width 58 height 43
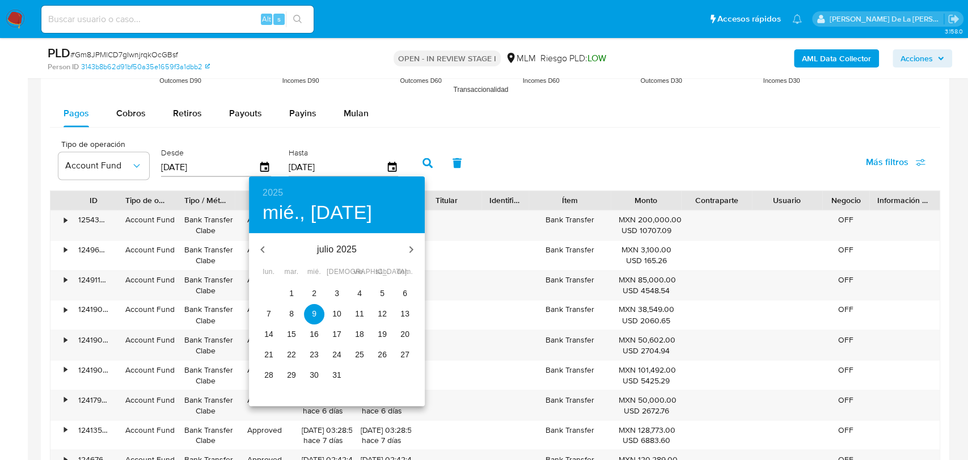
click at [333, 373] on p "31" at bounding box center [336, 374] width 9 height 11
type input "31/07/2025"
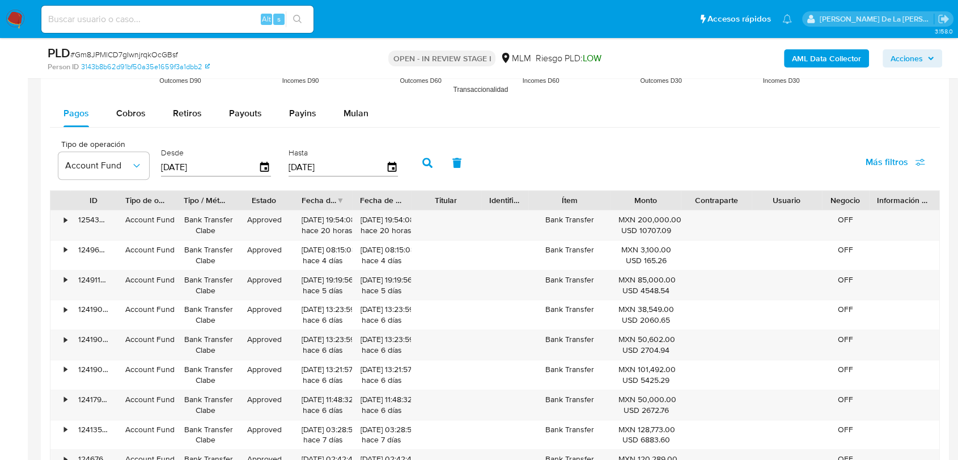
click at [424, 155] on button "button" at bounding box center [427, 162] width 29 height 27
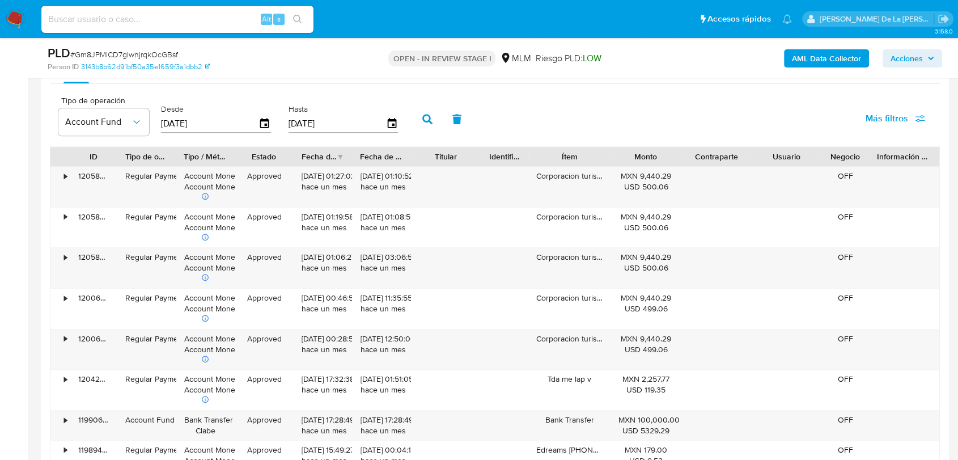
scroll to position [1197, 0]
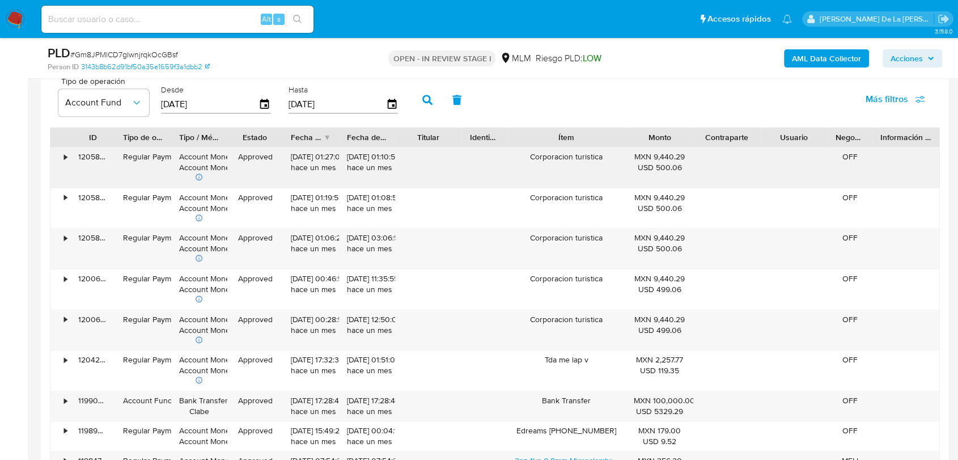
drag, startPoint x: 606, startPoint y: 138, endPoint x: 641, endPoint y: 151, distance: 37.0
click at [642, 151] on div "ID Tipo de operación Tipo / Método Estado Fecha de creación Fecha de aprobación…" at bounding box center [495, 319] width 890 height 384
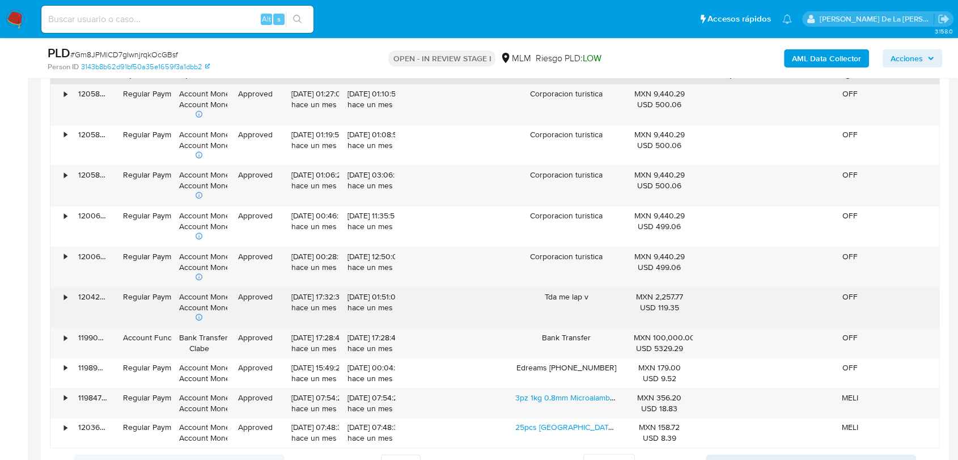
scroll to position [1323, 0]
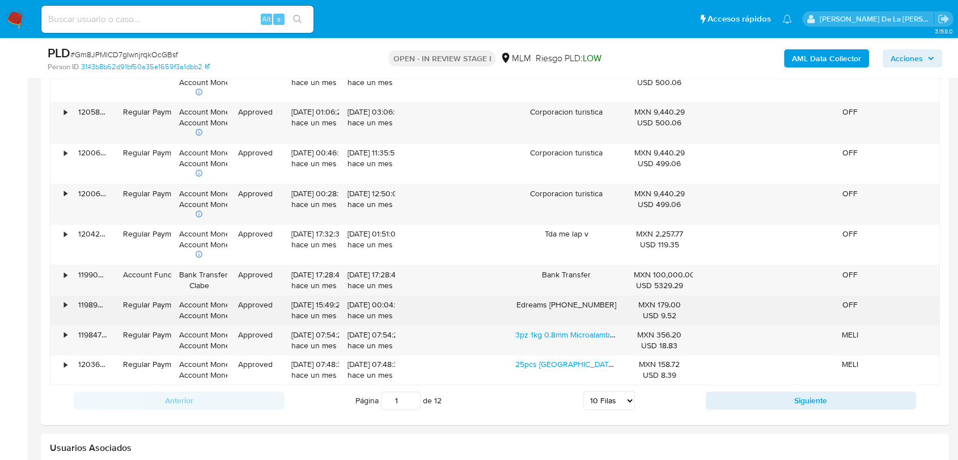
click at [534, 307] on div "Edreams +525550912459" at bounding box center [567, 309] width 119 height 29
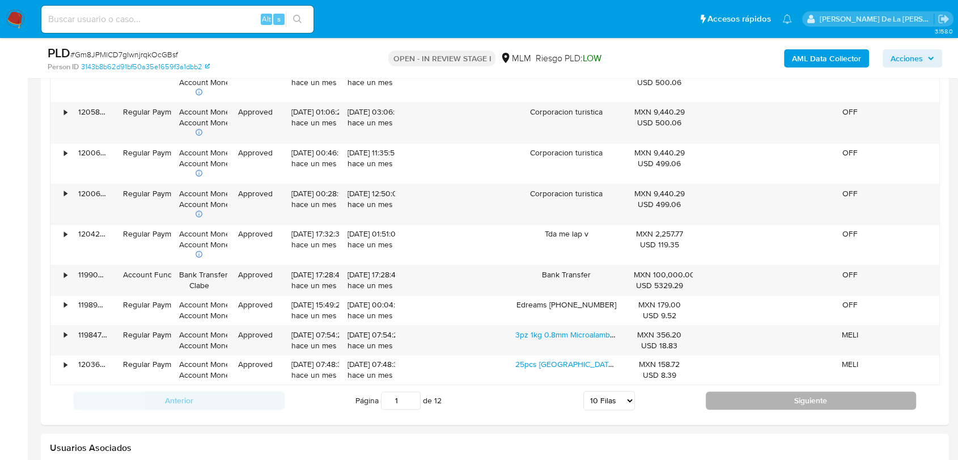
click at [779, 404] on button "Siguiente" at bounding box center [811, 400] width 211 height 18
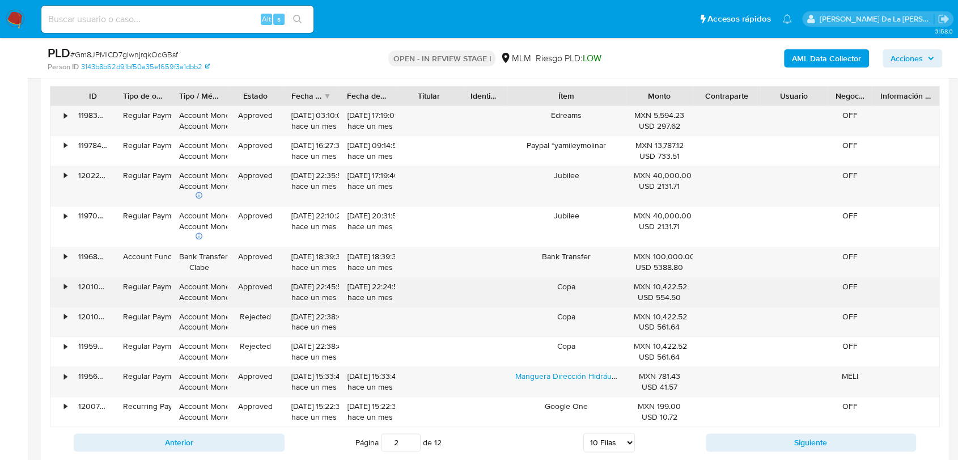
scroll to position [1260, 0]
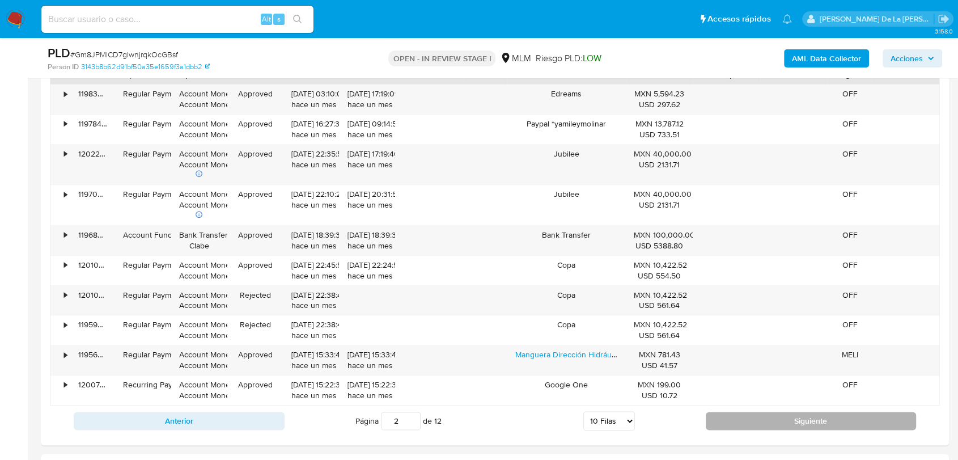
click at [753, 423] on button "Siguiente" at bounding box center [811, 421] width 211 height 18
type input "3"
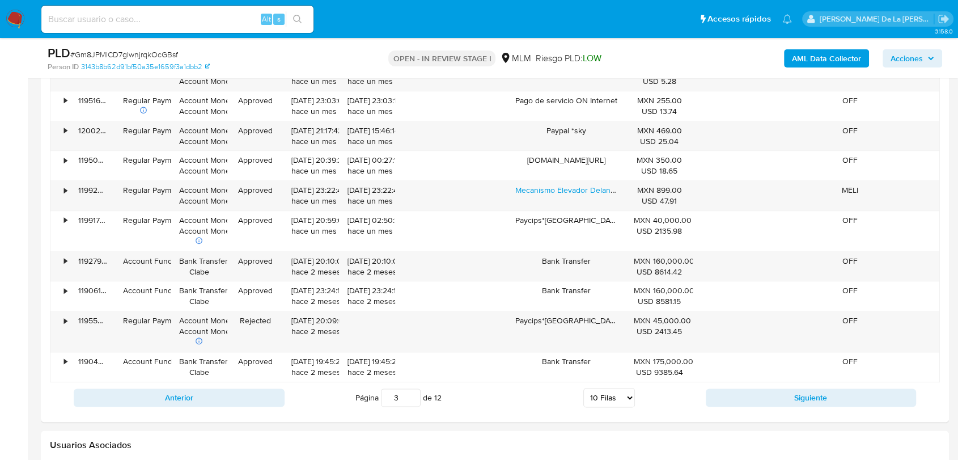
scroll to position [1323, 0]
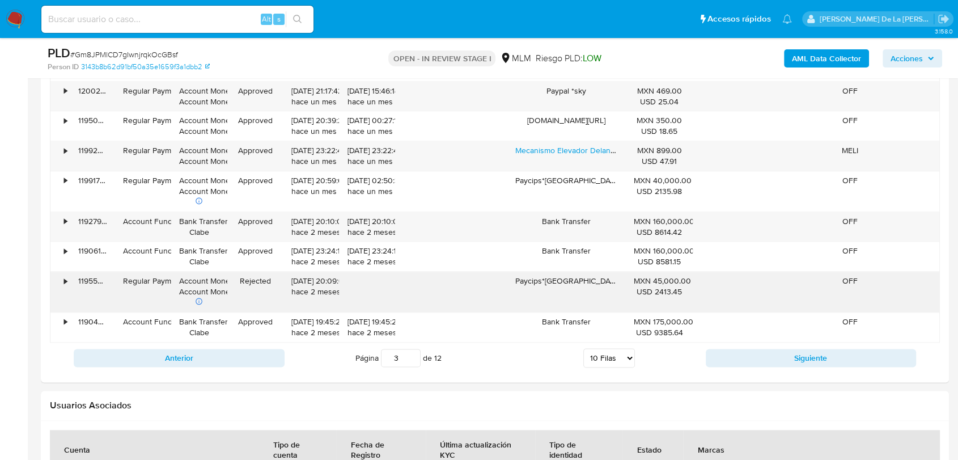
drag, startPoint x: 544, startPoint y: 282, endPoint x: 605, endPoint y: 288, distance: 60.9
click at [605, 288] on div "Paycips*rio" at bounding box center [567, 292] width 119 height 40
drag, startPoint x: 541, startPoint y: 280, endPoint x: 609, endPoint y: 285, distance: 68.2
click at [609, 285] on div "Paycips*rio" at bounding box center [567, 292] width 119 height 40
click at [567, 283] on div "Paycips*rio" at bounding box center [567, 292] width 119 height 40
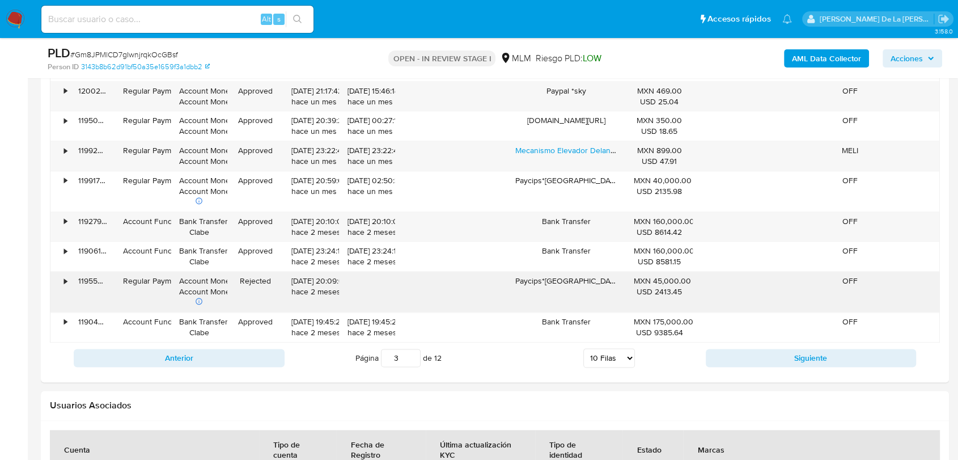
drag, startPoint x: 574, startPoint y: 281, endPoint x: 544, endPoint y: 283, distance: 29.5
click at [544, 283] on div "Paycips*rio" at bounding box center [567, 292] width 119 height 40
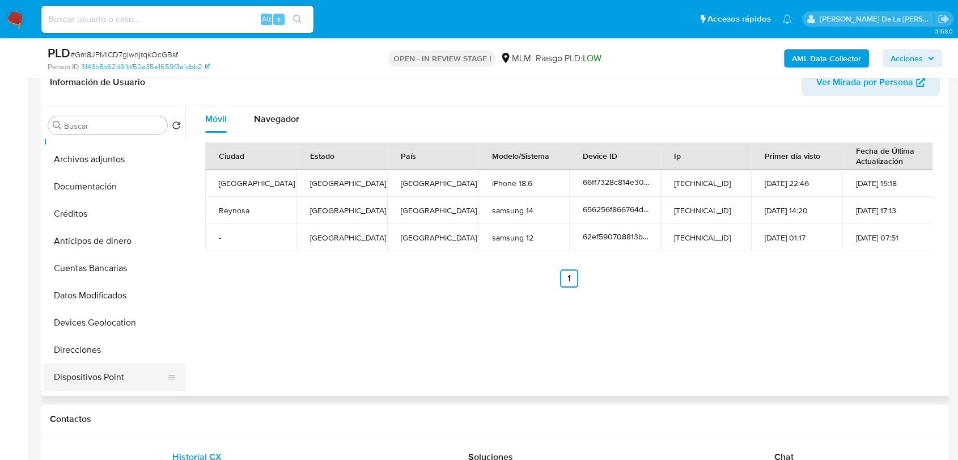
scroll to position [189, 0]
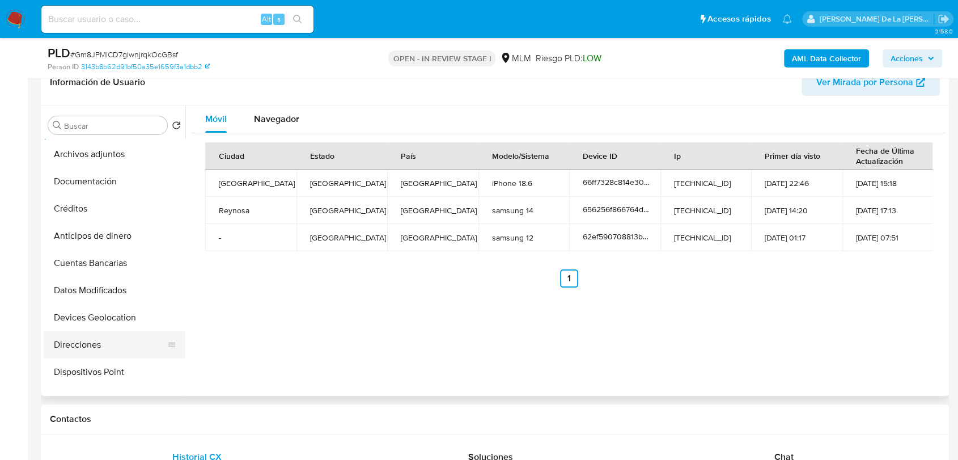
click at [116, 346] on button "Direcciones" at bounding box center [110, 344] width 133 height 27
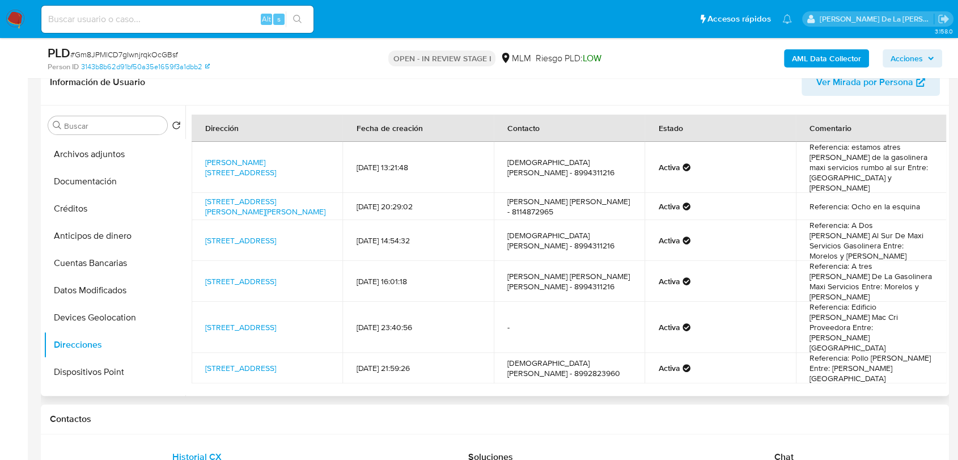
drag, startPoint x: 323, startPoint y: 165, endPoint x: 199, endPoint y: 159, distance: 124.9
click at [199, 159] on td "Calle Cuitláhuac 508, Río Bravo, Tamaulipas, 88950, Mexico 508" at bounding box center [267, 167] width 151 height 51
copy link "Calle Cuitláhuac 508, Río Bravo, Tamaulipas, 88950, Mexico 508"
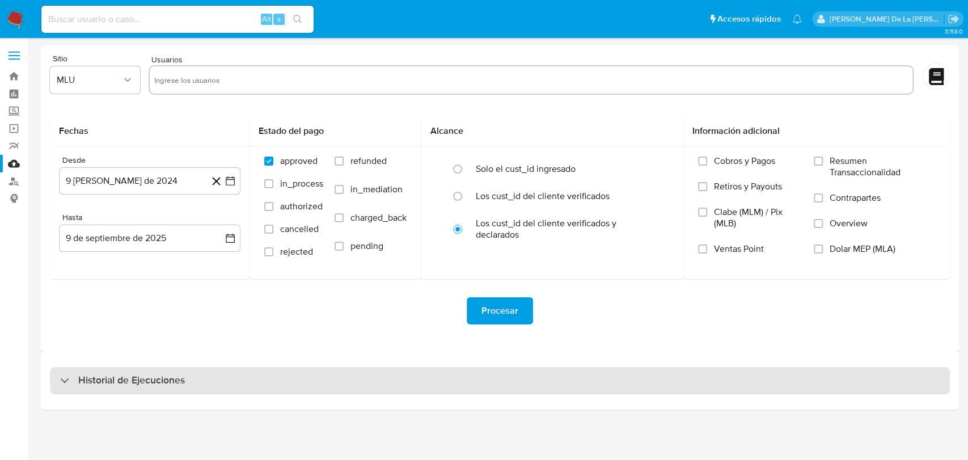
click at [140, 394] on div "Historial de Ejecuciones" at bounding box center [500, 380] width 900 height 27
select select "10"
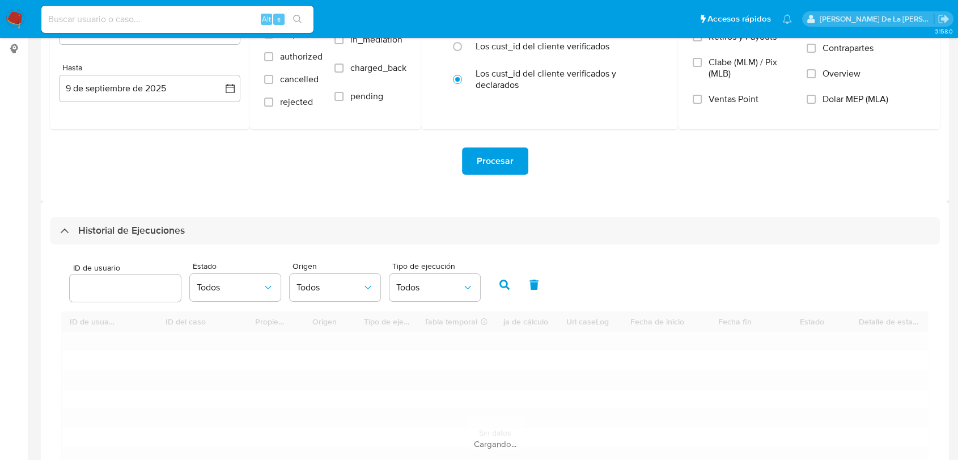
scroll to position [315, 0]
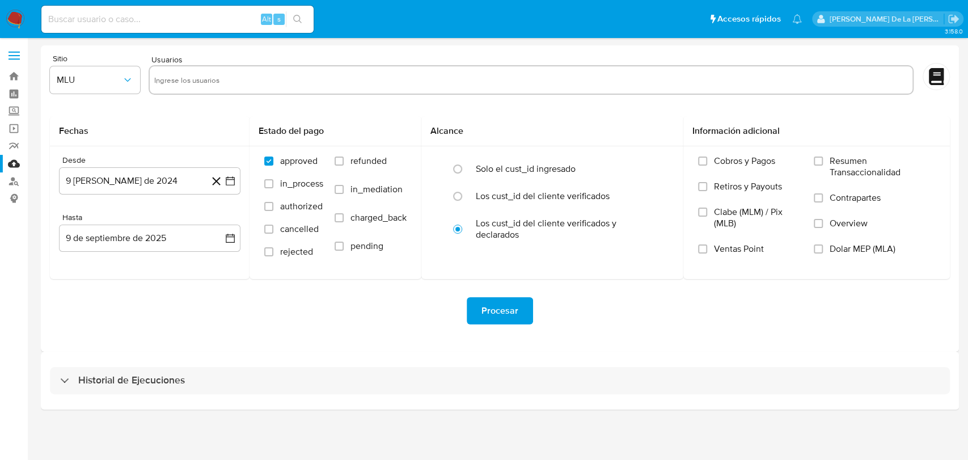
drag, startPoint x: 108, startPoint y: 408, endPoint x: 109, endPoint y: 393, distance: 14.8
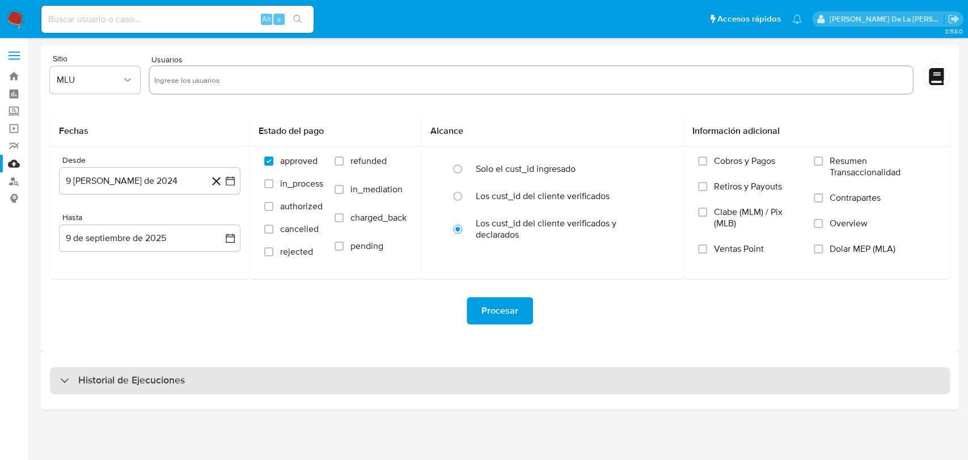
click at [108, 406] on div "Historial de Ejecuciones" at bounding box center [500, 381] width 918 height 58
click at [110, 387] on div "Historial de Ejecuciones" at bounding box center [500, 380] width 900 height 27
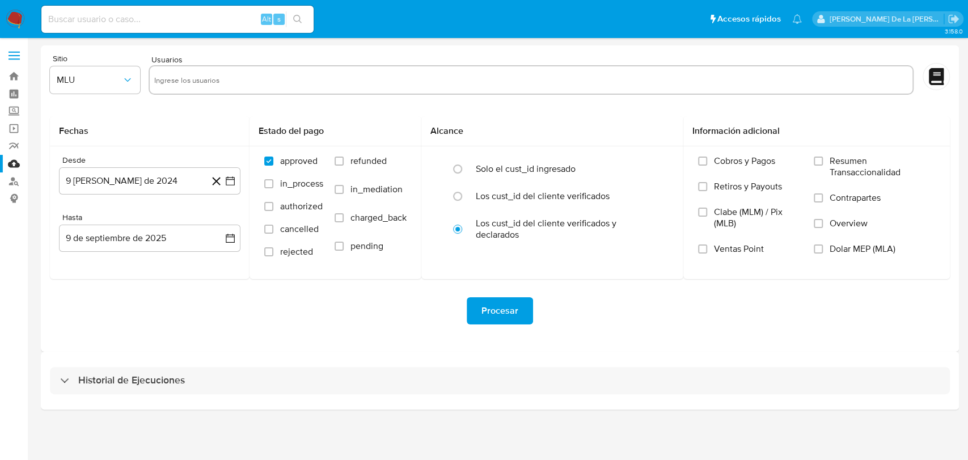
select select "10"
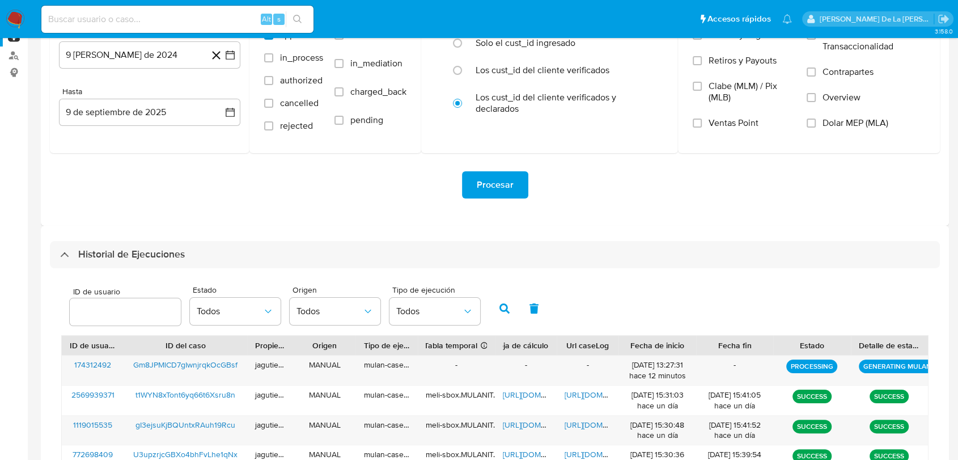
scroll to position [252, 0]
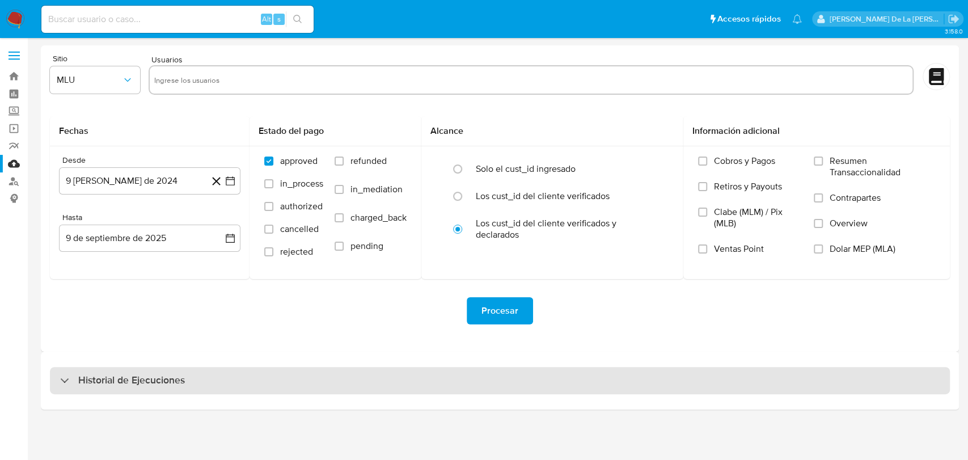
click at [254, 374] on div "Historial de Ejecuciones" at bounding box center [500, 380] width 900 height 27
select select "10"
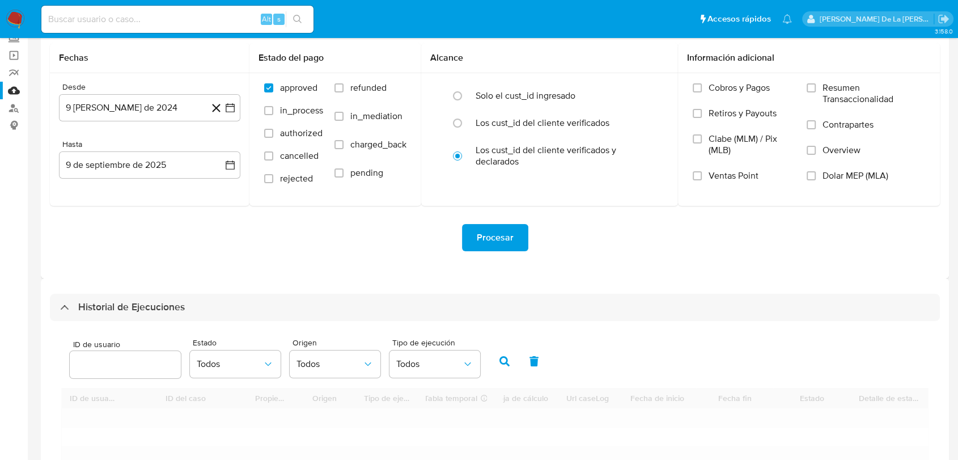
scroll to position [189, 0]
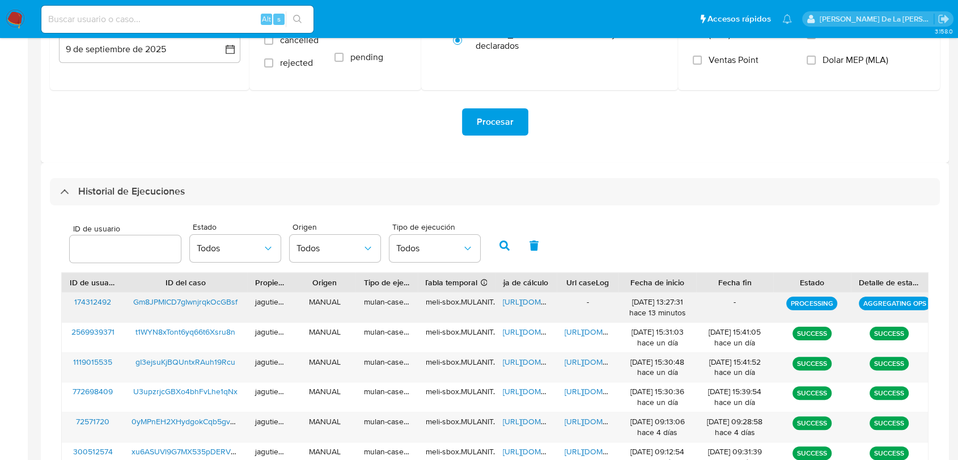
click at [522, 302] on span "[URL][DOMAIN_NAME]" at bounding box center [542, 301] width 78 height 11
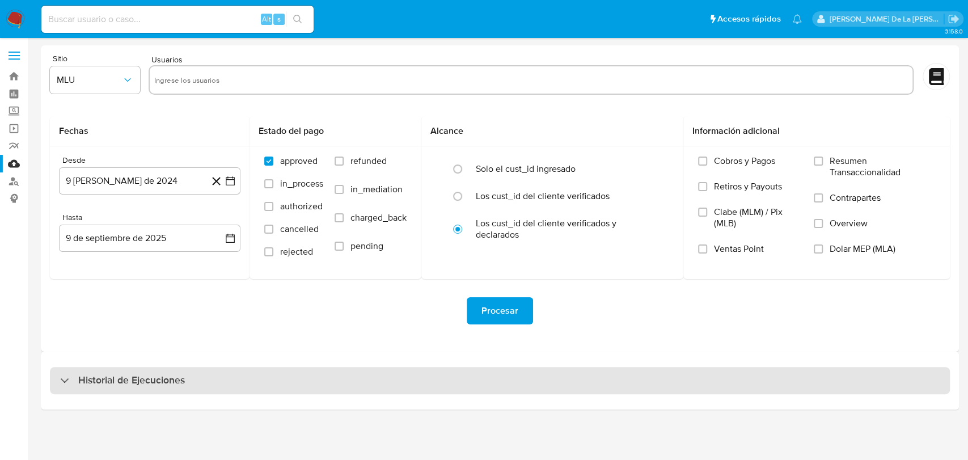
drag, startPoint x: 69, startPoint y: 384, endPoint x: 66, endPoint y: 377, distance: 7.9
click at [68, 385] on div "Historial de Ejecuciones" at bounding box center [122, 381] width 125 height 14
select select "10"
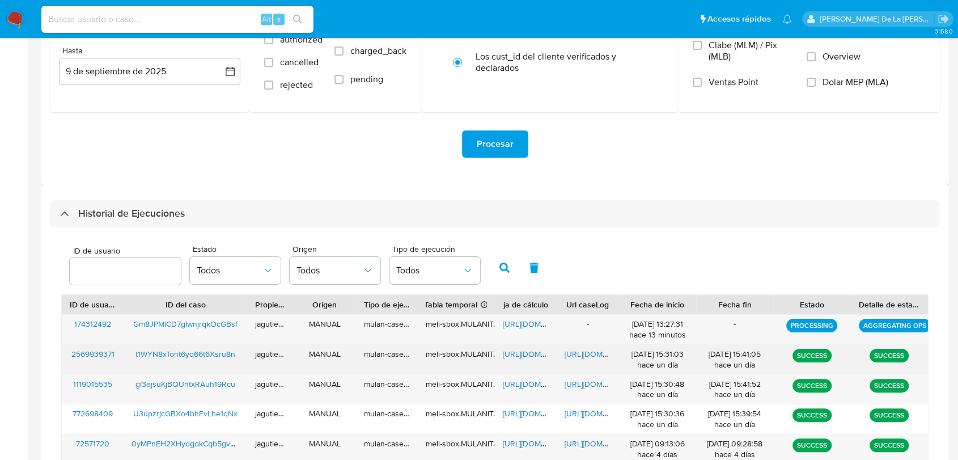
scroll to position [189, 0]
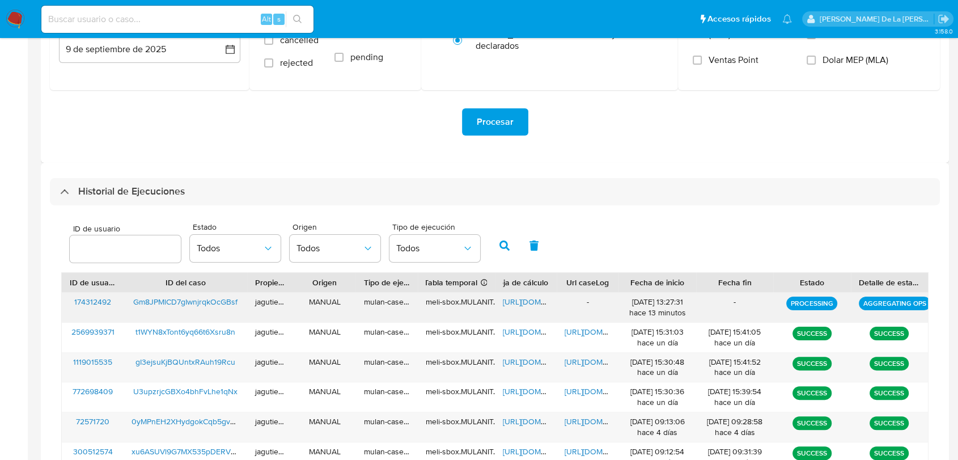
click at [585, 302] on div "-" at bounding box center [588, 307] width 62 height 29
click at [587, 302] on div "-" at bounding box center [588, 307] width 62 height 29
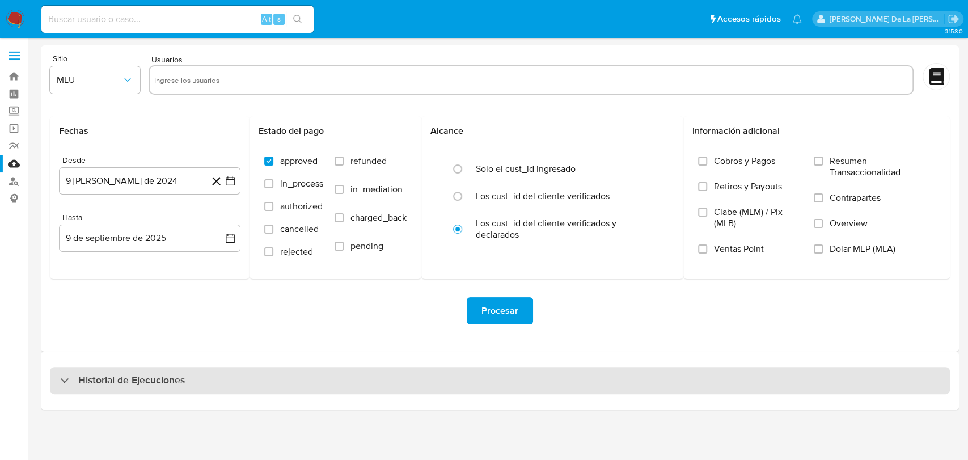
click at [77, 378] on div "Historial de Ejecuciones" at bounding box center [122, 381] width 125 height 14
select select "10"
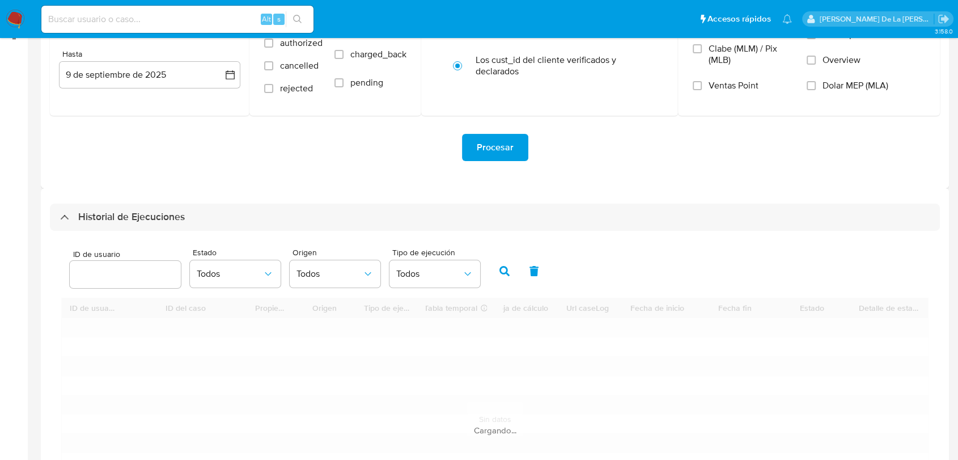
scroll to position [315, 0]
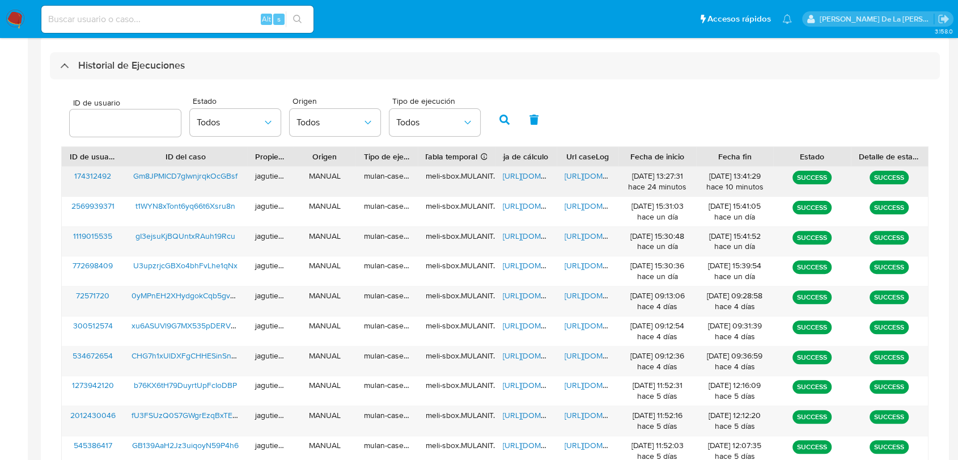
click at [573, 176] on span "[URL][DOMAIN_NAME]" at bounding box center [604, 175] width 78 height 11
